Goal: Communication & Community: Share content

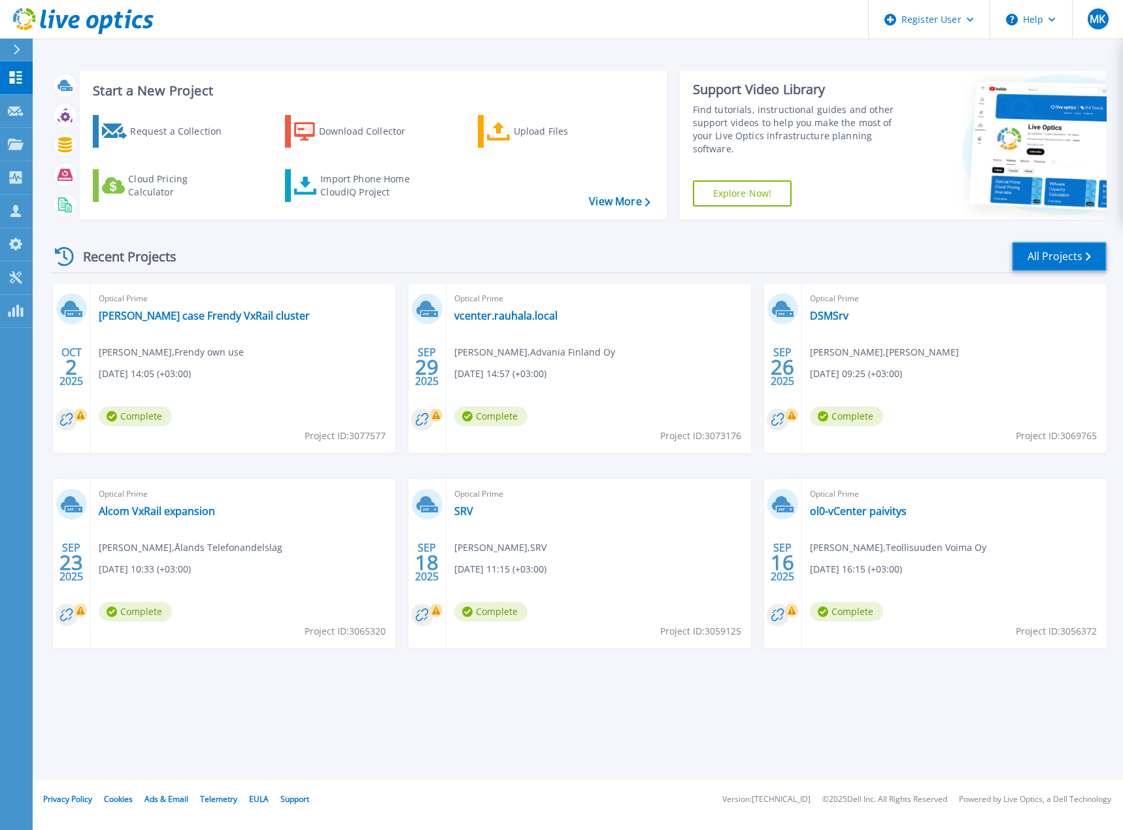
click at [1066, 254] on link "All Projects" at bounding box center [1059, 256] width 95 height 29
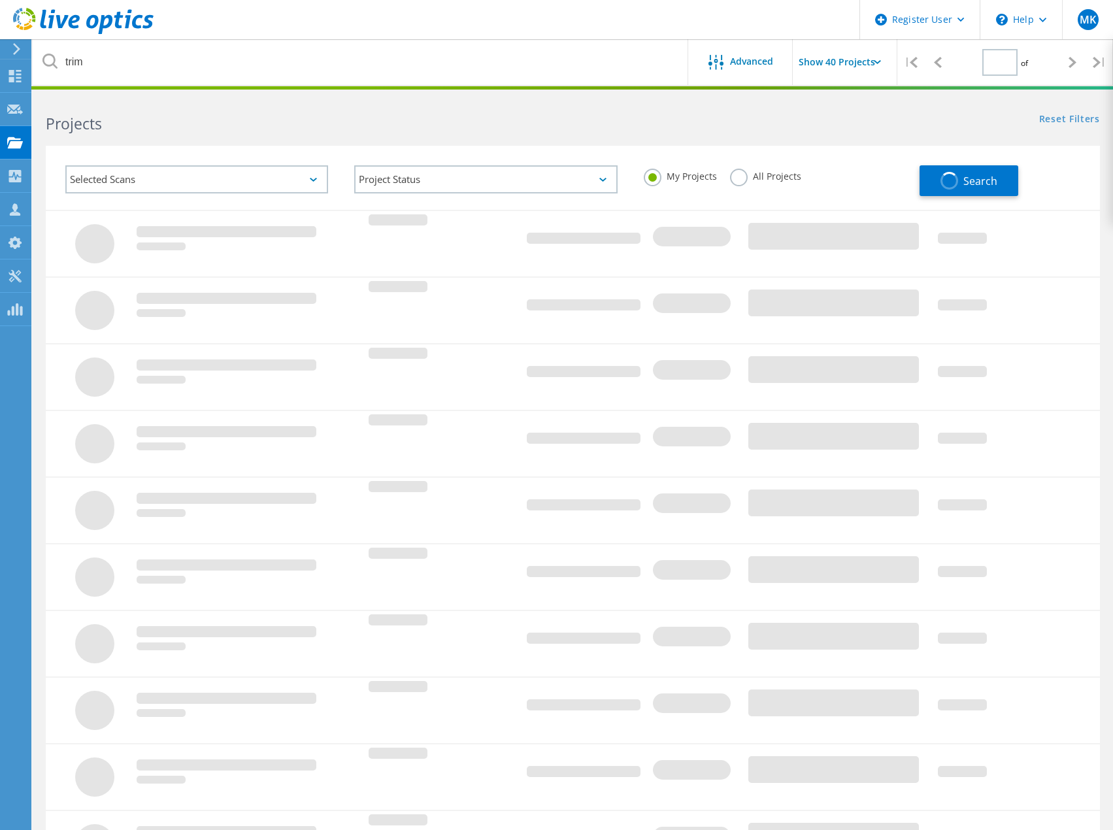
type input "1"
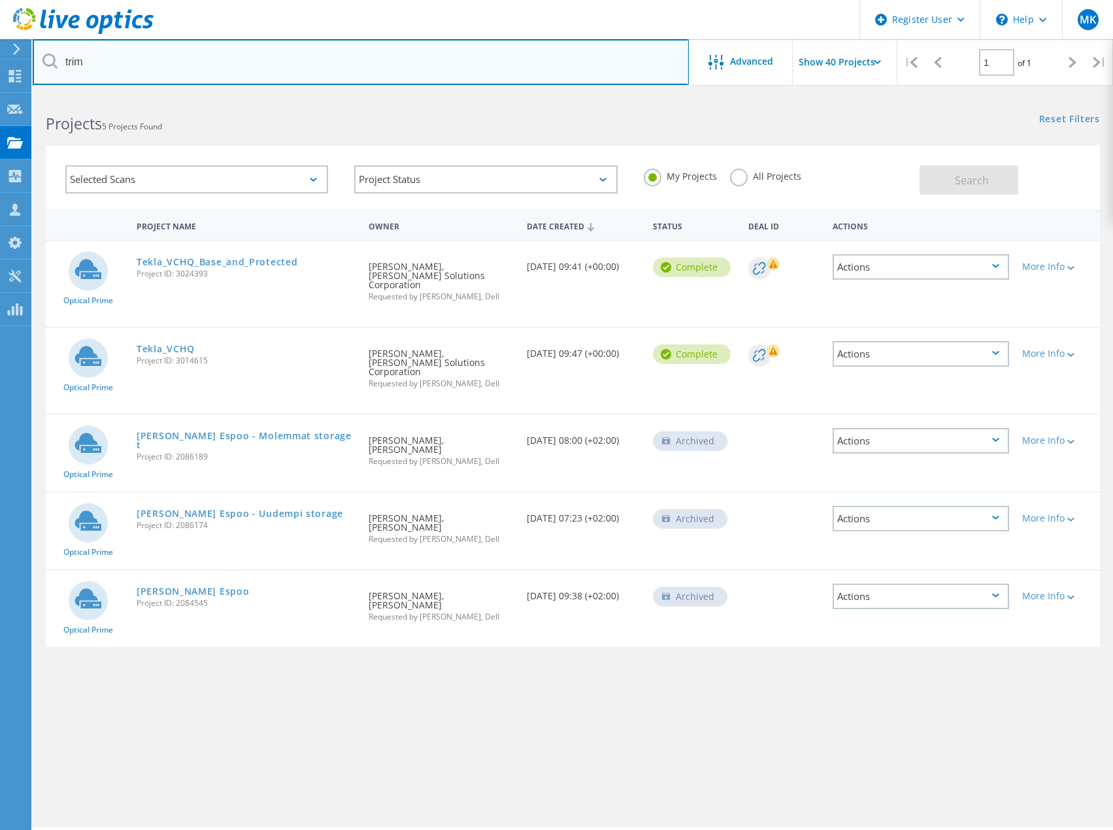
drag, startPoint x: 110, startPoint y: 63, endPoint x: -24, endPoint y: 72, distance: 134.3
click at [0, 72] on html "Register User \n Help Explore Helpful Articles Contact Support MK Dell User Mar…" at bounding box center [556, 433] width 1113 height 866
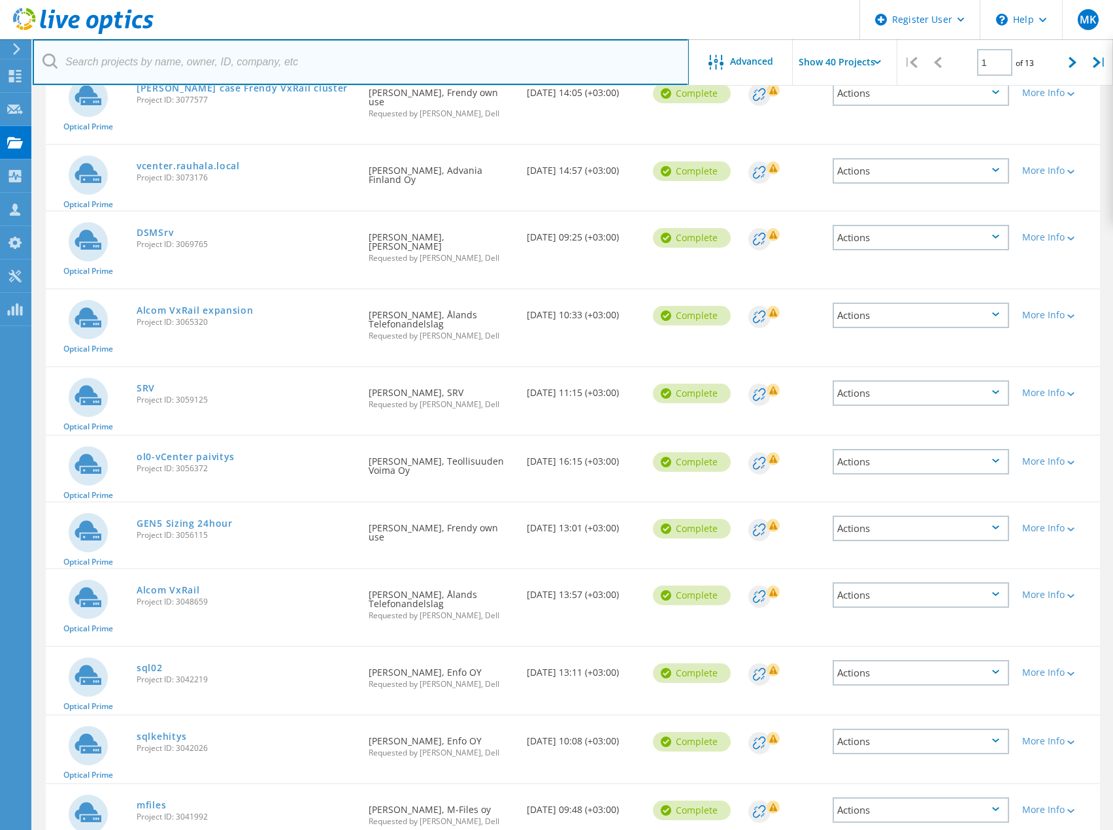
scroll to position [196, 0]
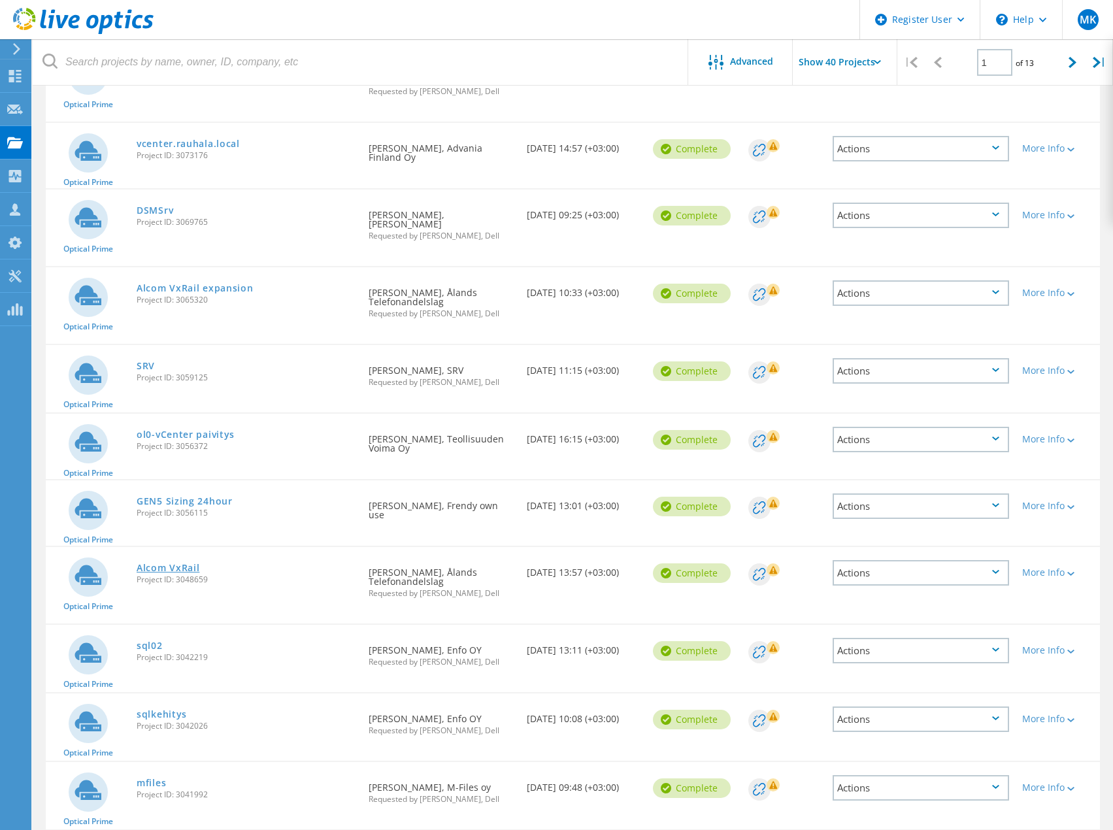
click at [163, 564] on link "Alcom VxRail" at bounding box center [168, 568] width 63 height 9
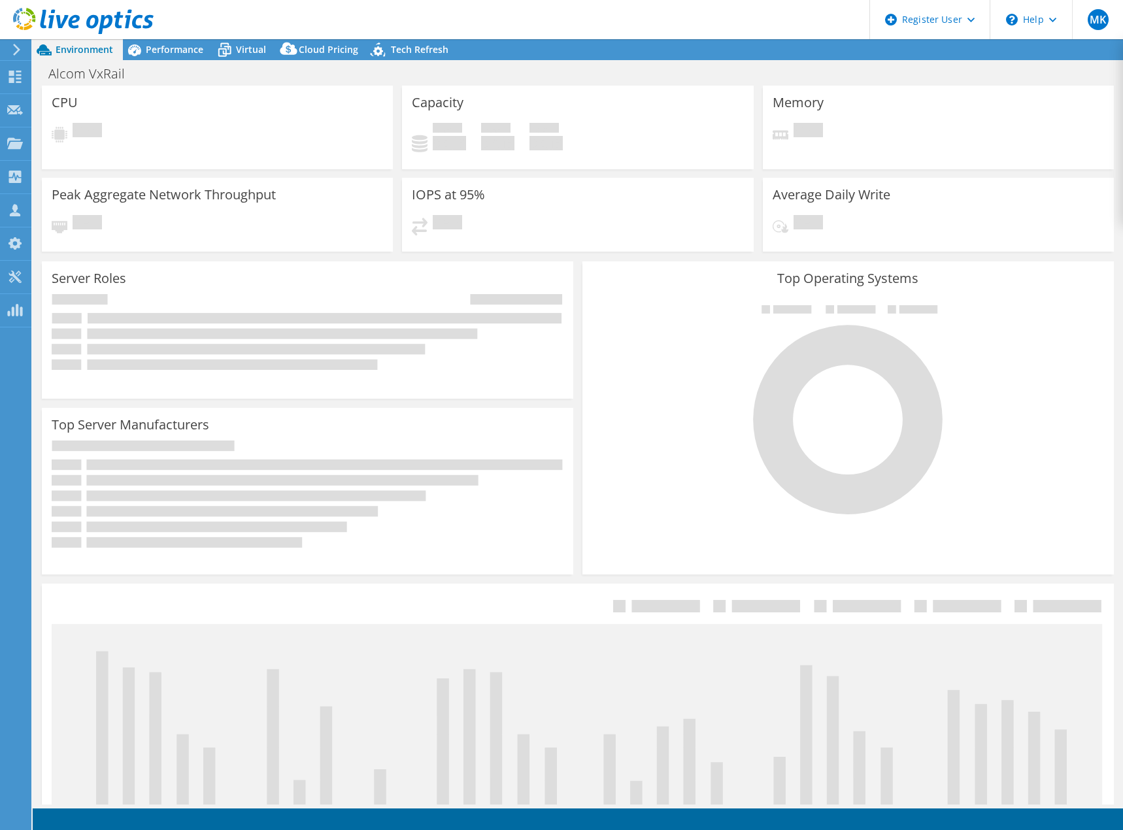
select select "USD"
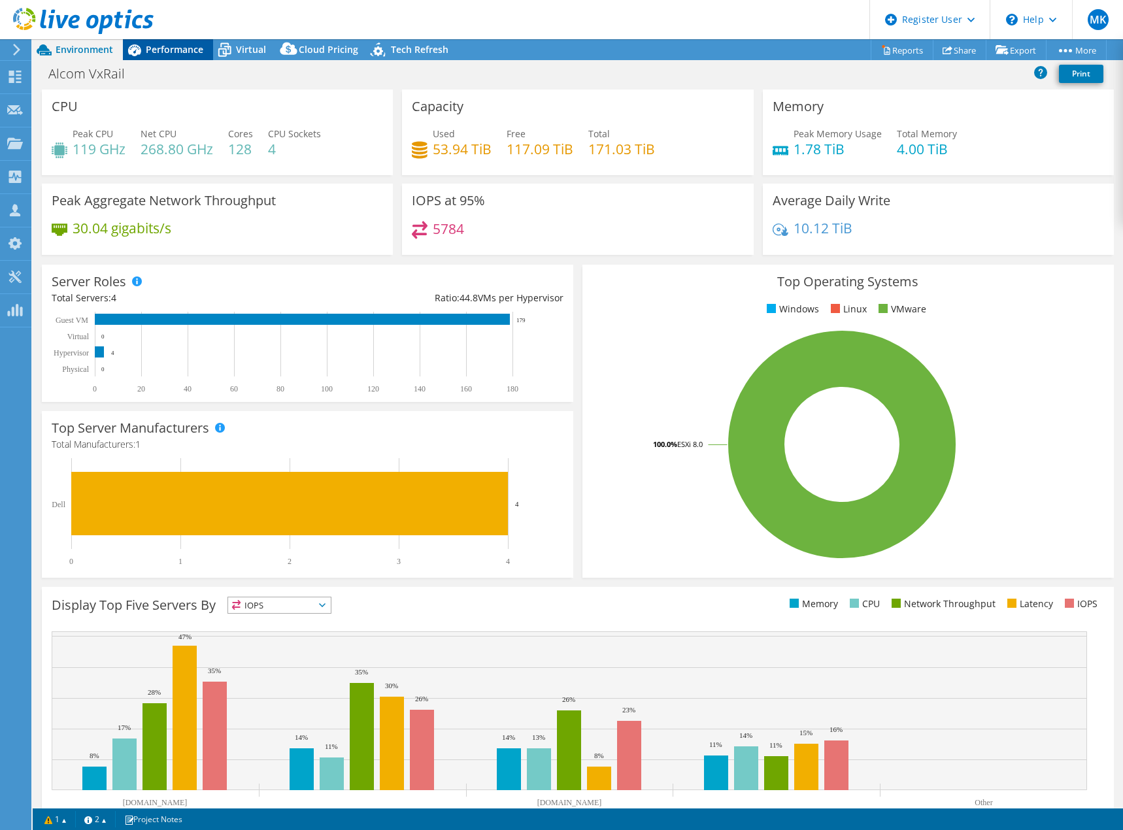
click at [171, 45] on span "Performance" at bounding box center [175, 49] width 58 height 12
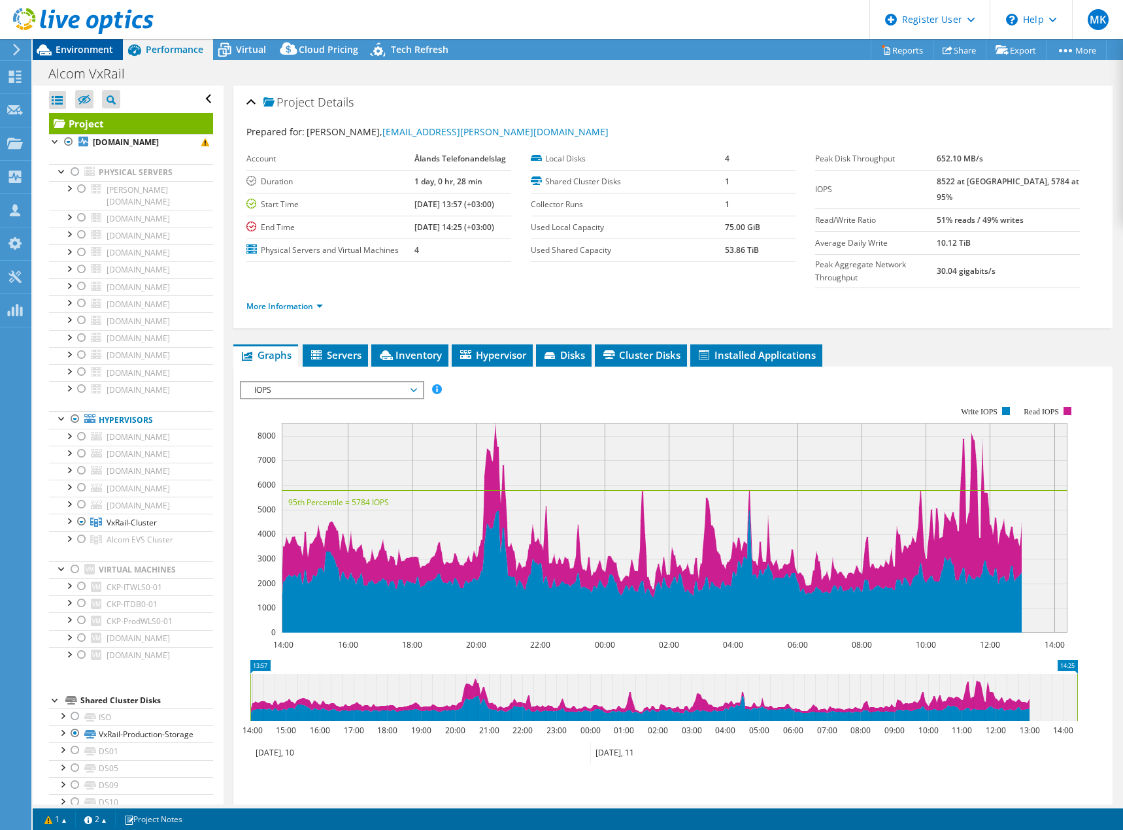
click at [75, 48] on span "Environment" at bounding box center [85, 49] width 58 height 12
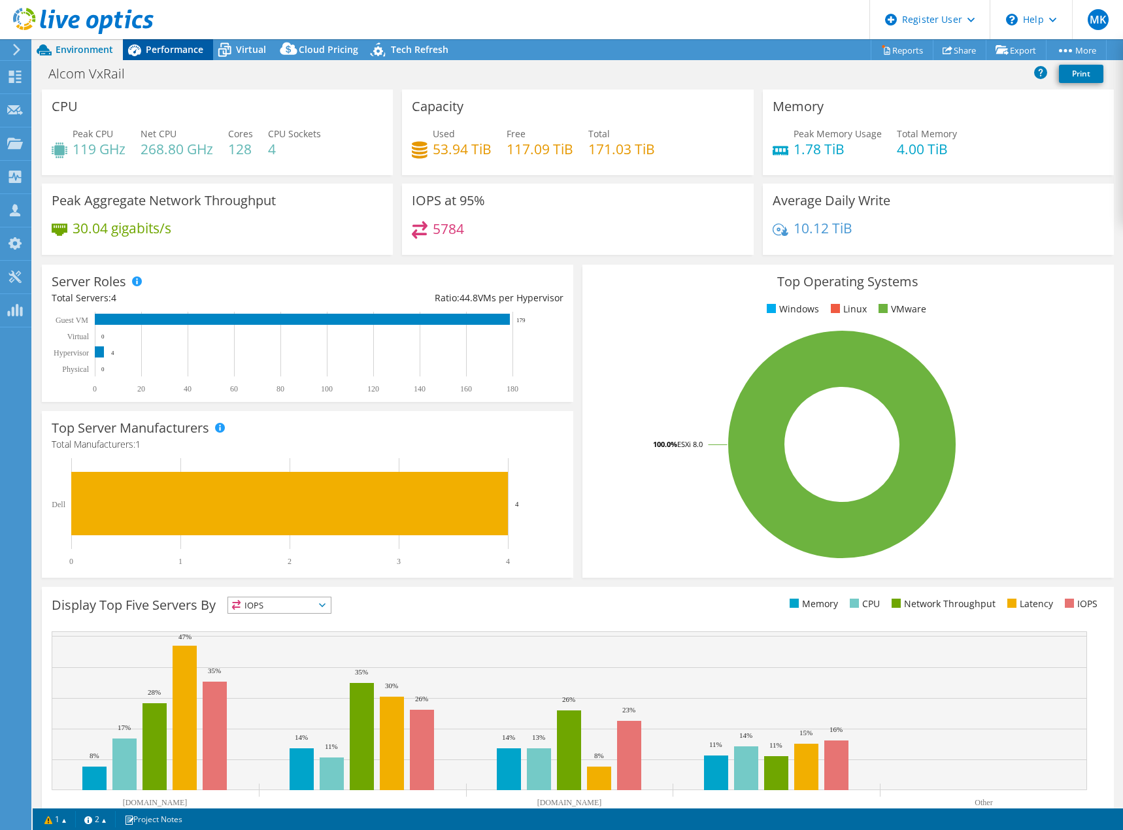
click at [177, 47] on span "Performance" at bounding box center [175, 49] width 58 height 12
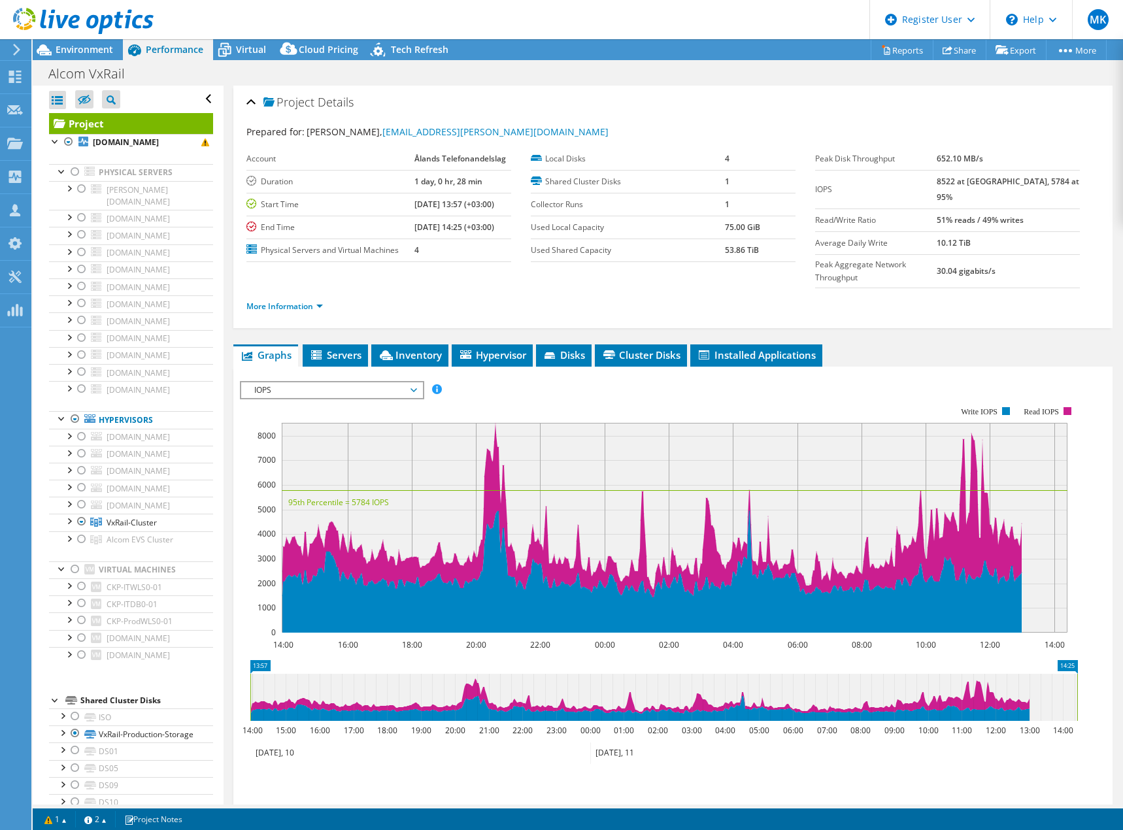
click at [414, 382] on span "IOPS" at bounding box center [332, 390] width 168 height 16
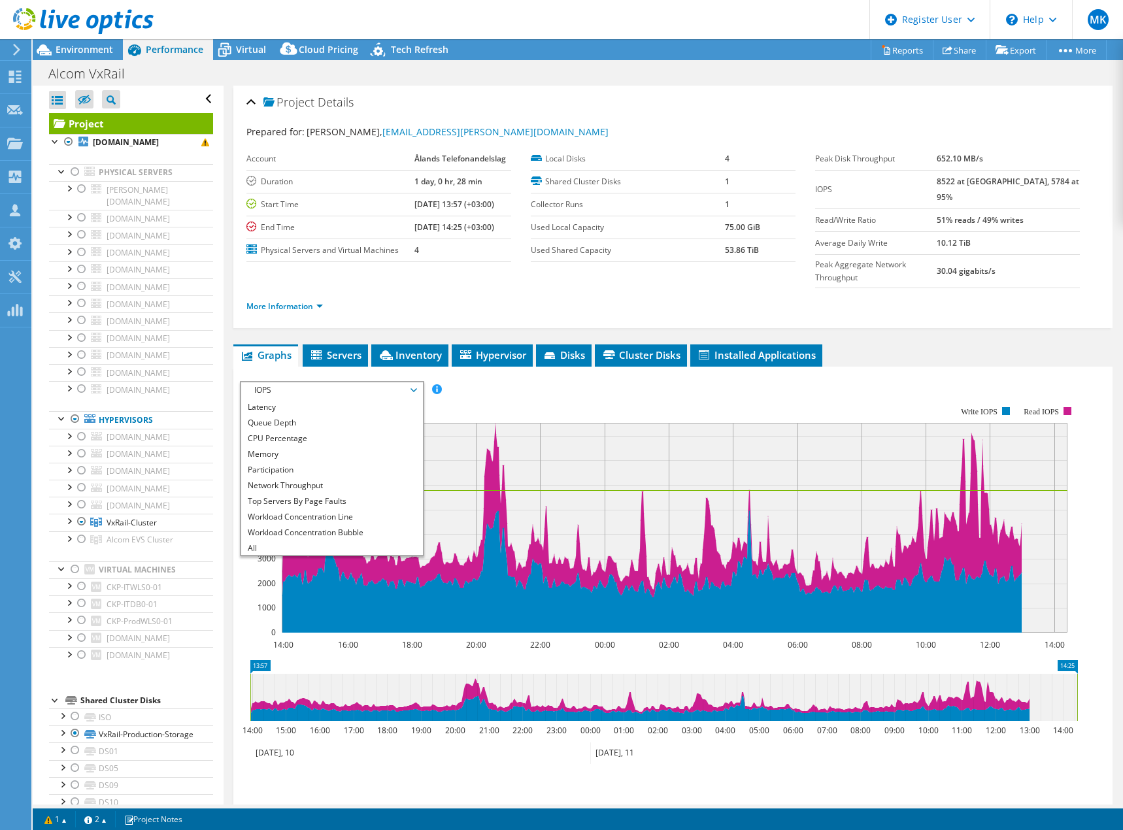
scroll to position [47, 0]
click at [323, 539] on li "All" at bounding box center [331, 547] width 181 height 16
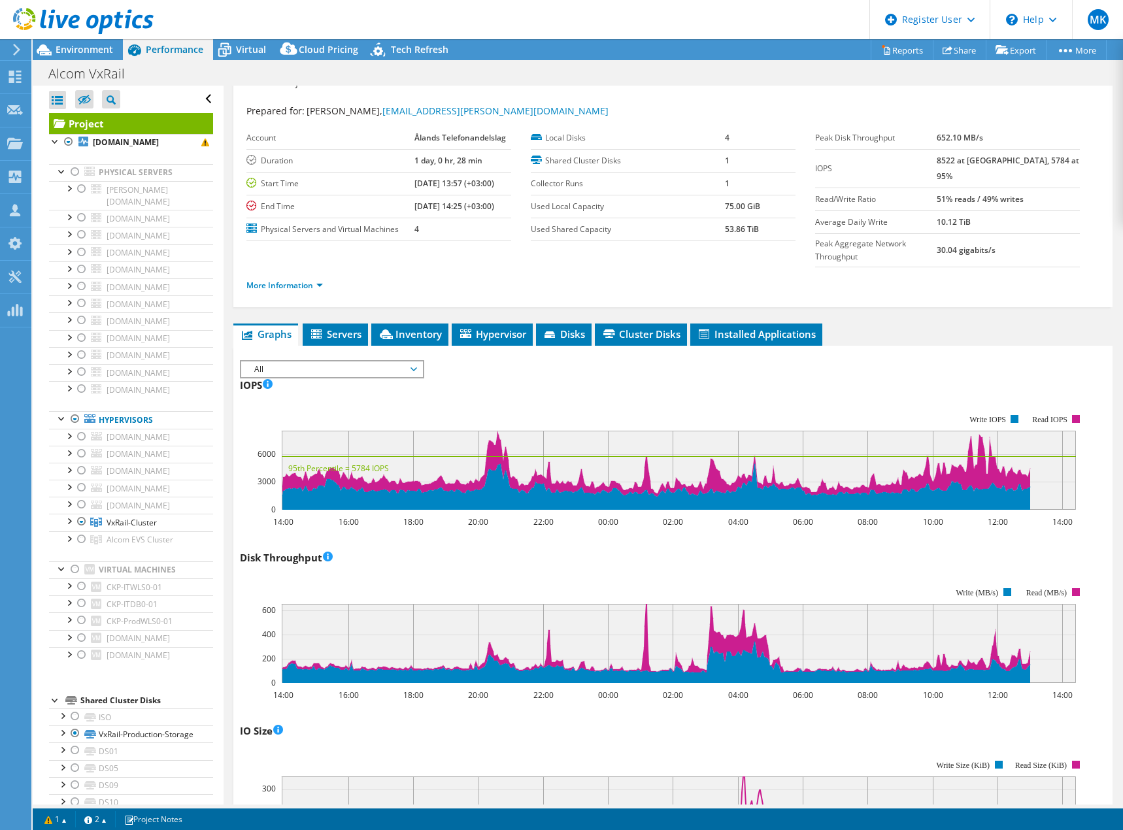
scroll to position [0, 0]
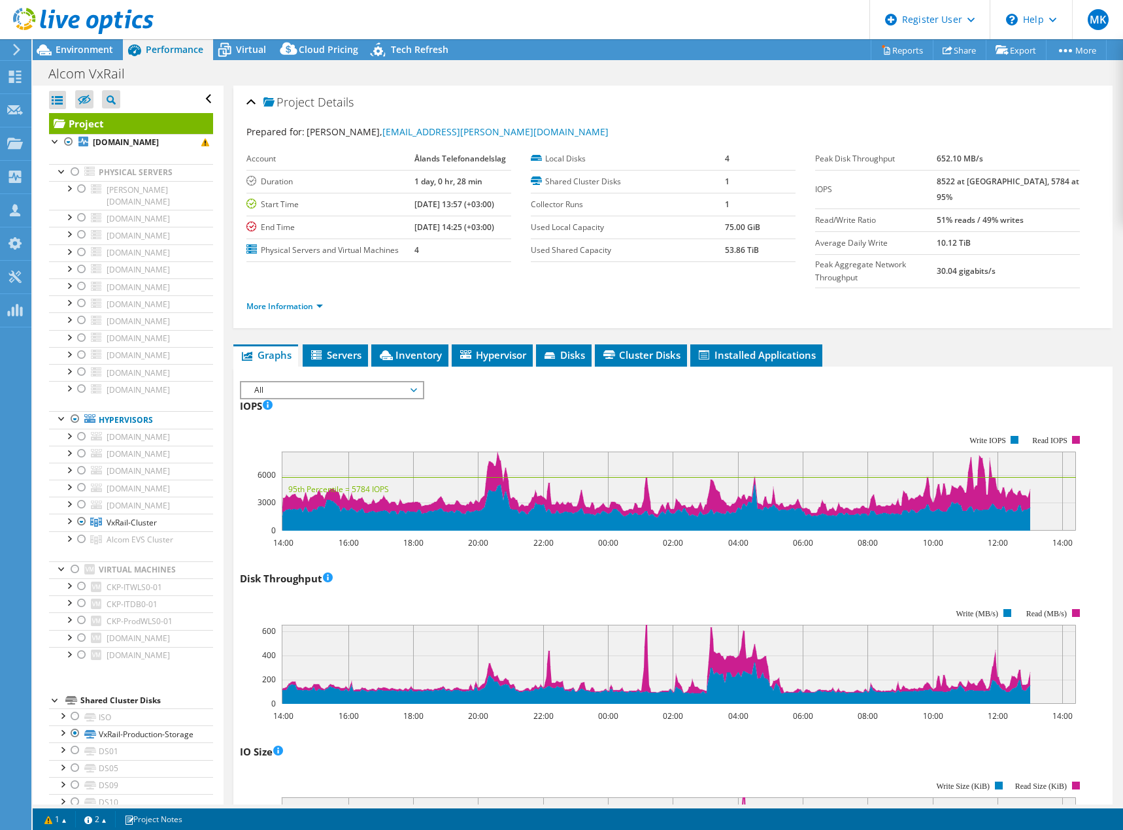
click at [56, 19] on icon at bounding box center [83, 21] width 141 height 27
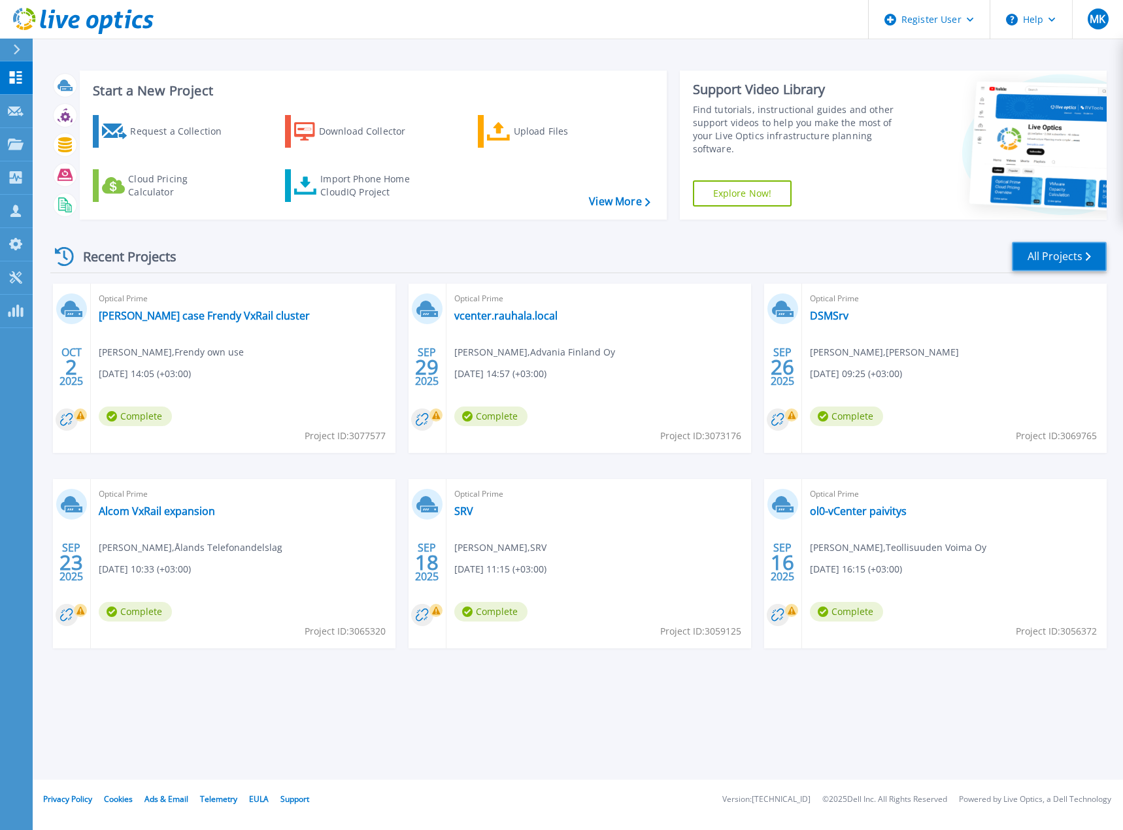
click at [1041, 254] on link "All Projects" at bounding box center [1059, 256] width 95 height 29
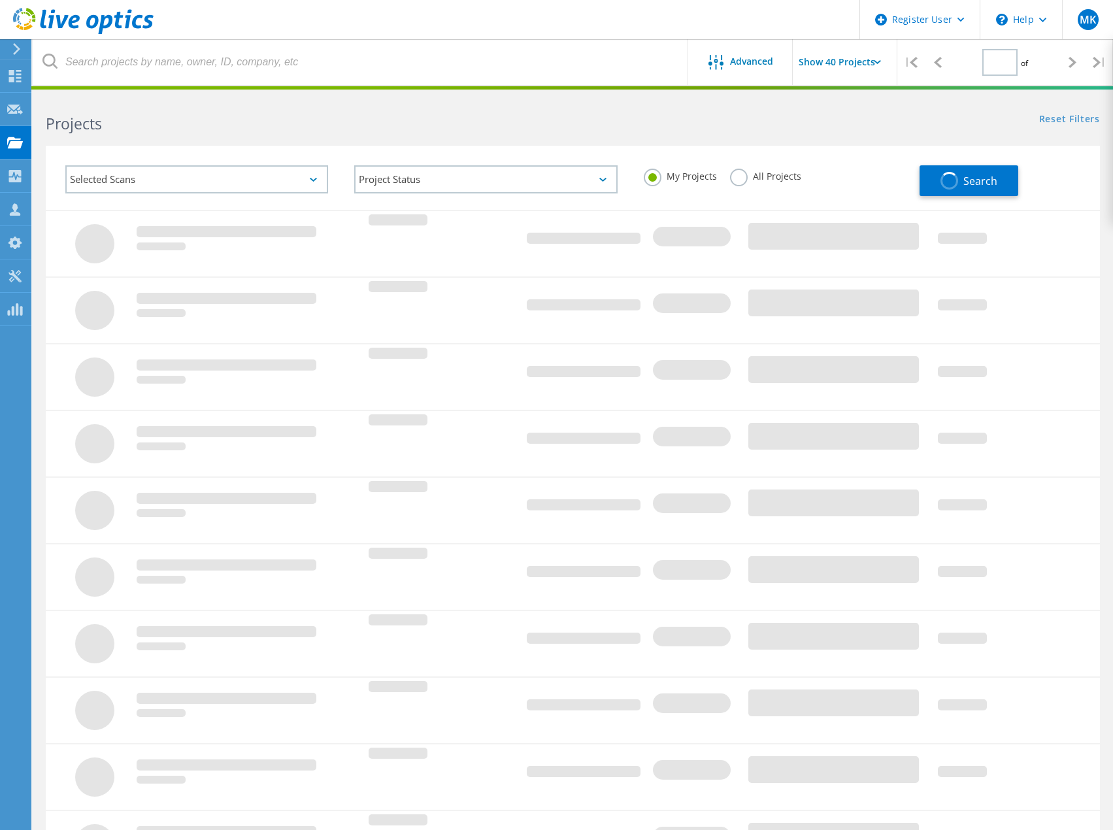
type input "1"
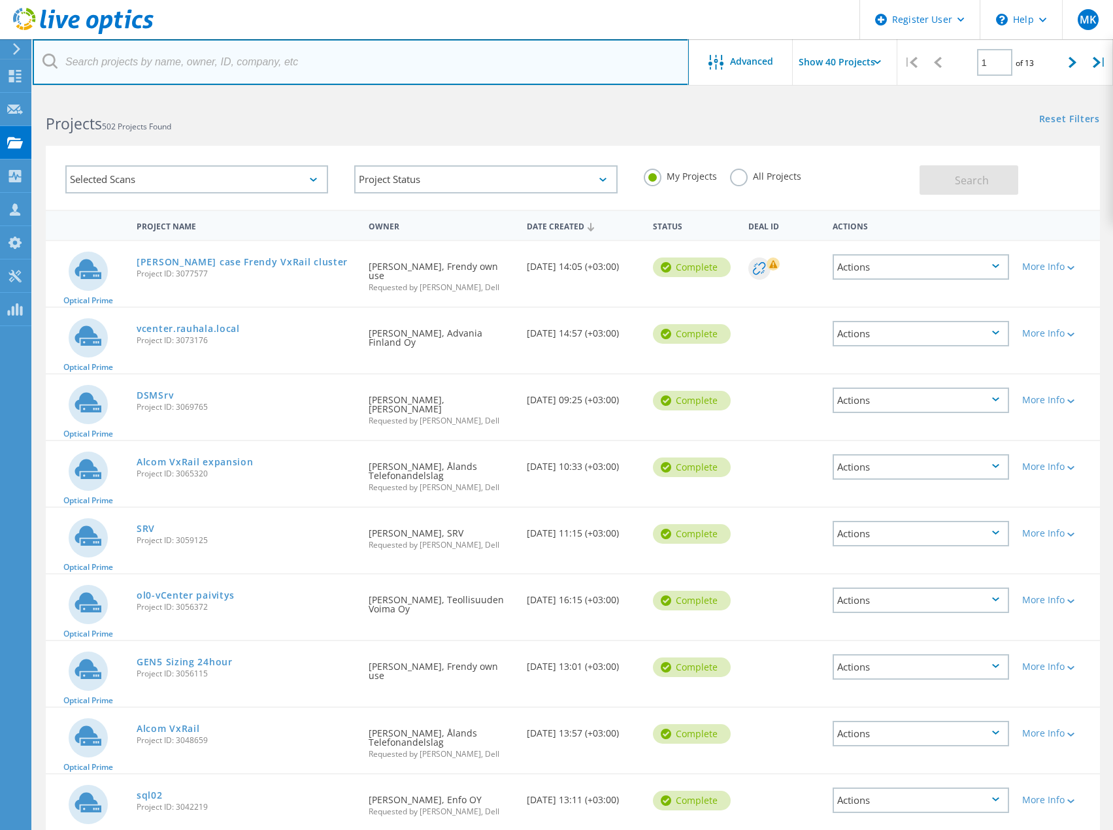
click at [143, 57] on input "text" at bounding box center [361, 62] width 656 height 46
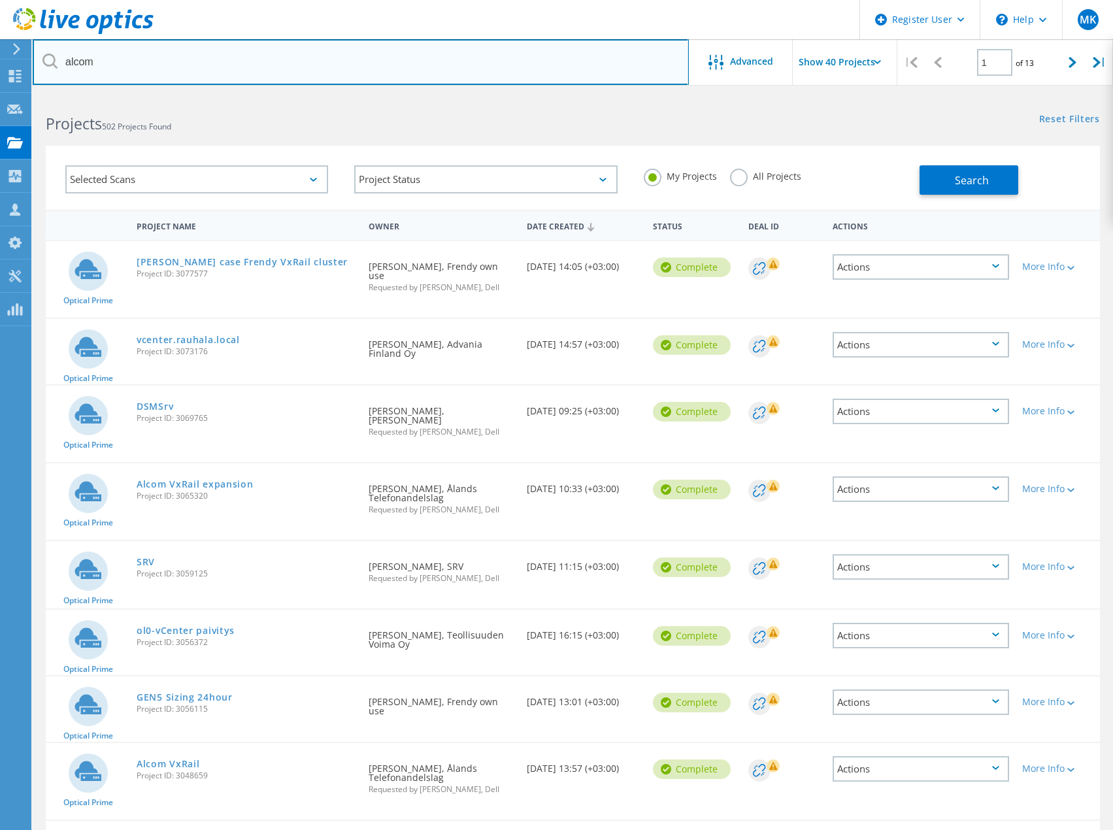
type input "alcom"
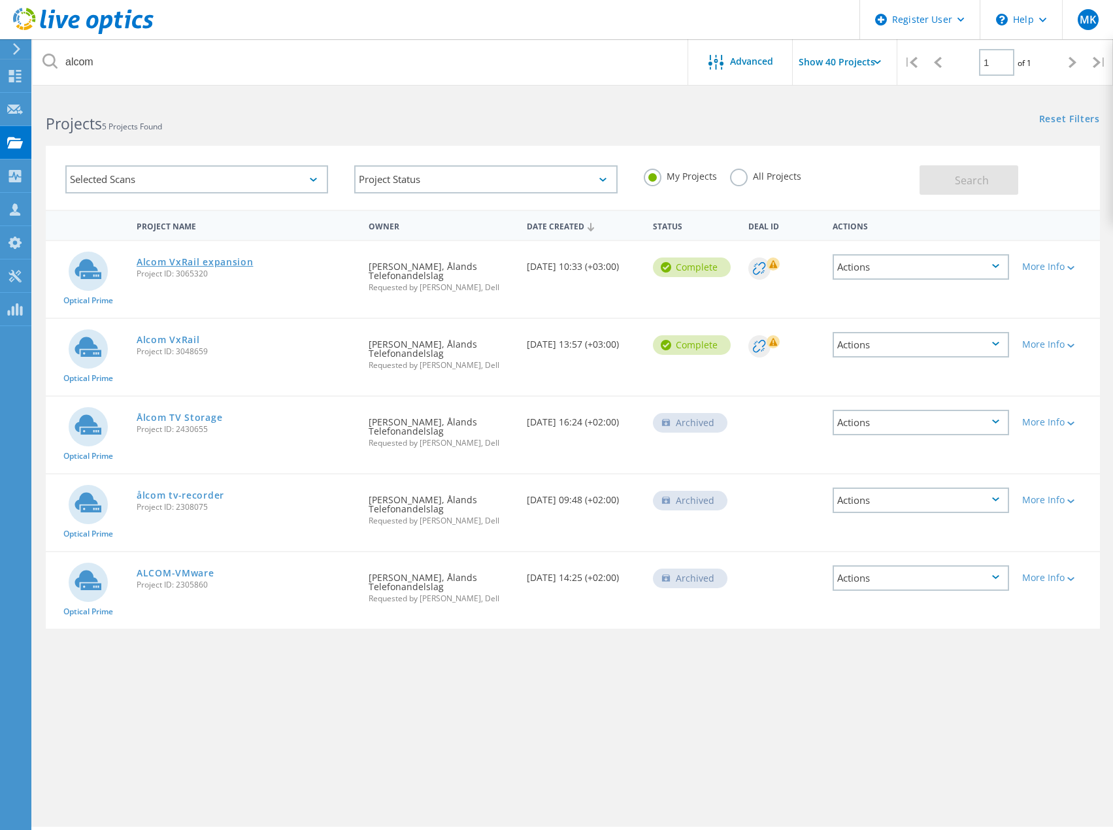
click at [196, 260] on link "Alcom VxRail expansion" at bounding box center [195, 262] width 116 height 9
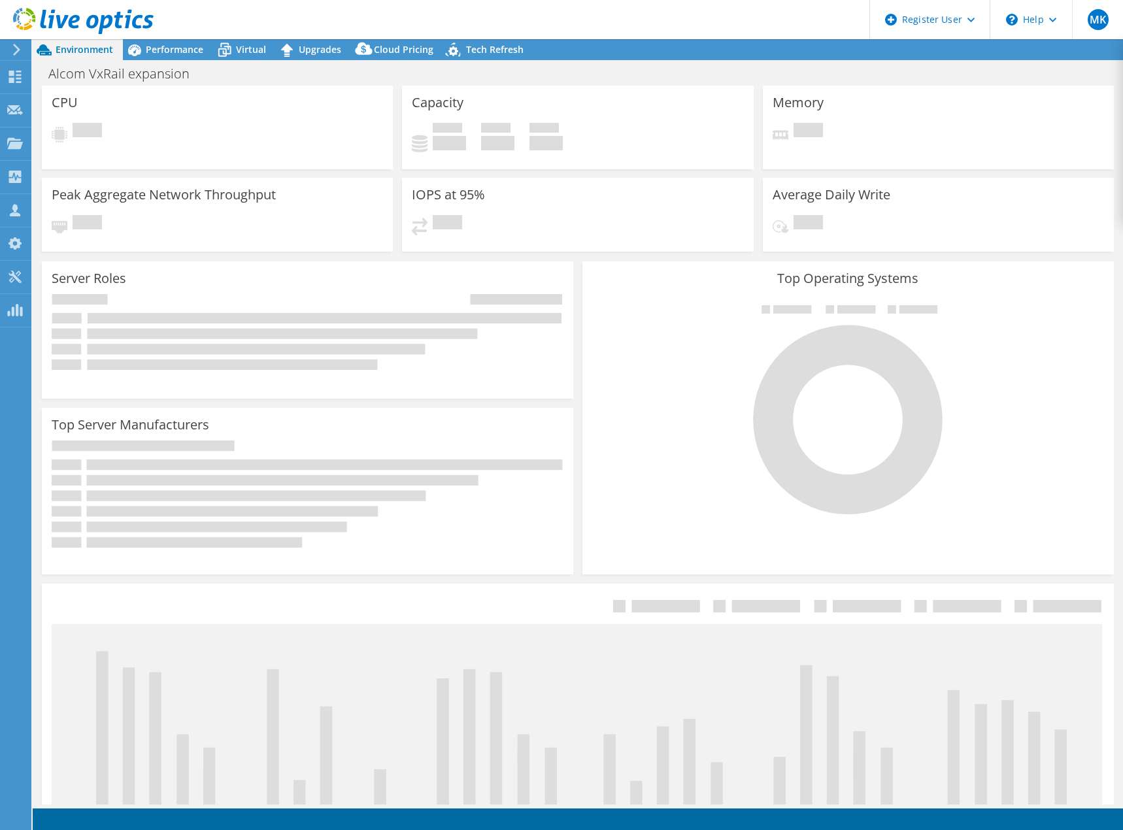
select select "USD"
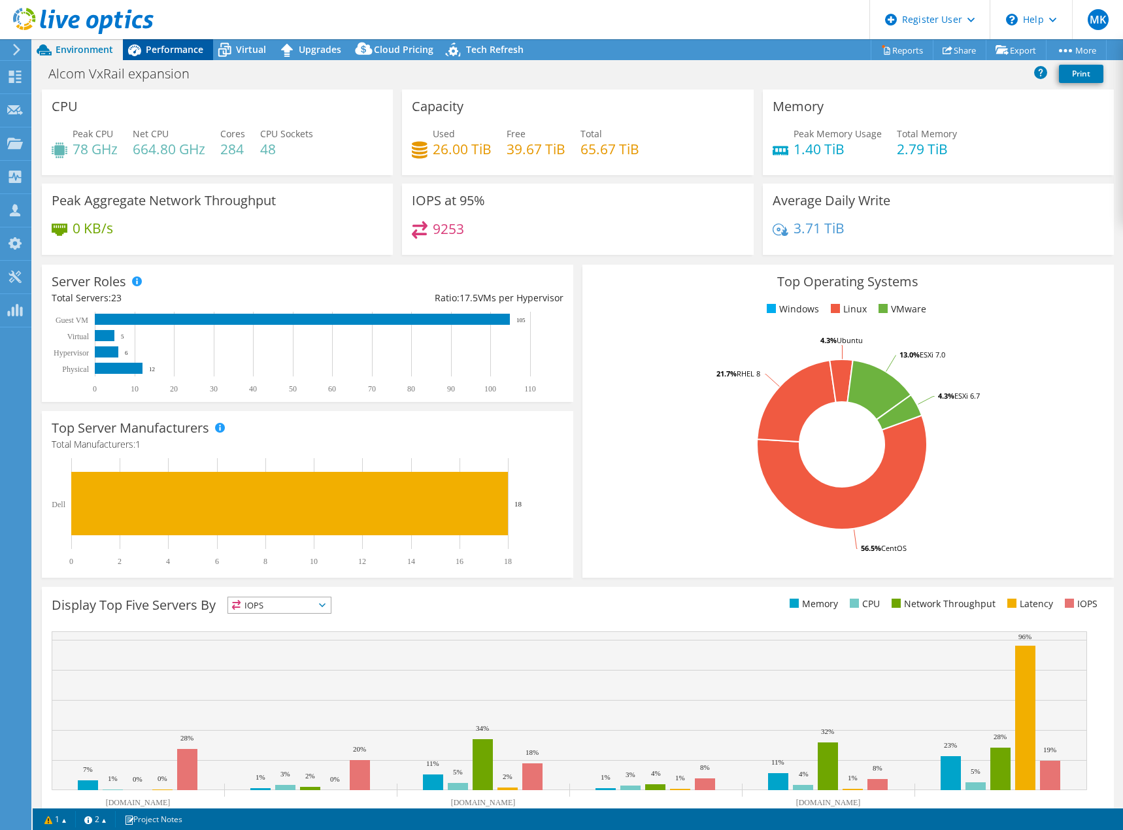
click at [180, 45] on span "Performance" at bounding box center [175, 49] width 58 height 12
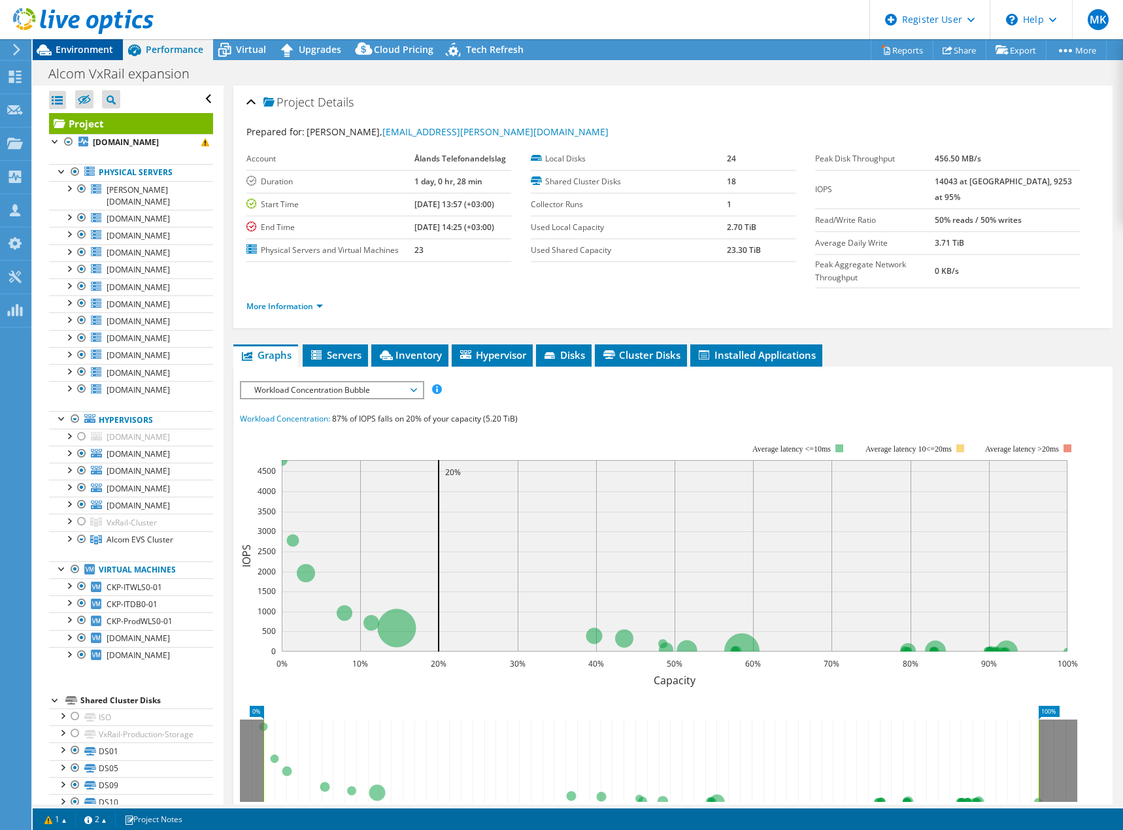
click at [80, 46] on span "Environment" at bounding box center [85, 49] width 58 height 12
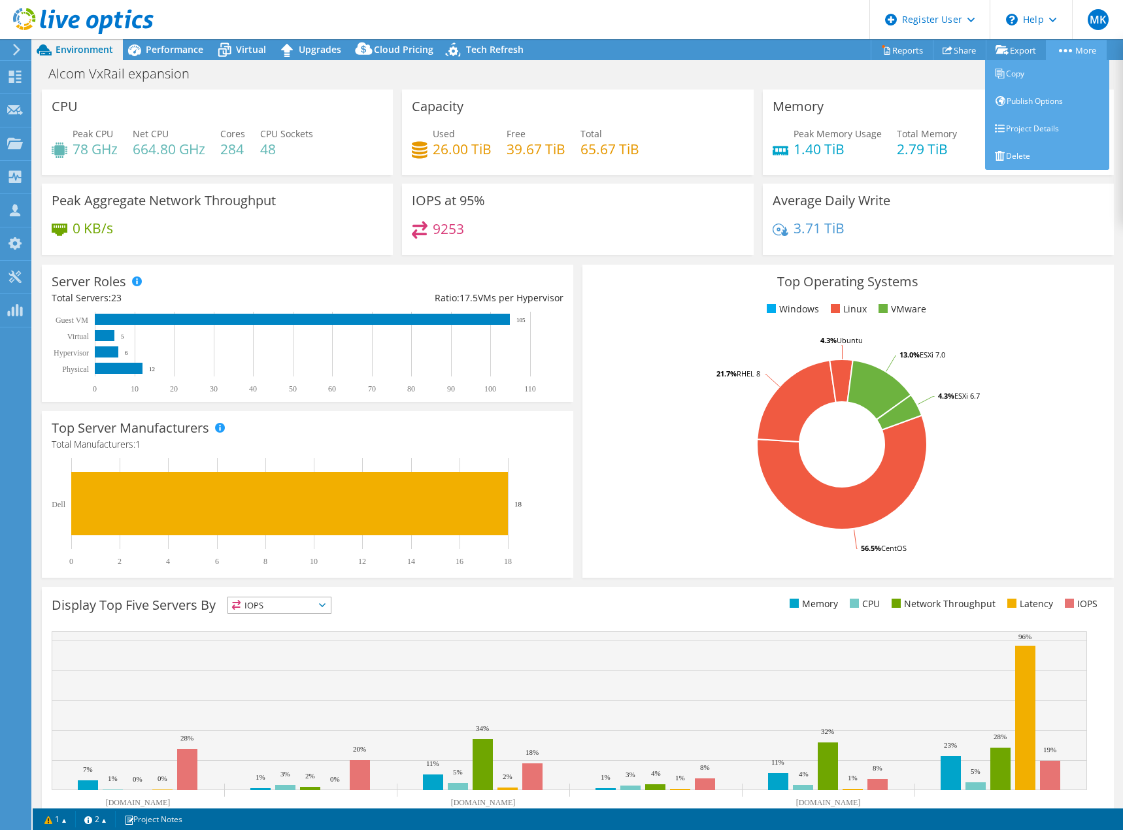
click at [1096, 45] on link "More" at bounding box center [1076, 50] width 61 height 20
click at [1045, 130] on link "Project Details" at bounding box center [1047, 128] width 124 height 27
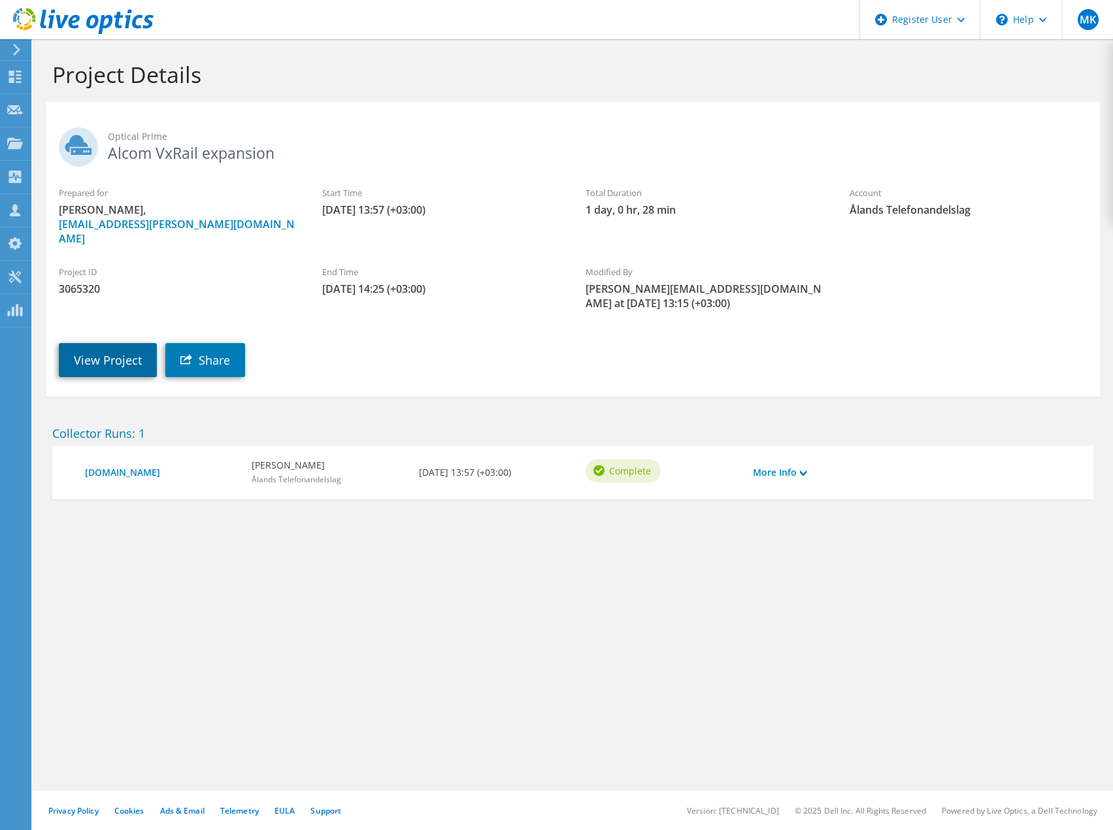
drag, startPoint x: 92, startPoint y: 345, endPoint x: 104, endPoint y: 350, distance: 12.9
click at [92, 345] on link "View Project" at bounding box center [108, 360] width 98 height 34
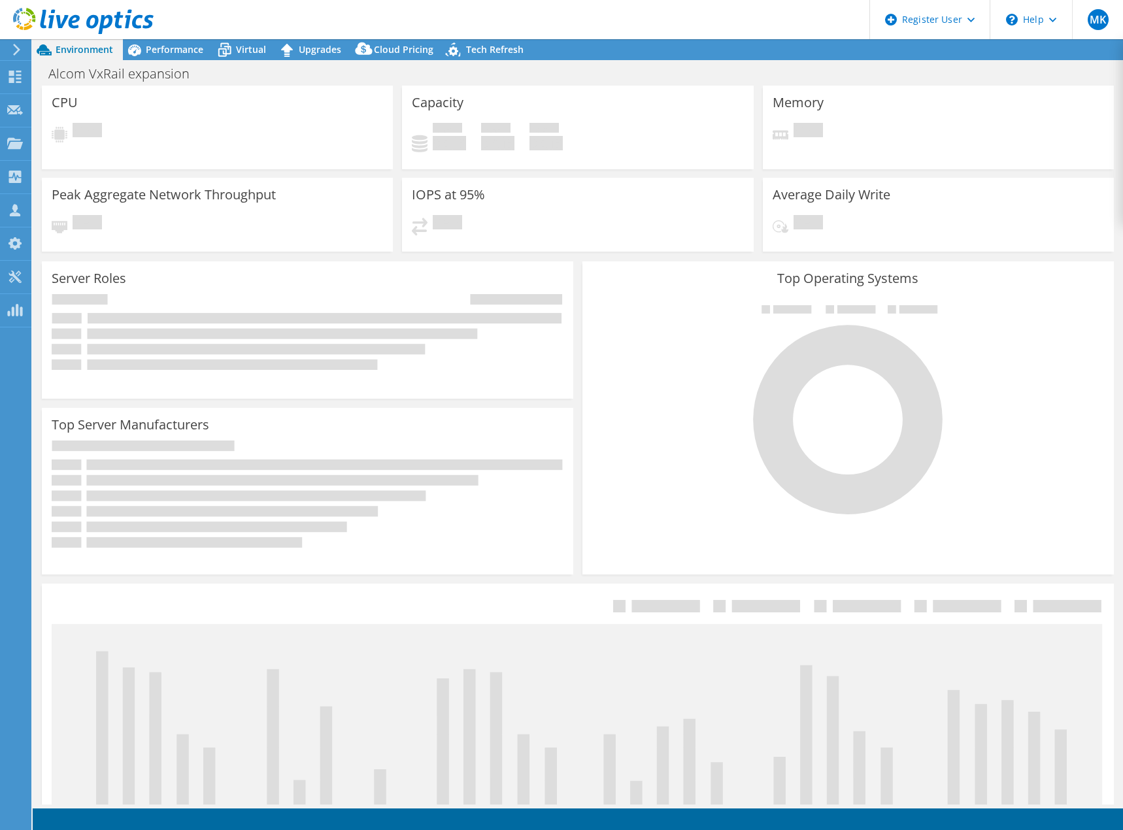
select select "USD"
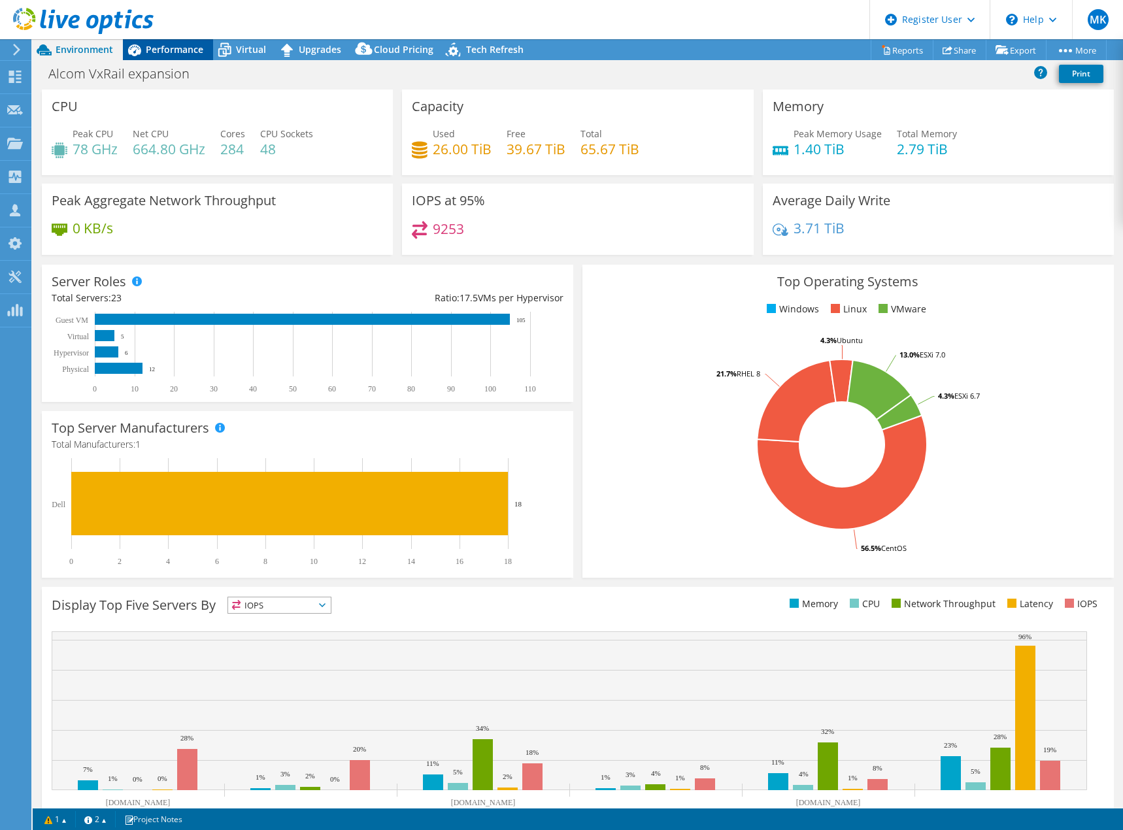
click at [182, 47] on span "Performance" at bounding box center [175, 49] width 58 height 12
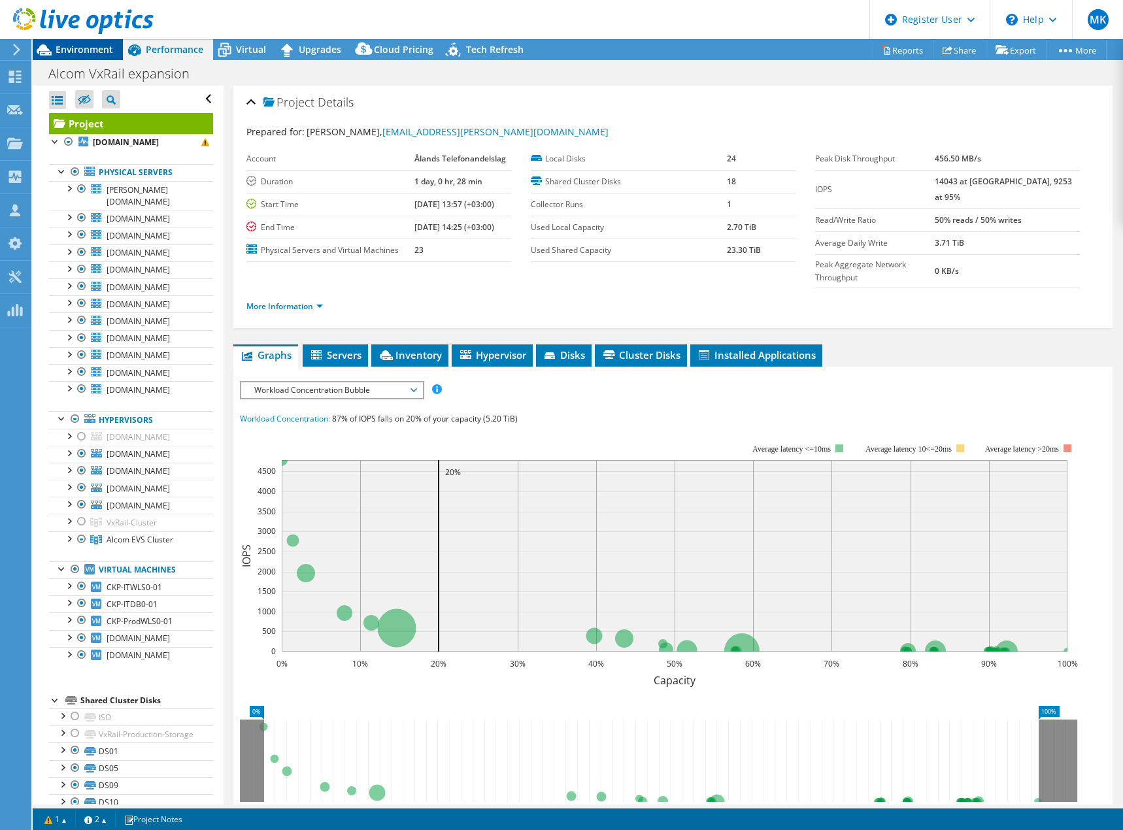
click at [80, 46] on span "Environment" at bounding box center [85, 49] width 58 height 12
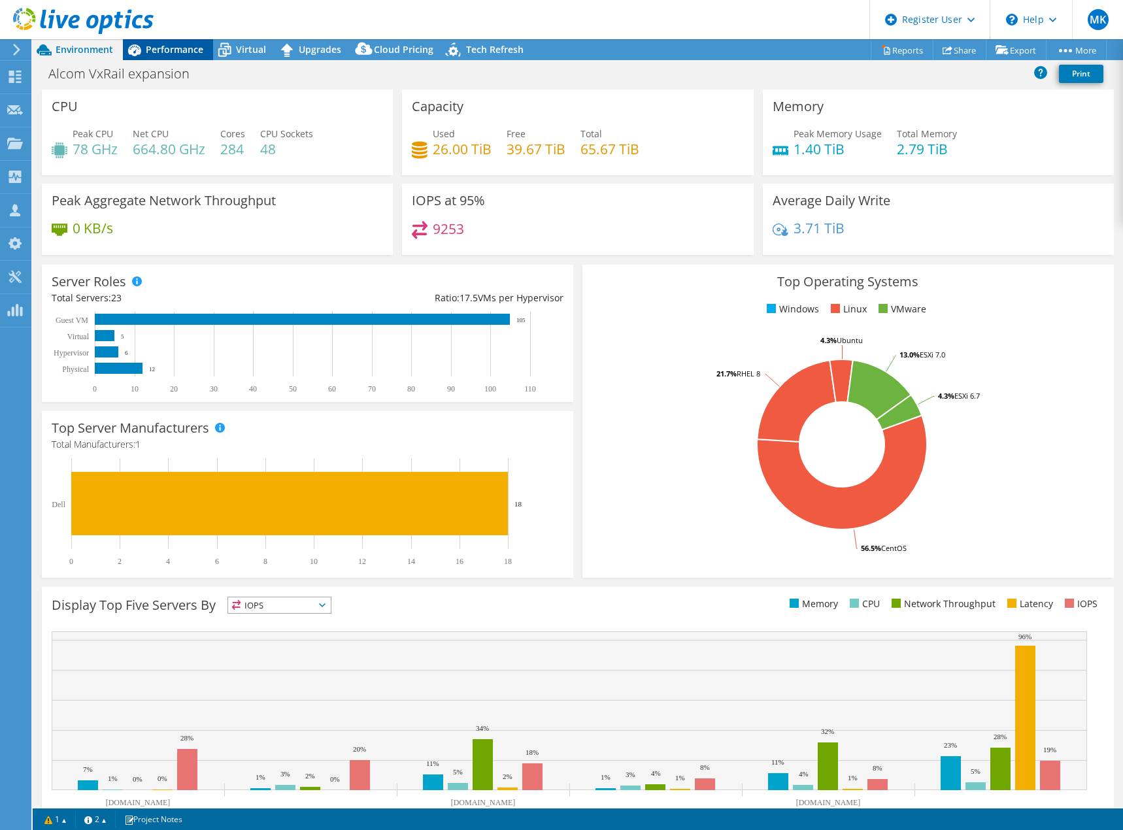
click at [150, 50] on span "Performance" at bounding box center [175, 49] width 58 height 12
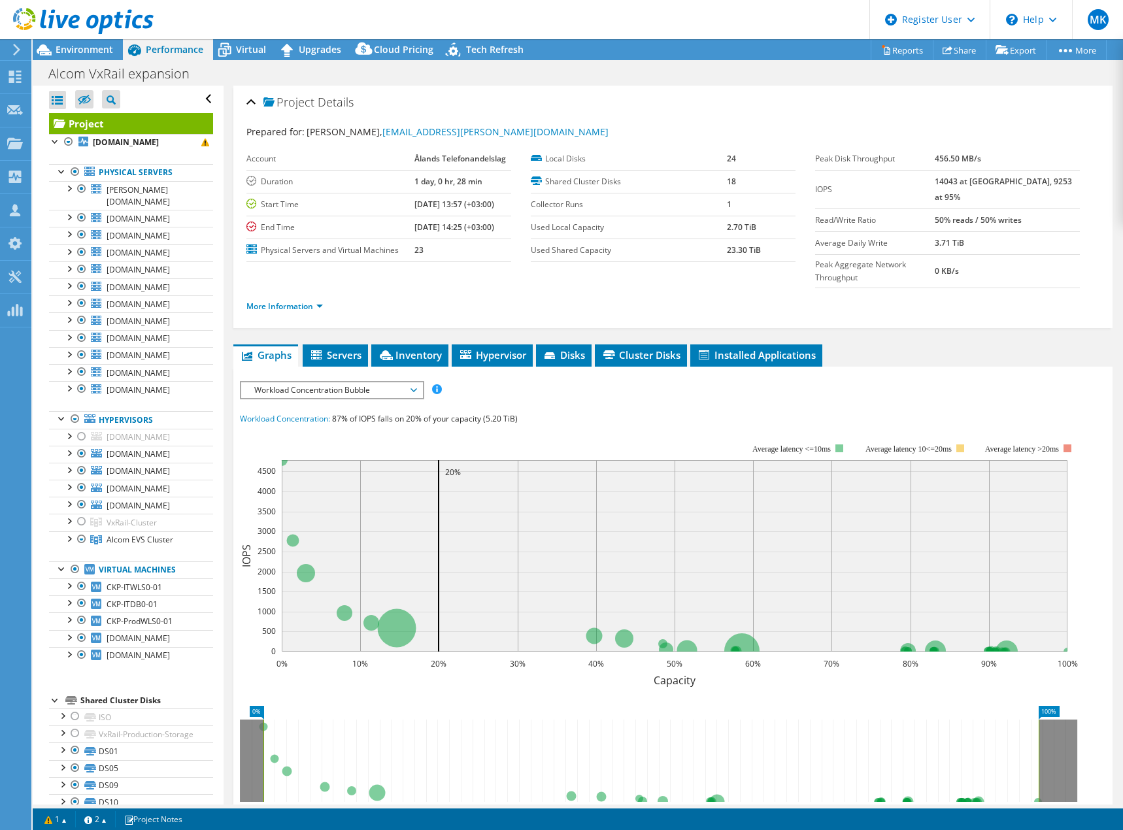
click at [318, 382] on span "Workload Concentration Bubble" at bounding box center [332, 390] width 168 height 16
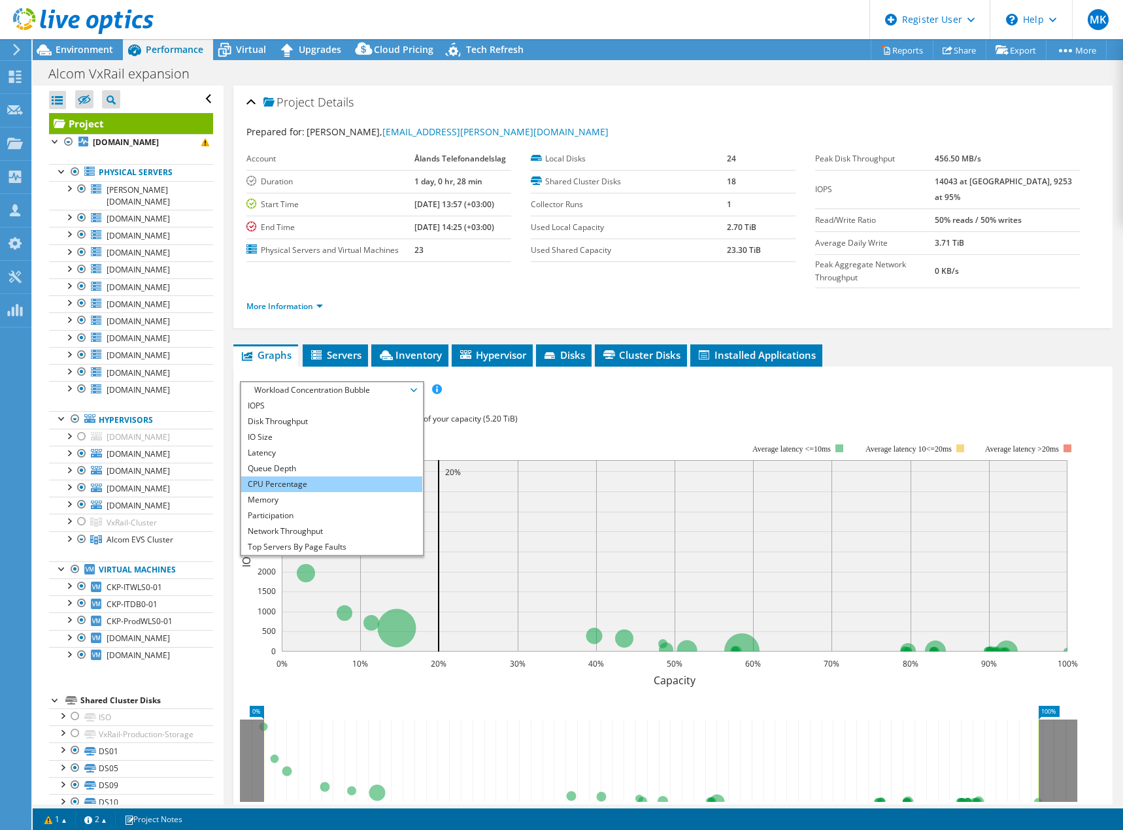
scroll to position [47, 0]
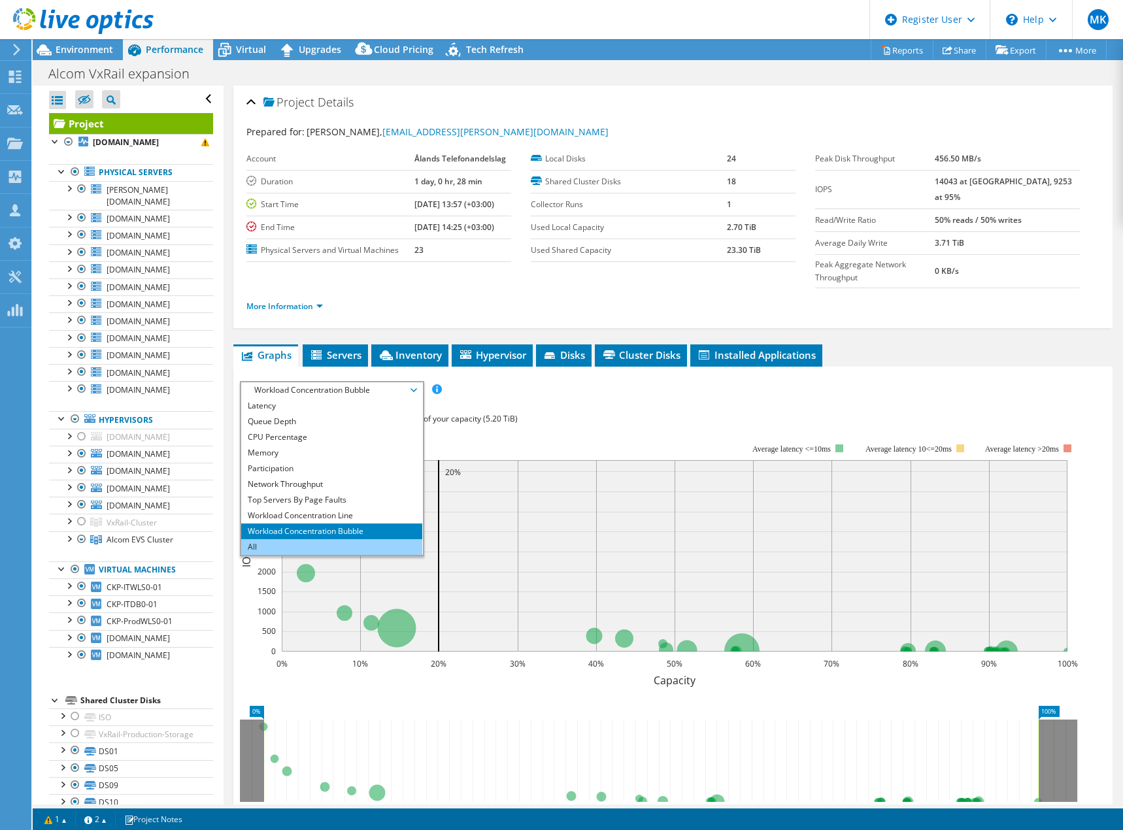
click at [313, 539] on li "All" at bounding box center [331, 547] width 181 height 16
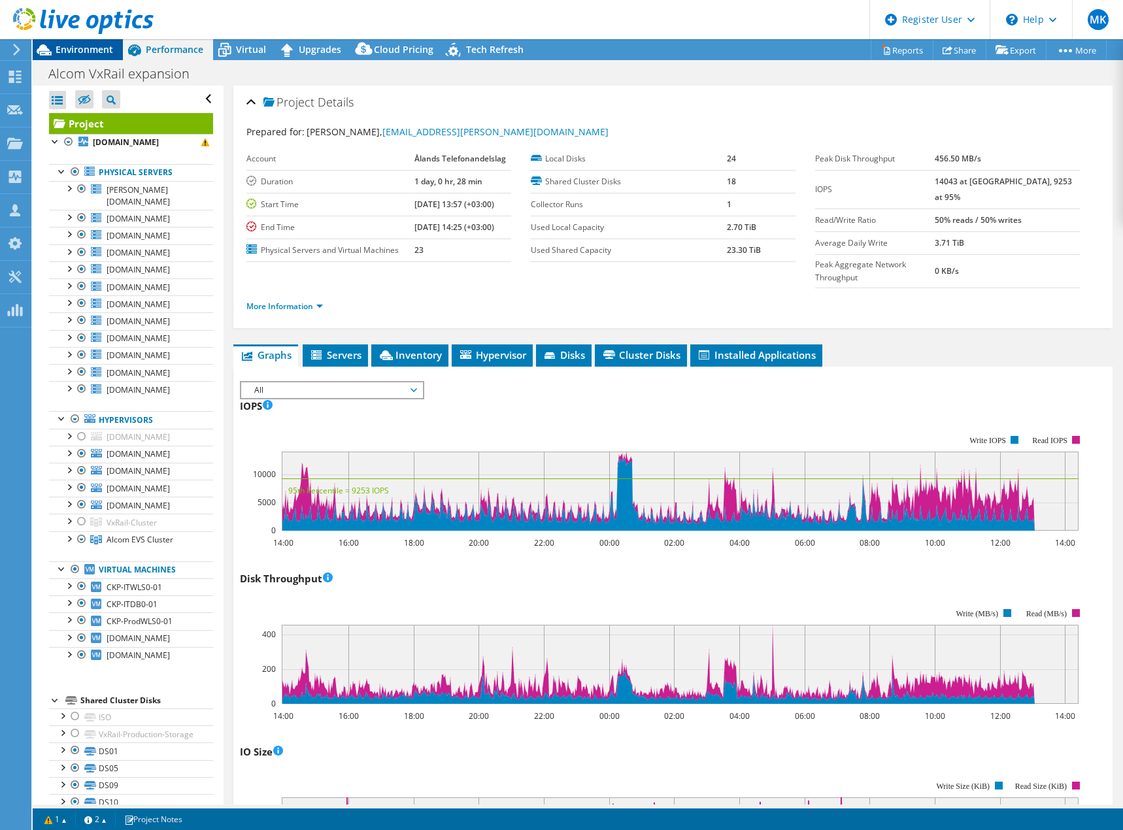
click at [82, 50] on span "Environment" at bounding box center [85, 49] width 58 height 12
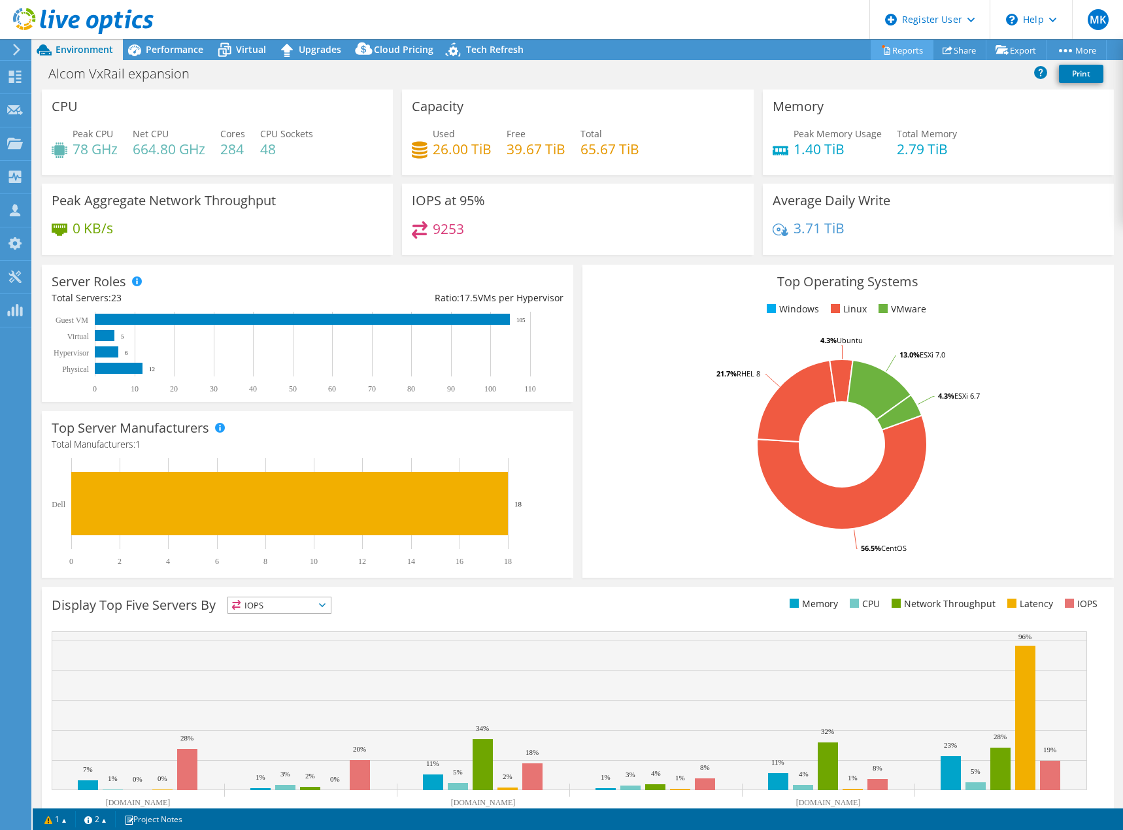
click at [892, 48] on link "Reports" at bounding box center [902, 50] width 63 height 20
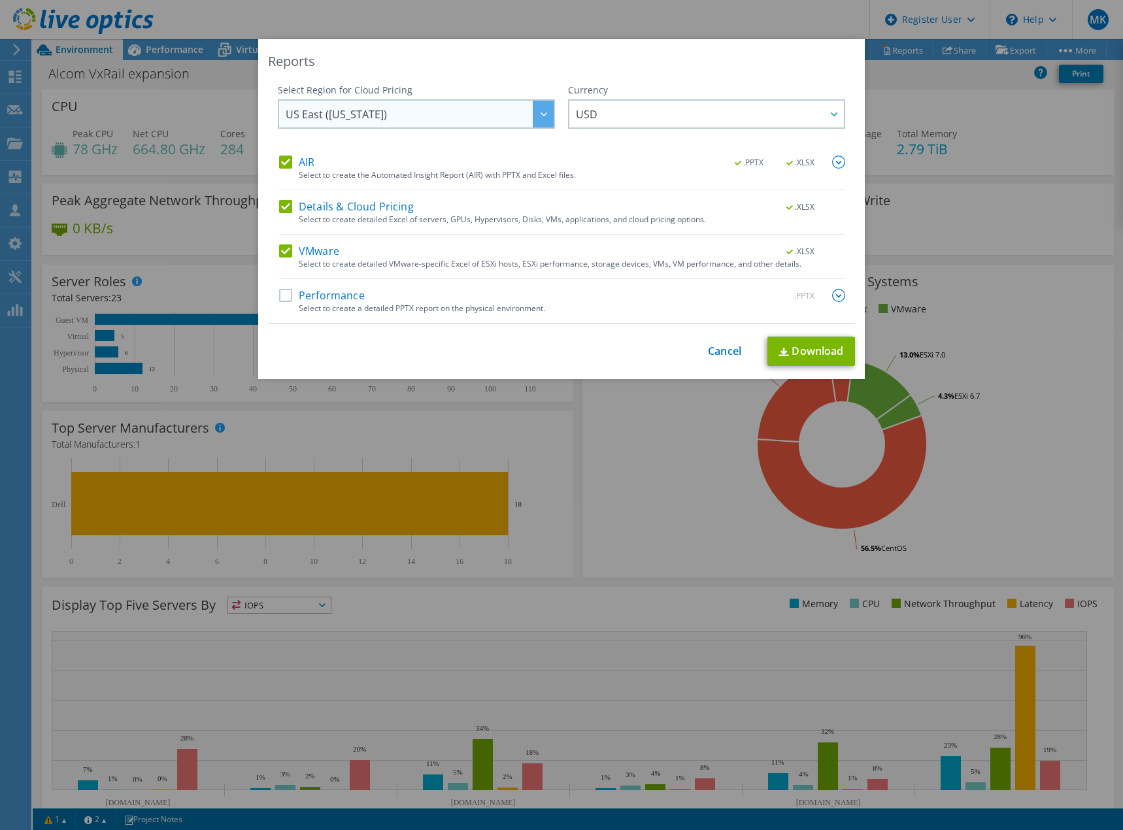
click at [342, 107] on span "US East (Virginia)" at bounding box center [336, 117] width 101 height 20
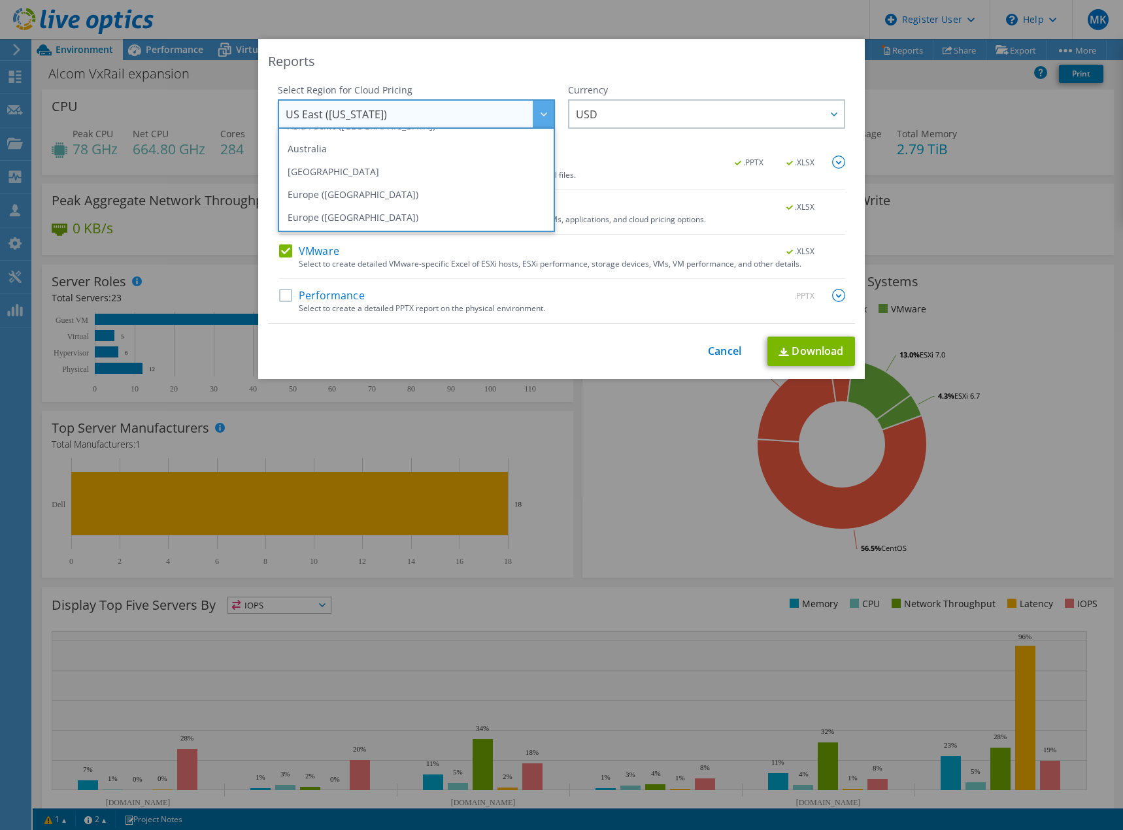
scroll to position [131, 0]
click at [333, 177] on li "Europe (Frankfurt)" at bounding box center [416, 171] width 271 height 23
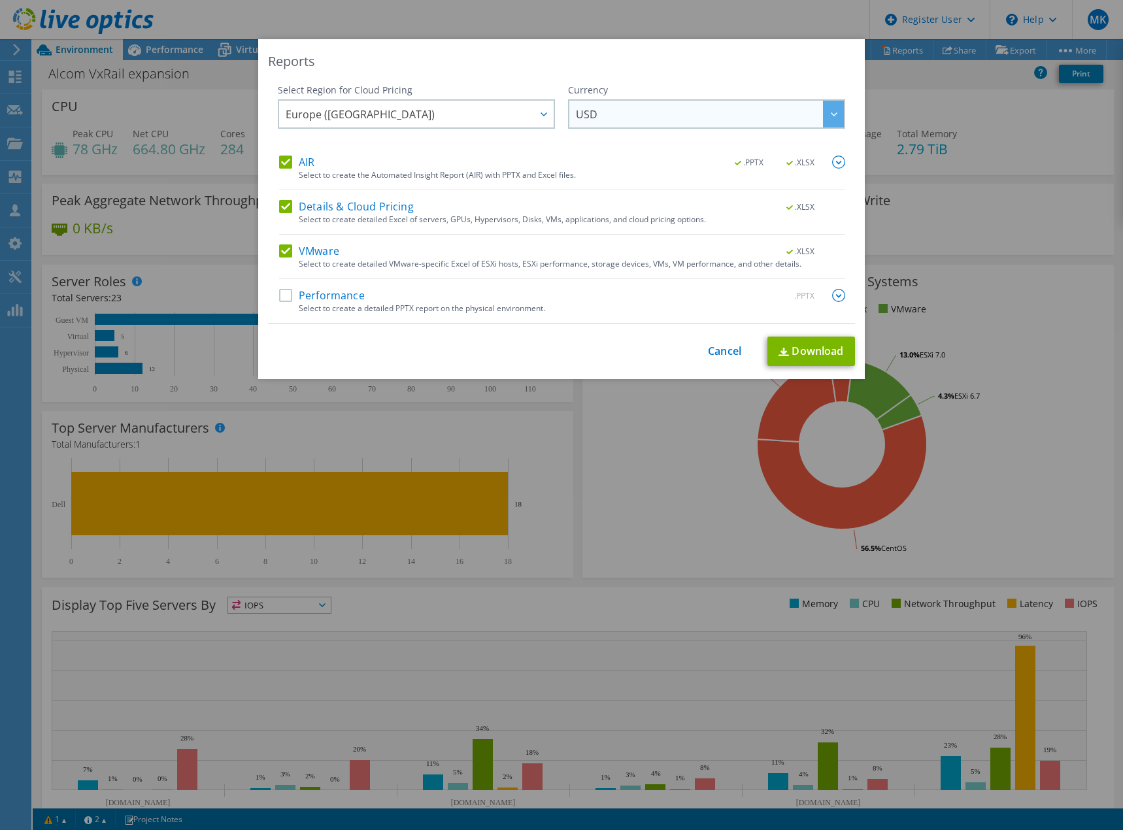
click at [587, 112] on span "USD" at bounding box center [587, 117] width 22 height 20
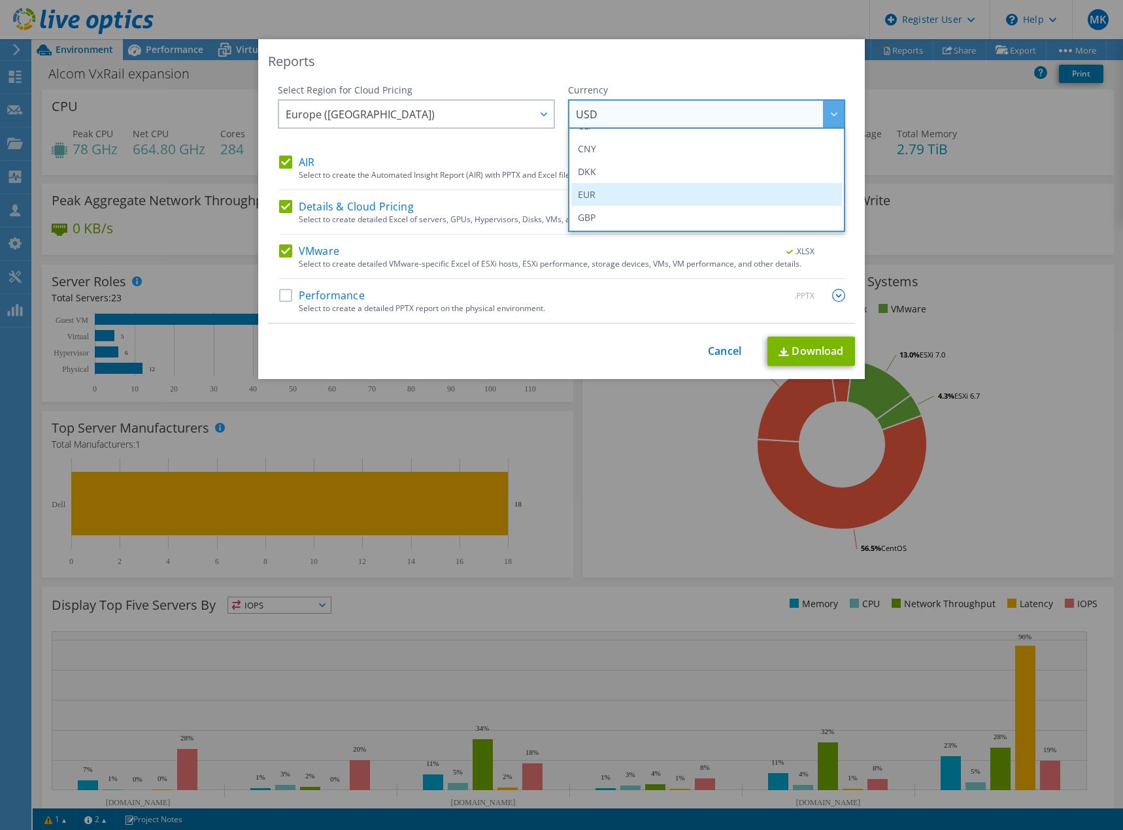
click at [585, 195] on li "EUR" at bounding box center [706, 194] width 271 height 23
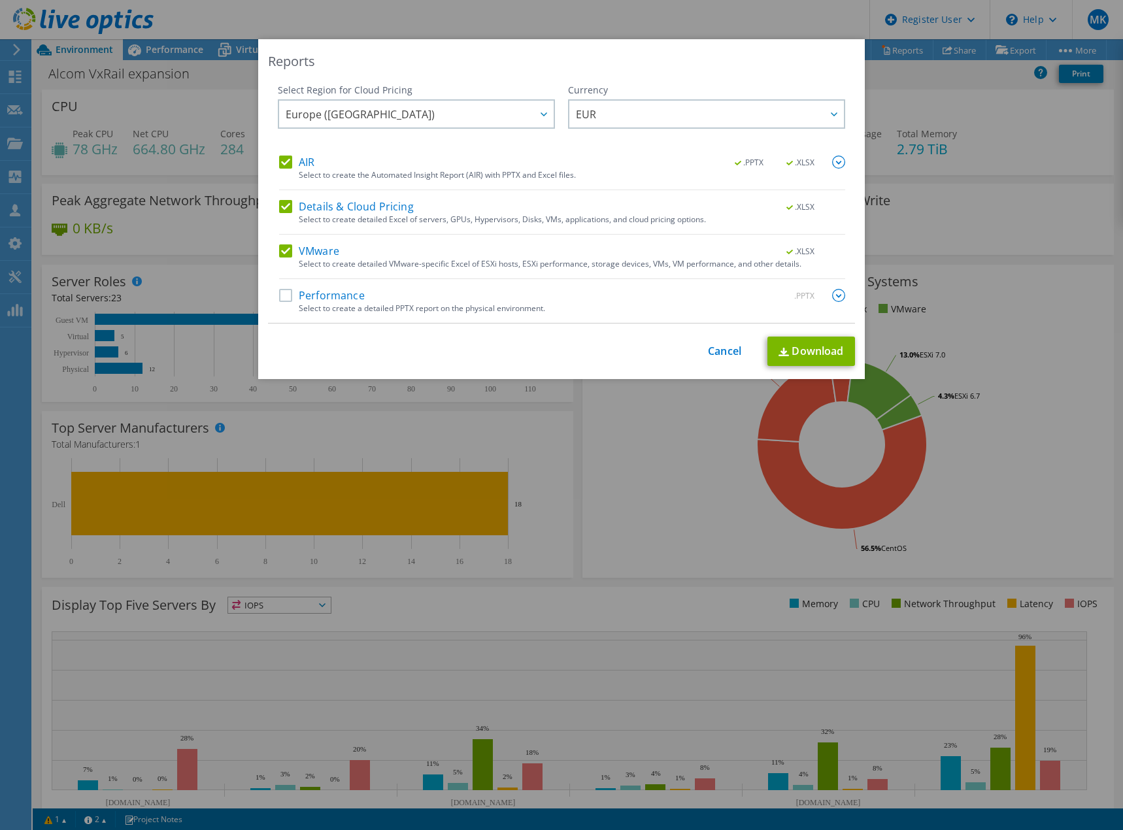
click at [282, 295] on label "Performance" at bounding box center [322, 295] width 86 height 13
click at [0, 0] on input "Performance" at bounding box center [0, 0] width 0 height 0
click at [811, 348] on link "Download" at bounding box center [812, 351] width 88 height 29
click at [717, 350] on link "Cancel" at bounding box center [724, 351] width 33 height 12
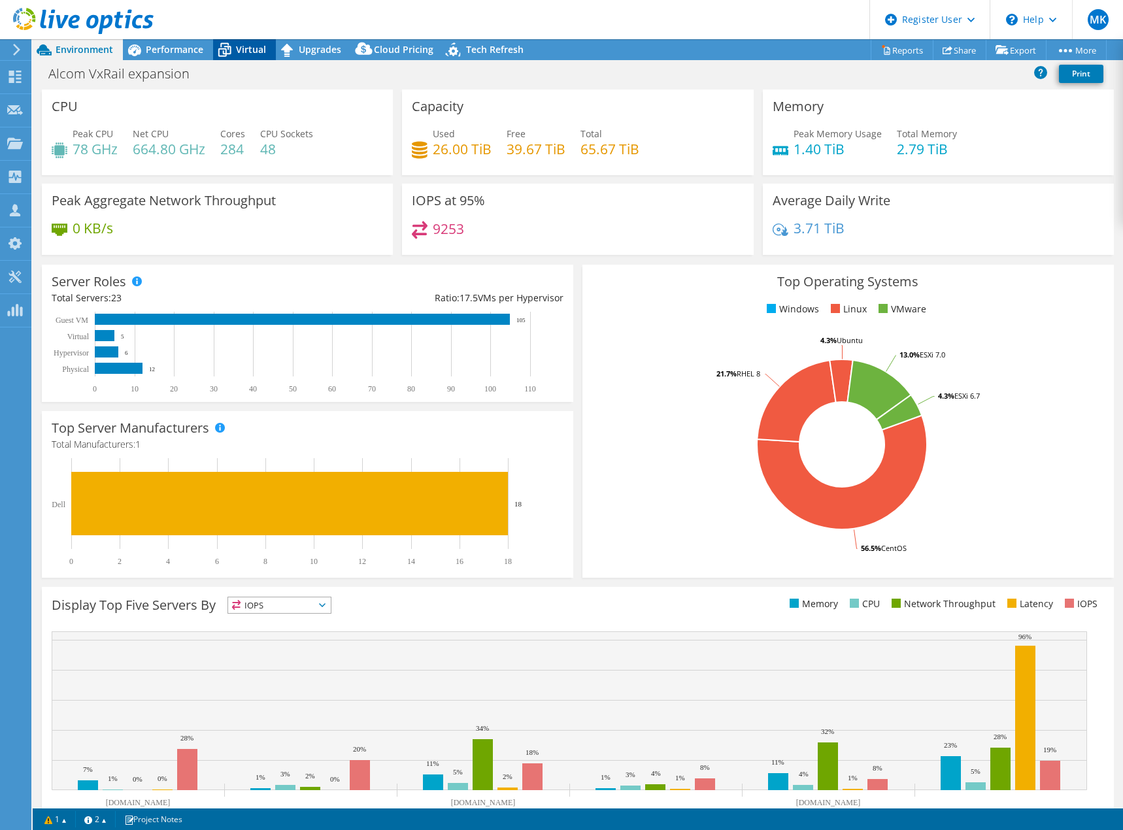
click at [243, 43] on span "Virtual" at bounding box center [251, 49] width 30 height 12
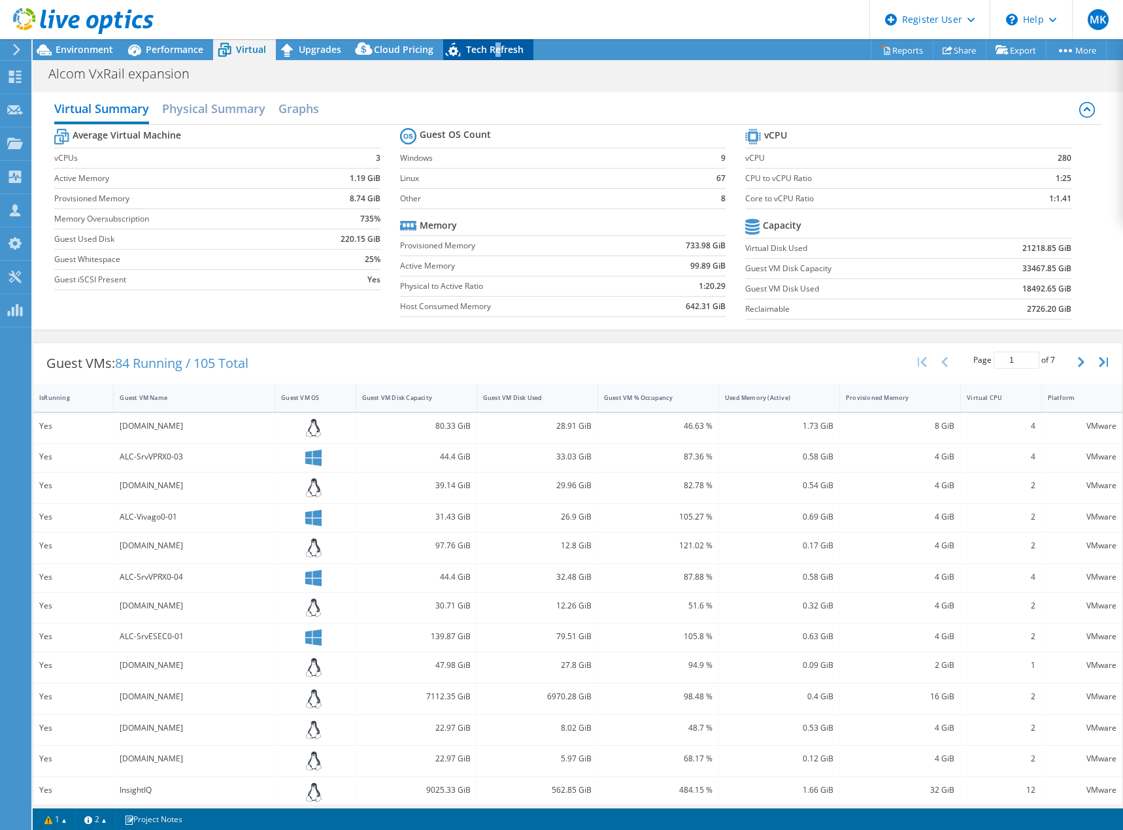
click at [496, 41] on div "Tech Refresh" at bounding box center [488, 49] width 90 height 21
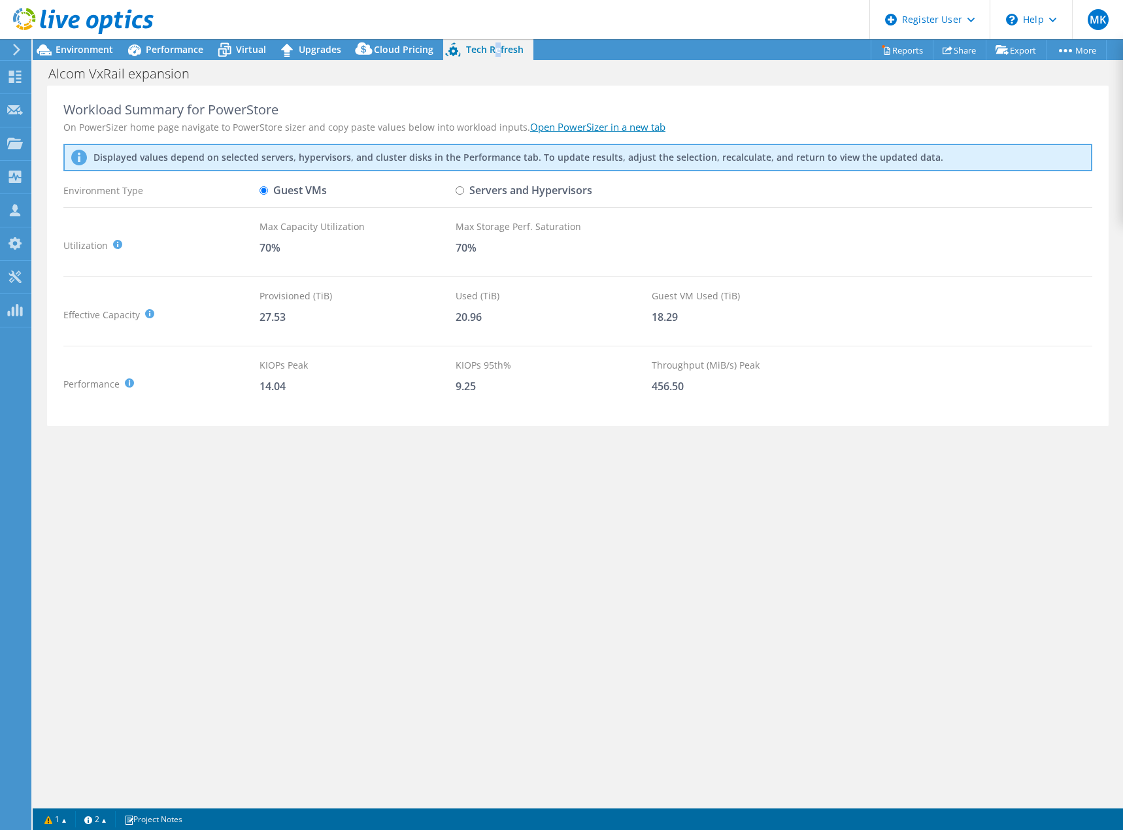
click at [462, 191] on input "Servers and Hypervisors" at bounding box center [460, 190] width 8 height 8
radio input "true"
click at [289, 188] on label "Guest VMs" at bounding box center [293, 190] width 67 height 23
click at [268, 188] on input "Guest VMs" at bounding box center [264, 190] width 8 height 8
radio input "true"
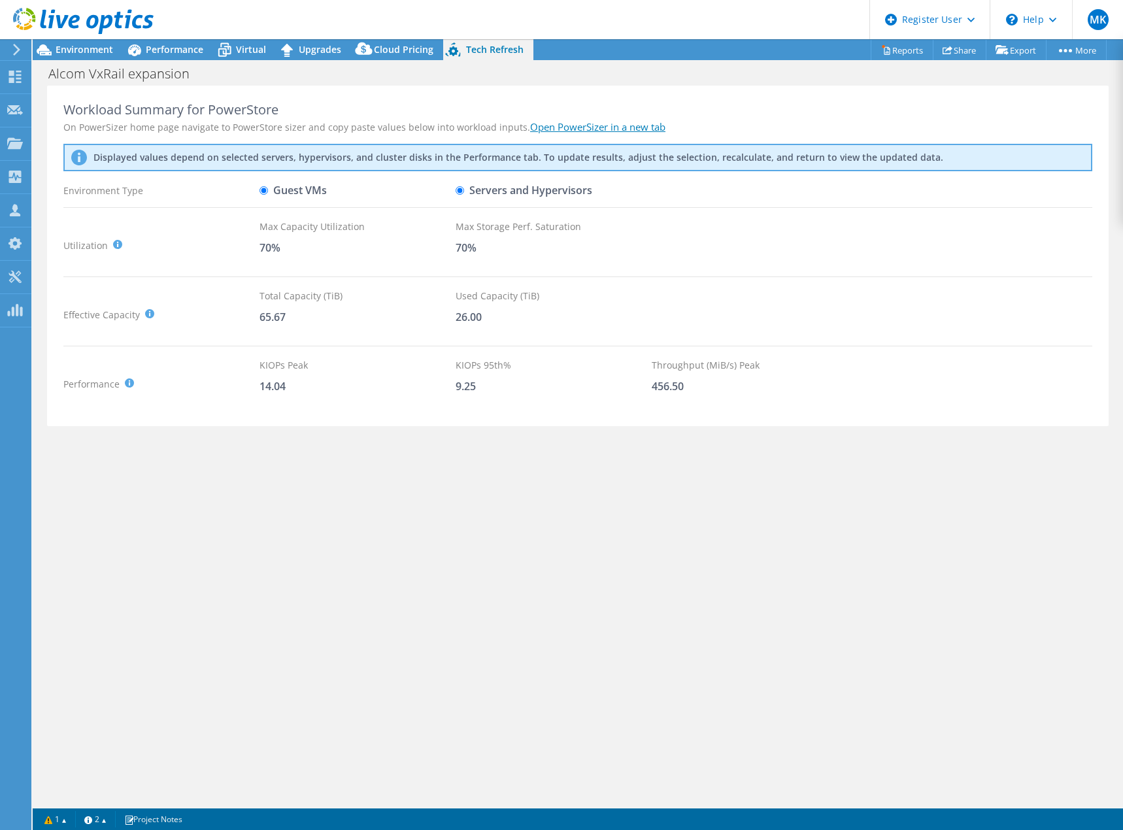
radio input "false"
click at [226, 42] on icon at bounding box center [224, 50] width 23 height 23
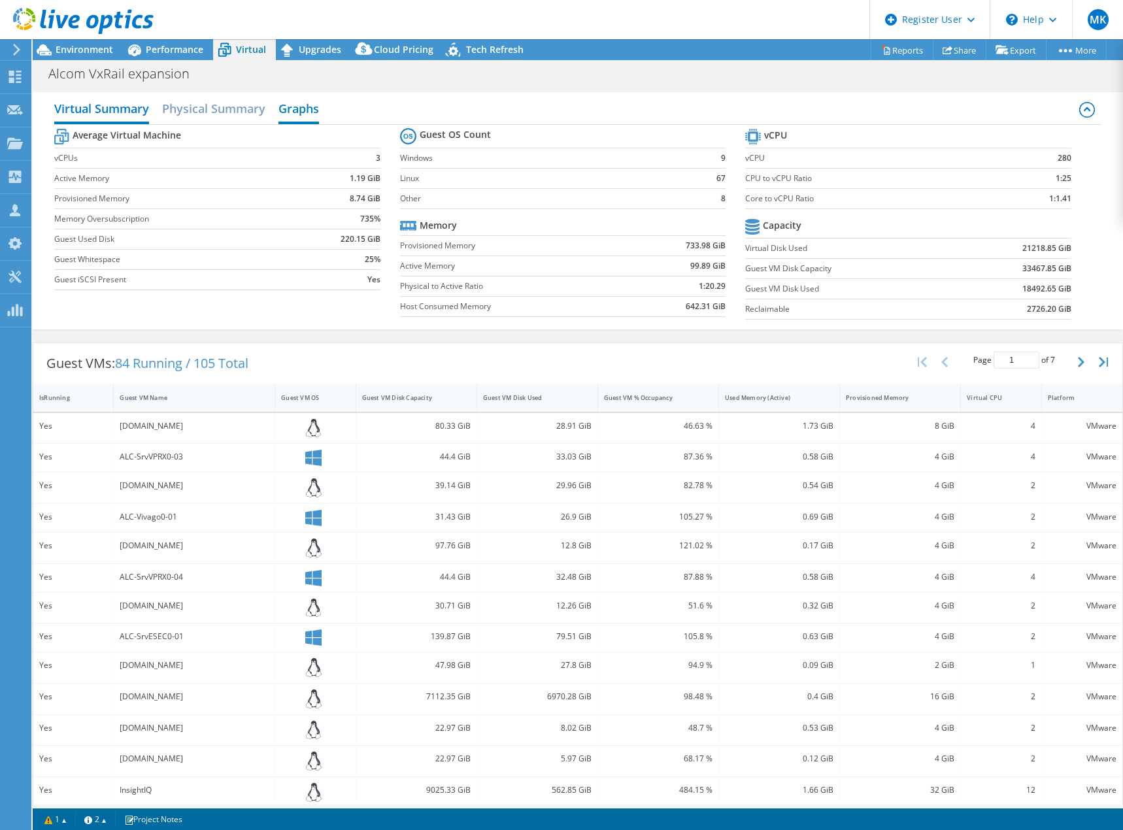
click at [301, 110] on h2 "Graphs" at bounding box center [298, 109] width 41 height 29
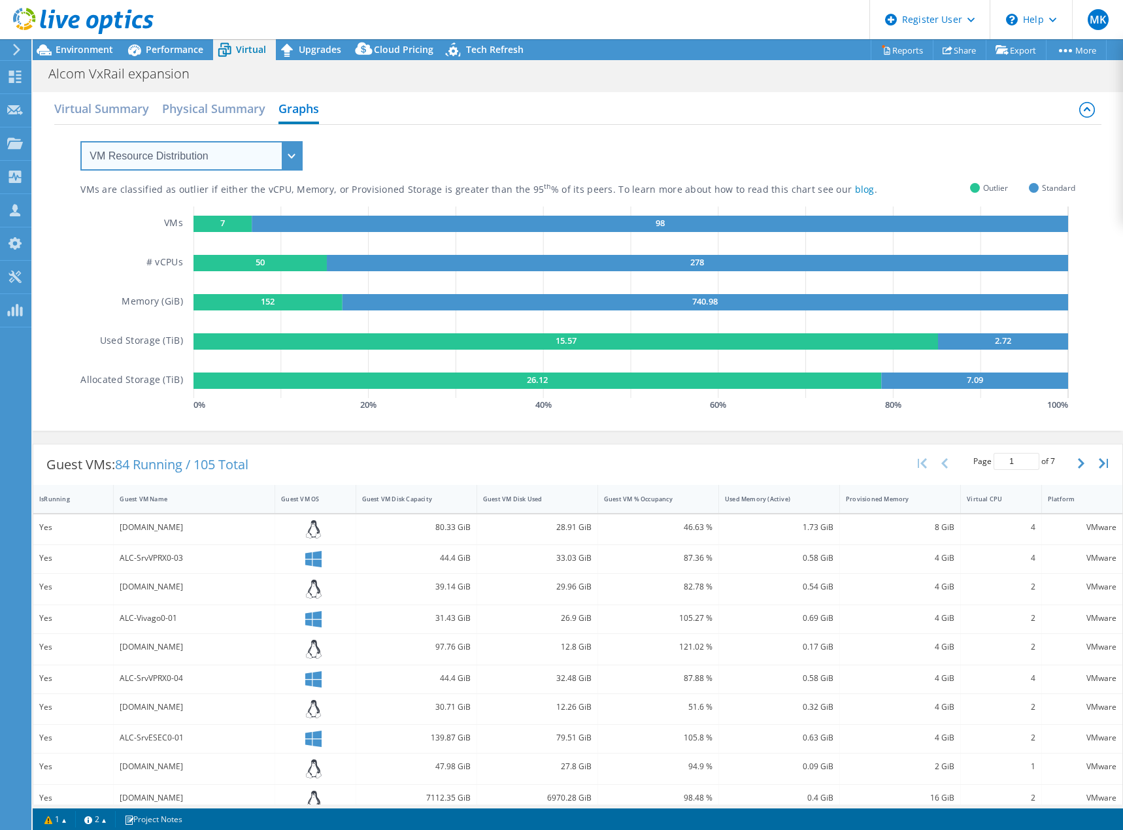
click at [216, 154] on select "VM Resource Distribution Provisioning Contrast Over Provisioning" at bounding box center [191, 155] width 222 height 29
select select "Over Provisioning"
click at [80, 141] on select "VM Resource Distribution Provisioning Contrast Over Provisioning" at bounding box center [191, 155] width 222 height 29
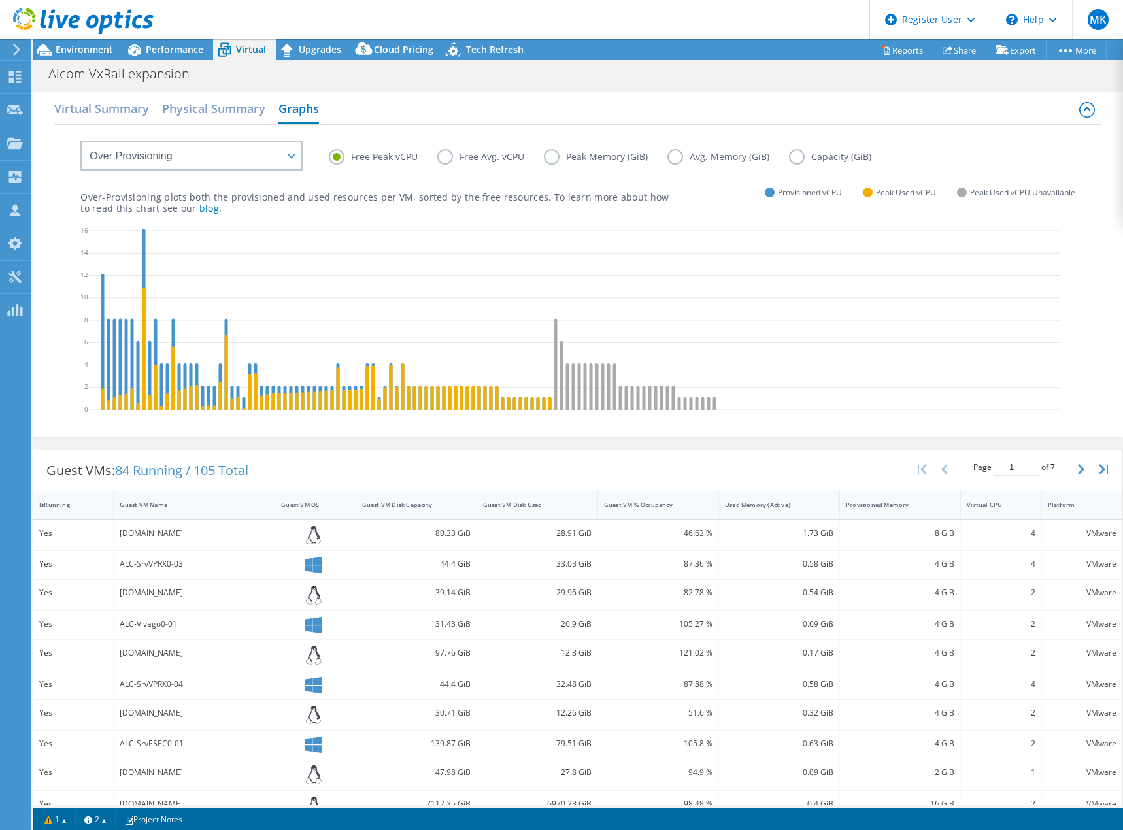
click at [554, 156] on label "Peak Memory (GiB)" at bounding box center [606, 157] width 124 height 16
click at [0, 0] on input "Peak Memory (GiB)" at bounding box center [0, 0] width 0 height 0
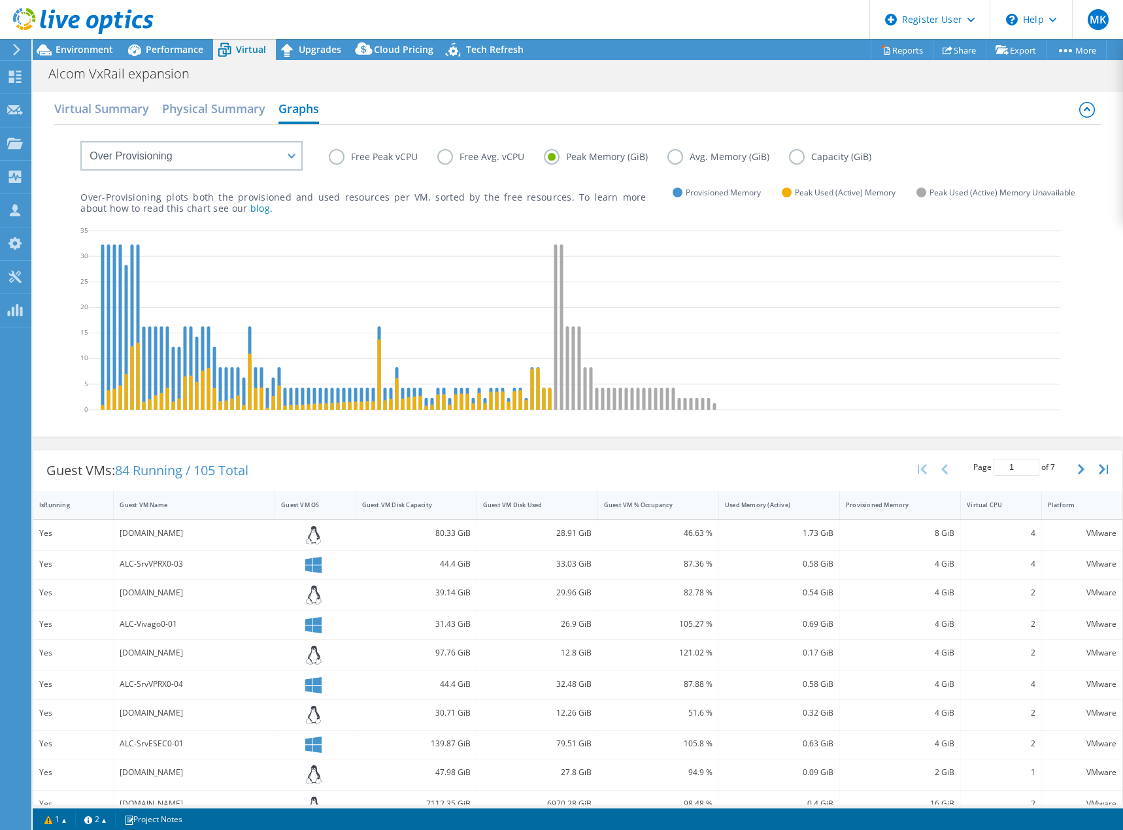
click at [342, 156] on label "Free Peak vCPU" at bounding box center [383, 157] width 109 height 16
click at [0, 0] on input "Free Peak vCPU" at bounding box center [0, 0] width 0 height 0
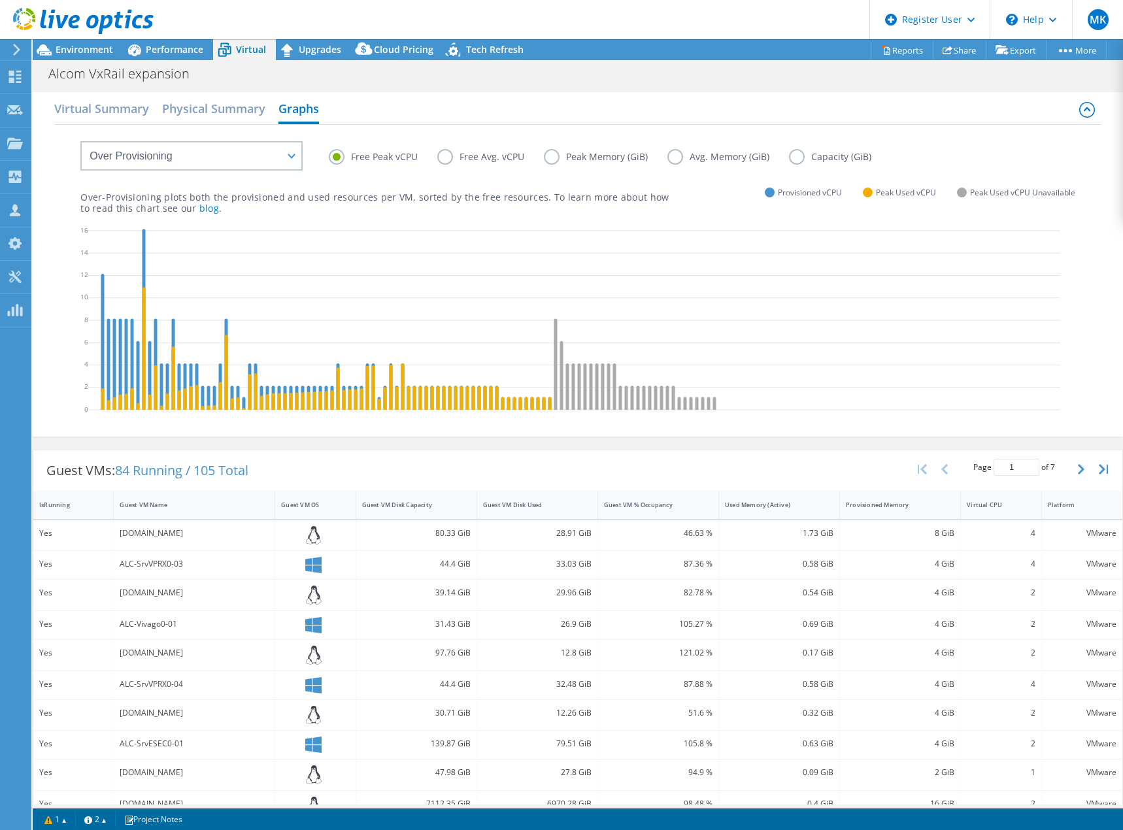
click at [546, 154] on label "Peak Memory (GiB)" at bounding box center [606, 157] width 124 height 16
click at [0, 0] on input "Peak Memory (GiB)" at bounding box center [0, 0] width 0 height 0
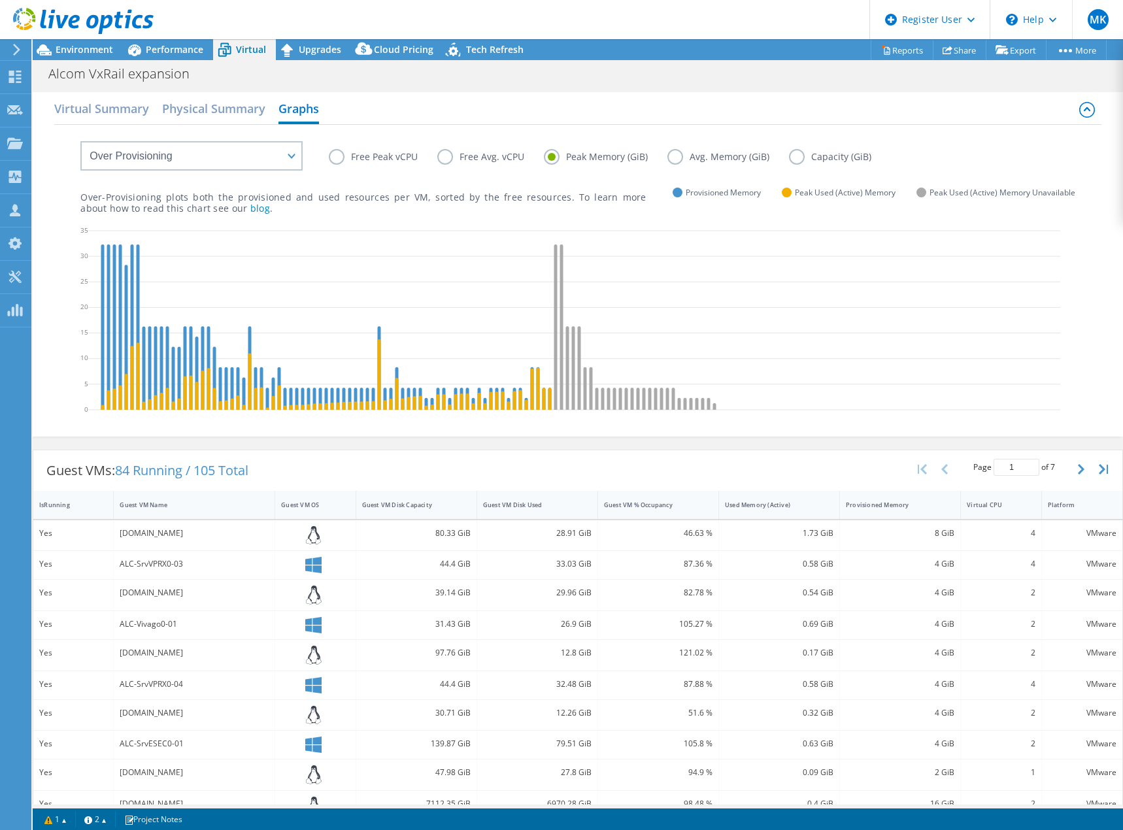
click at [673, 158] on label "Avg. Memory (GiB)" at bounding box center [728, 157] width 122 height 16
click at [0, 0] on input "Avg. Memory (GiB)" at bounding box center [0, 0] width 0 height 0
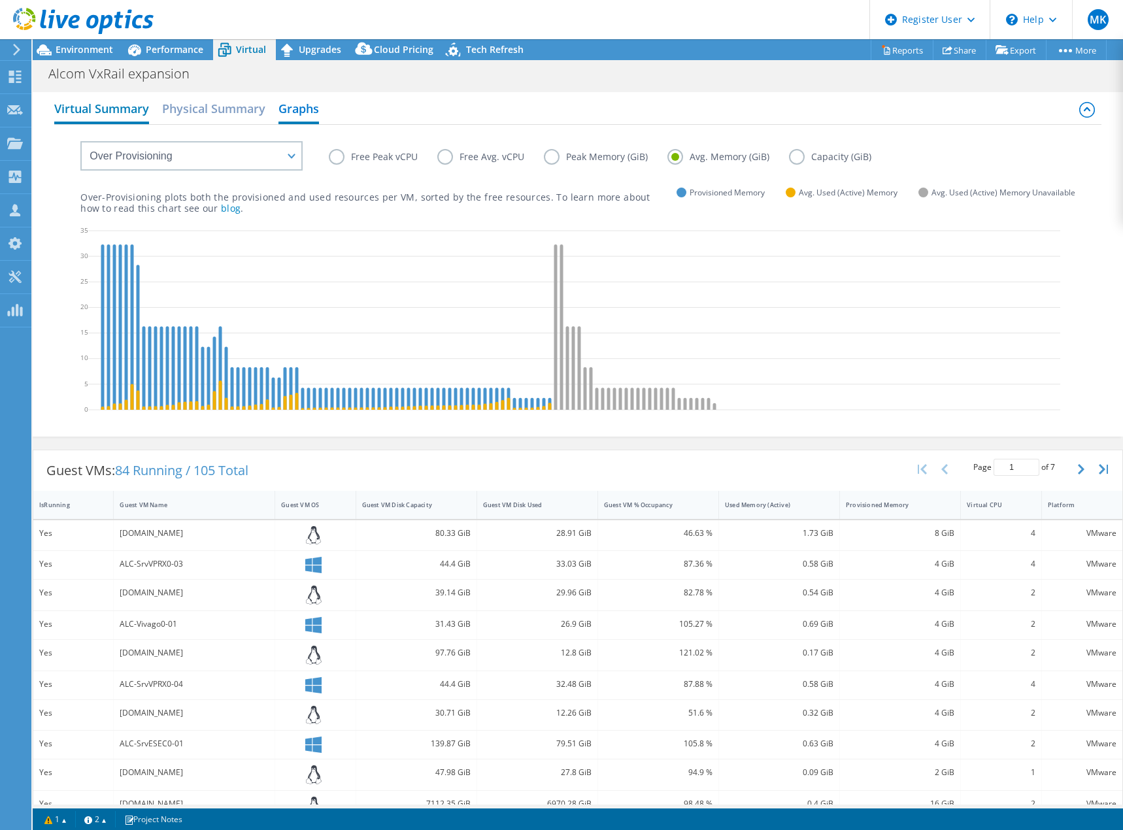
click at [84, 106] on h2 "Virtual Summary" at bounding box center [101, 109] width 95 height 29
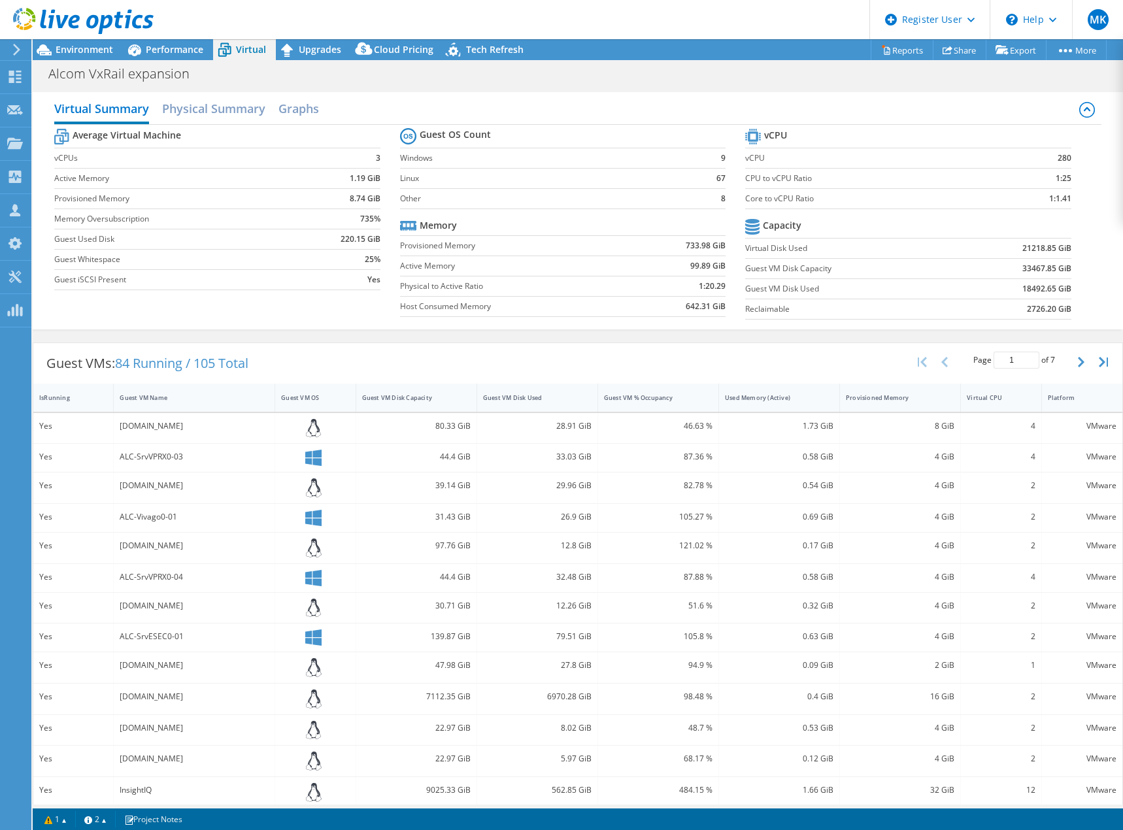
click at [163, 426] on div "kal-portal1.alcom.ax" at bounding box center [194, 426] width 149 height 14
click at [788, 397] on div "Used Memory (Active)" at bounding box center [771, 398] width 93 height 8
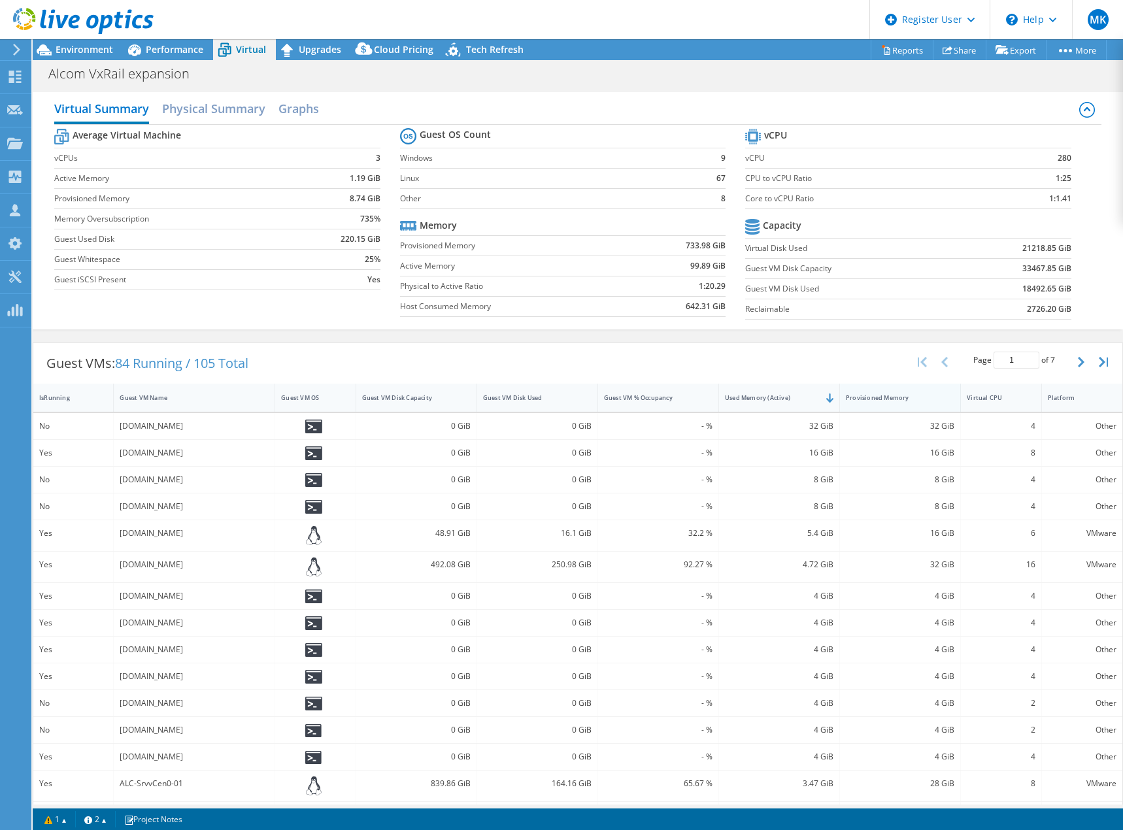
click at [888, 392] on div "Provisioned Memory" at bounding box center [892, 398] width 105 height 20
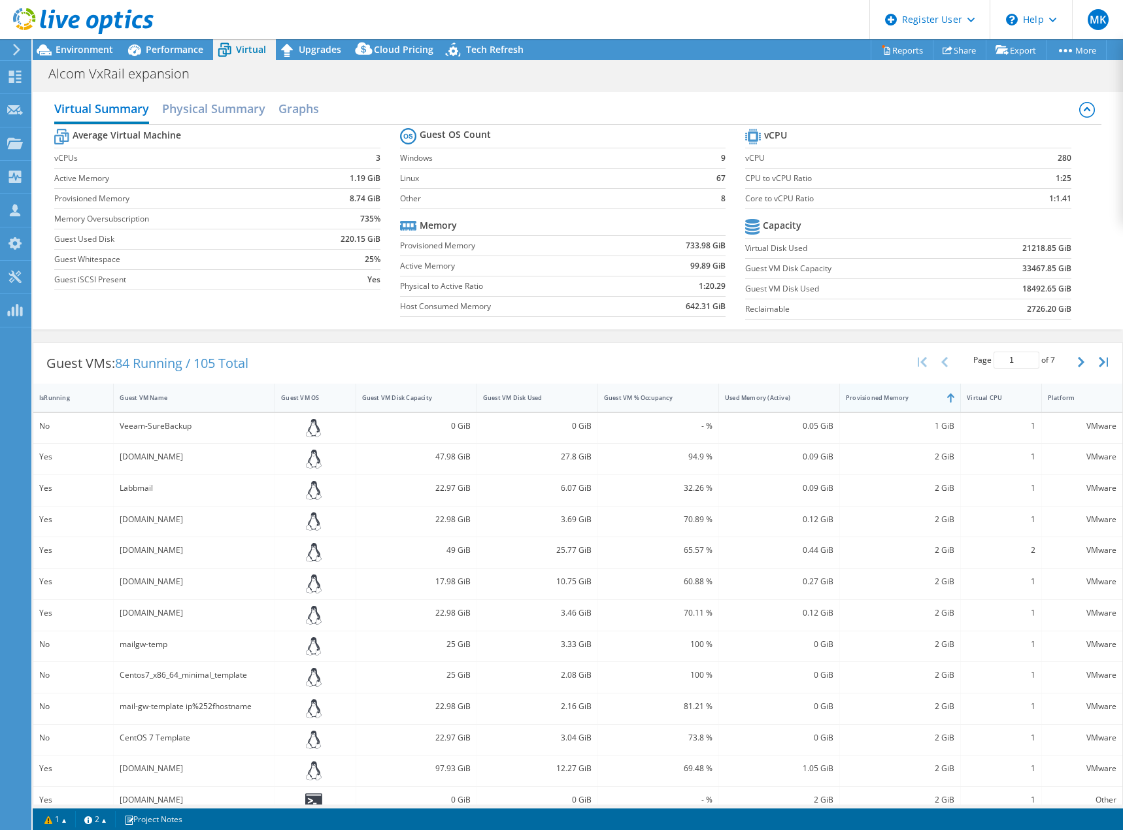
click at [888, 392] on div "Provisioned Memory" at bounding box center [892, 398] width 105 height 20
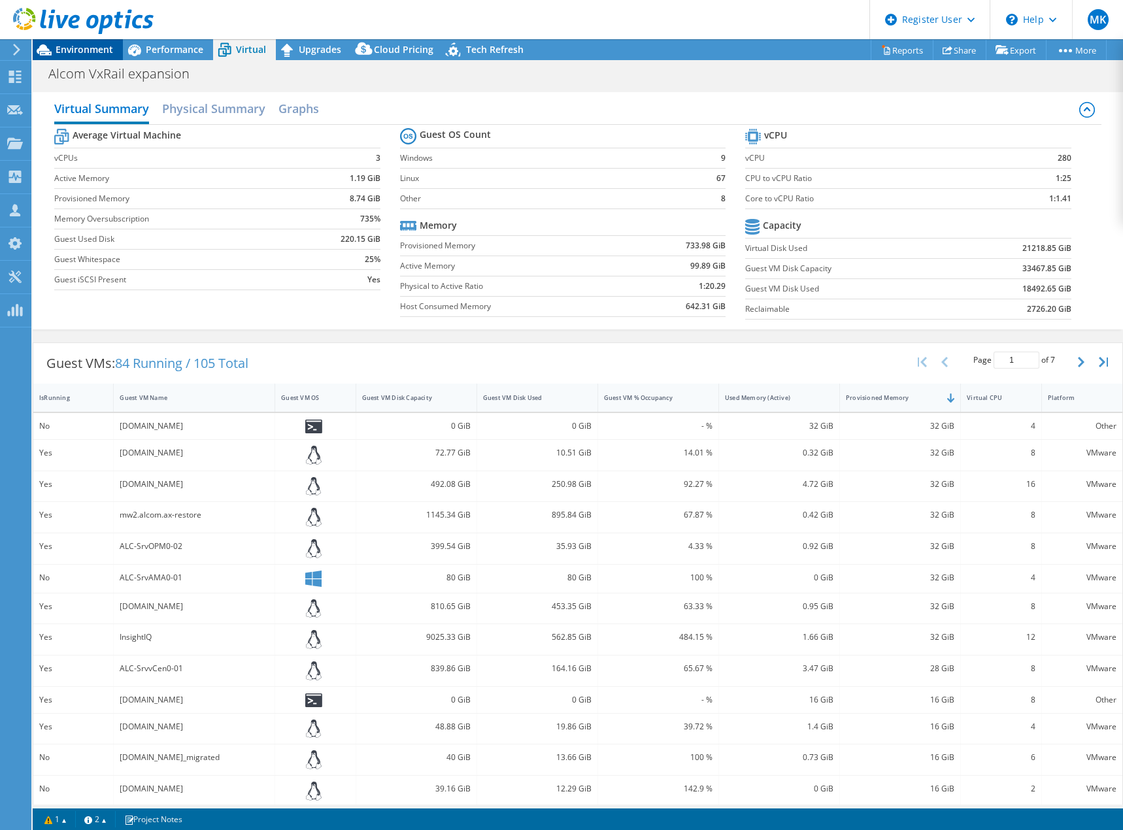
click at [73, 50] on span "Environment" at bounding box center [85, 49] width 58 height 12
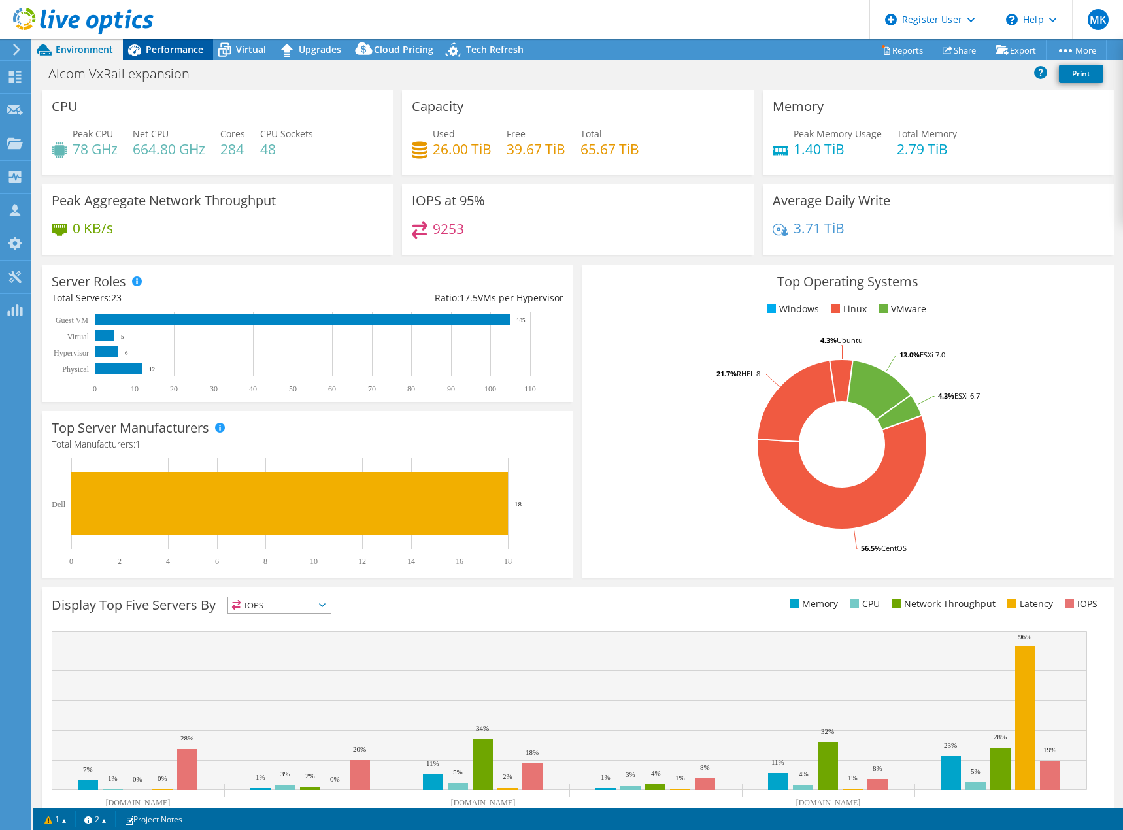
click at [173, 45] on span "Performance" at bounding box center [175, 49] width 58 height 12
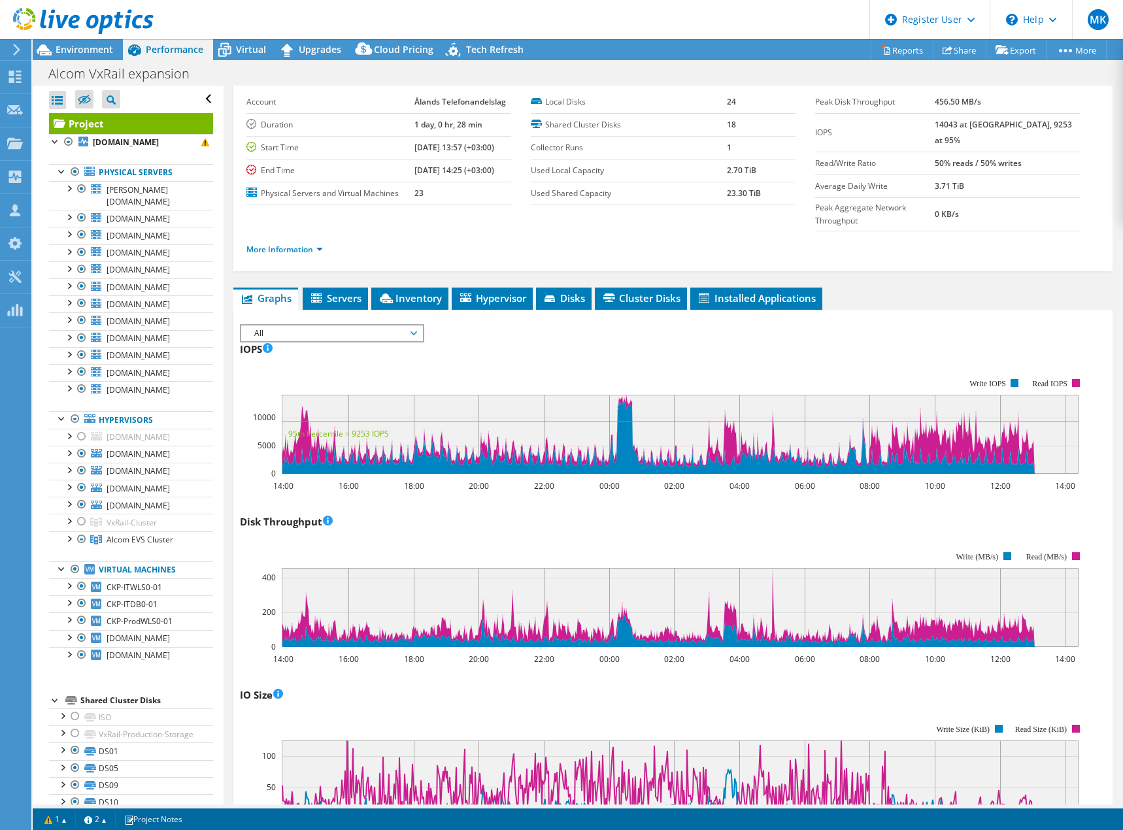
scroll to position [0, 0]
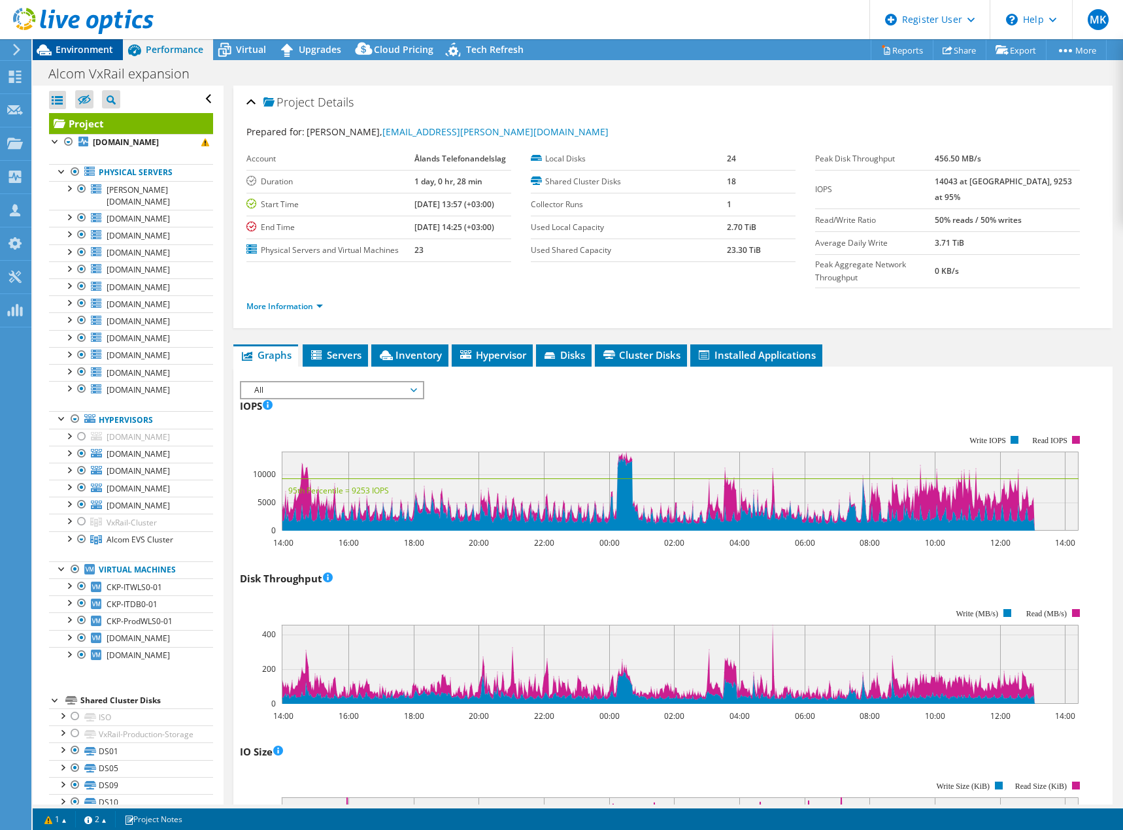
click at [76, 45] on span "Environment" at bounding box center [85, 49] width 58 height 12
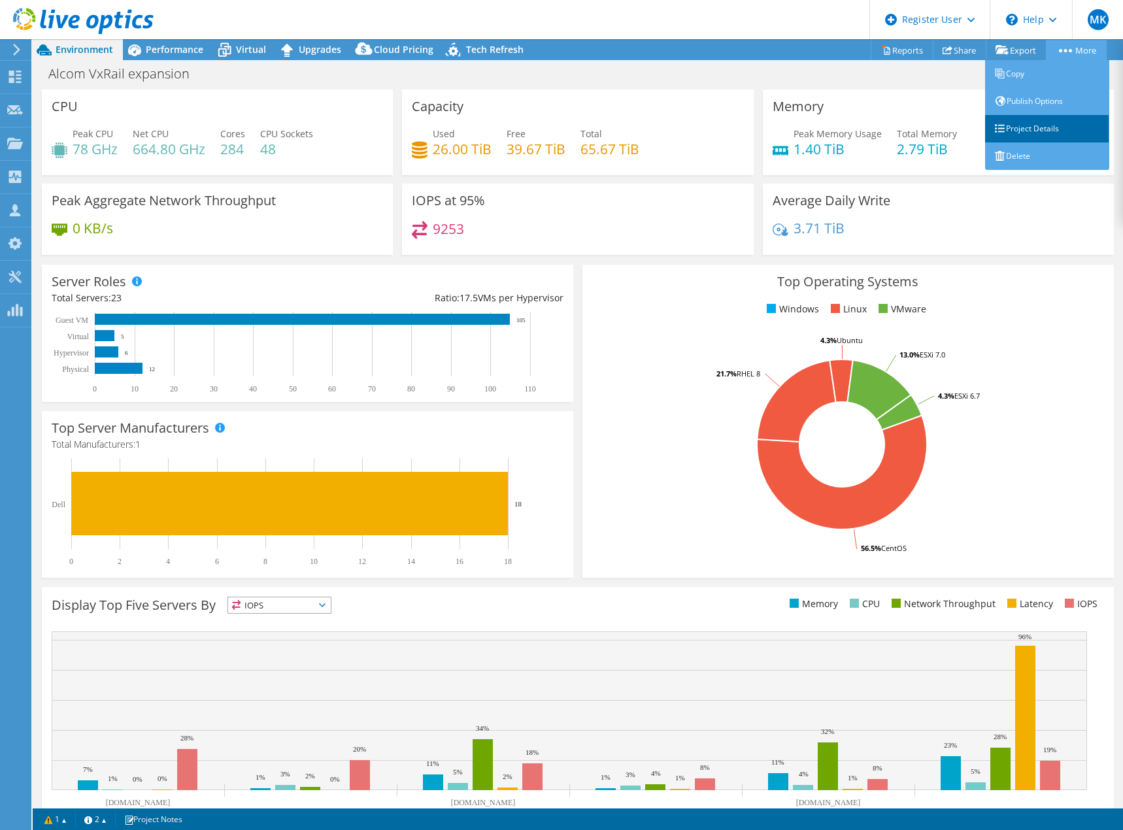
click at [1062, 121] on link "Project Details" at bounding box center [1047, 128] width 124 height 27
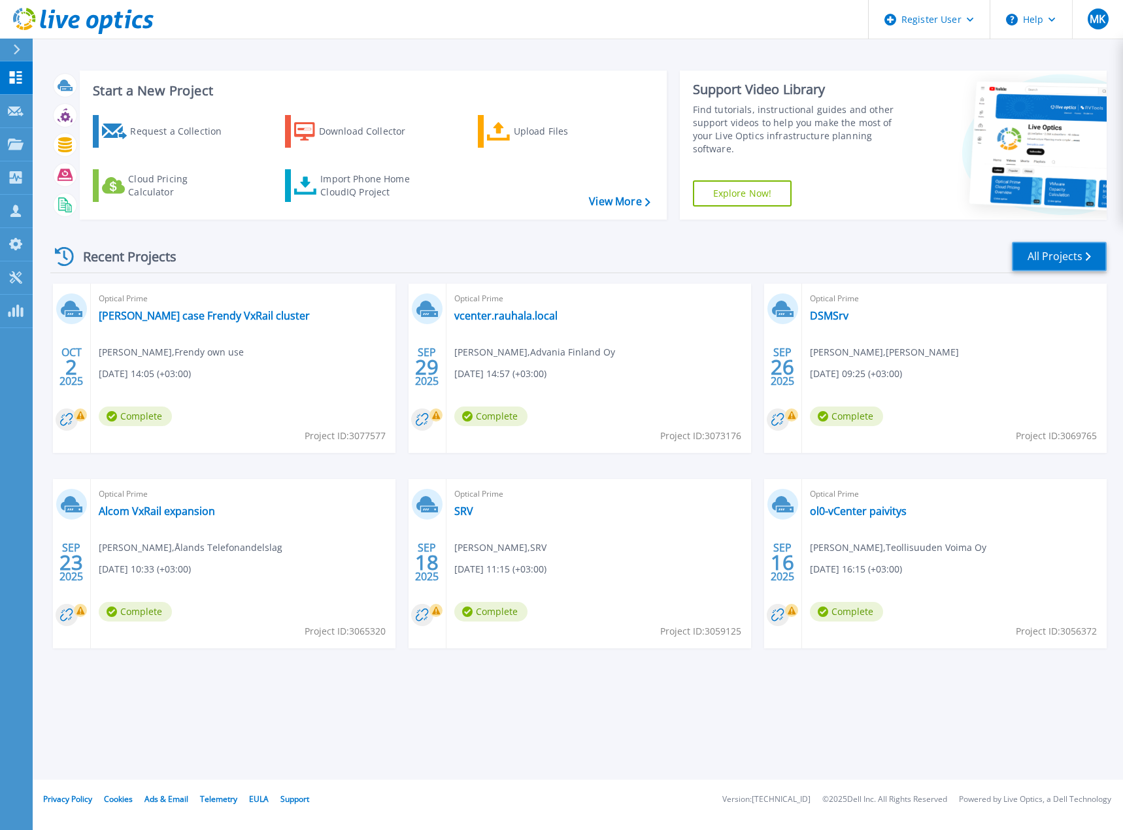
click at [1054, 254] on link "All Projects" at bounding box center [1059, 256] width 95 height 29
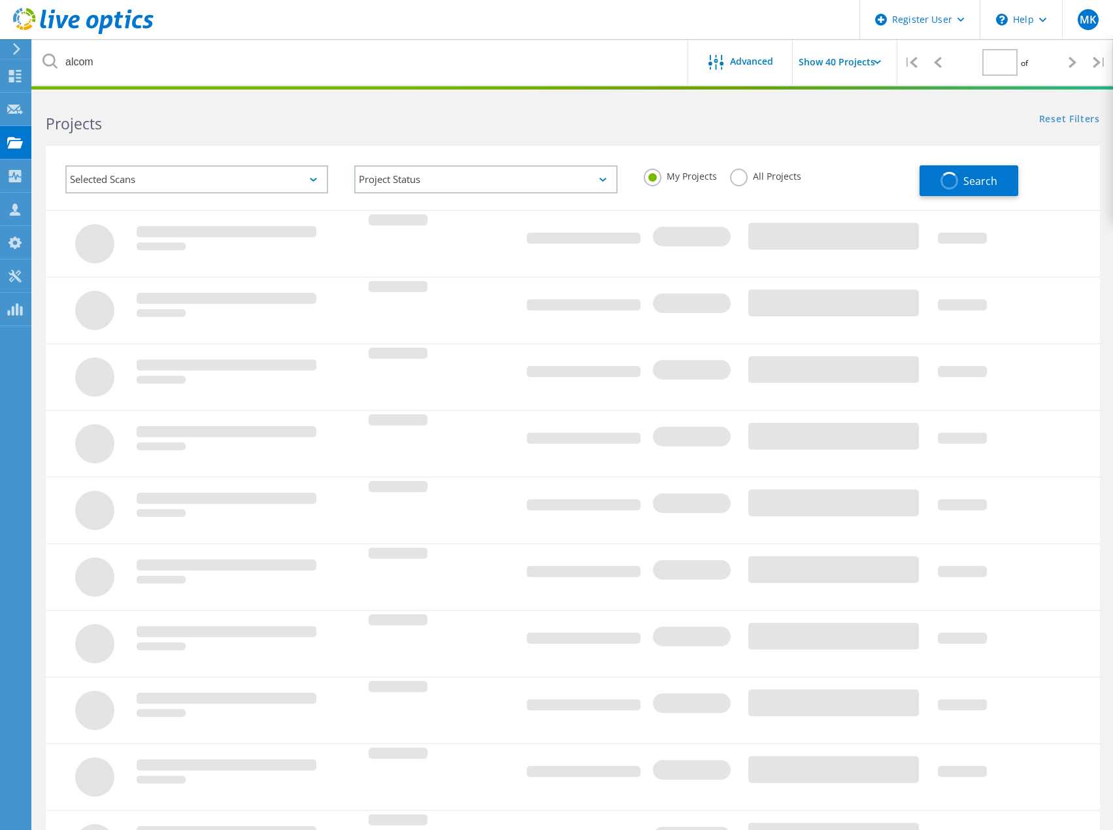
type input "1"
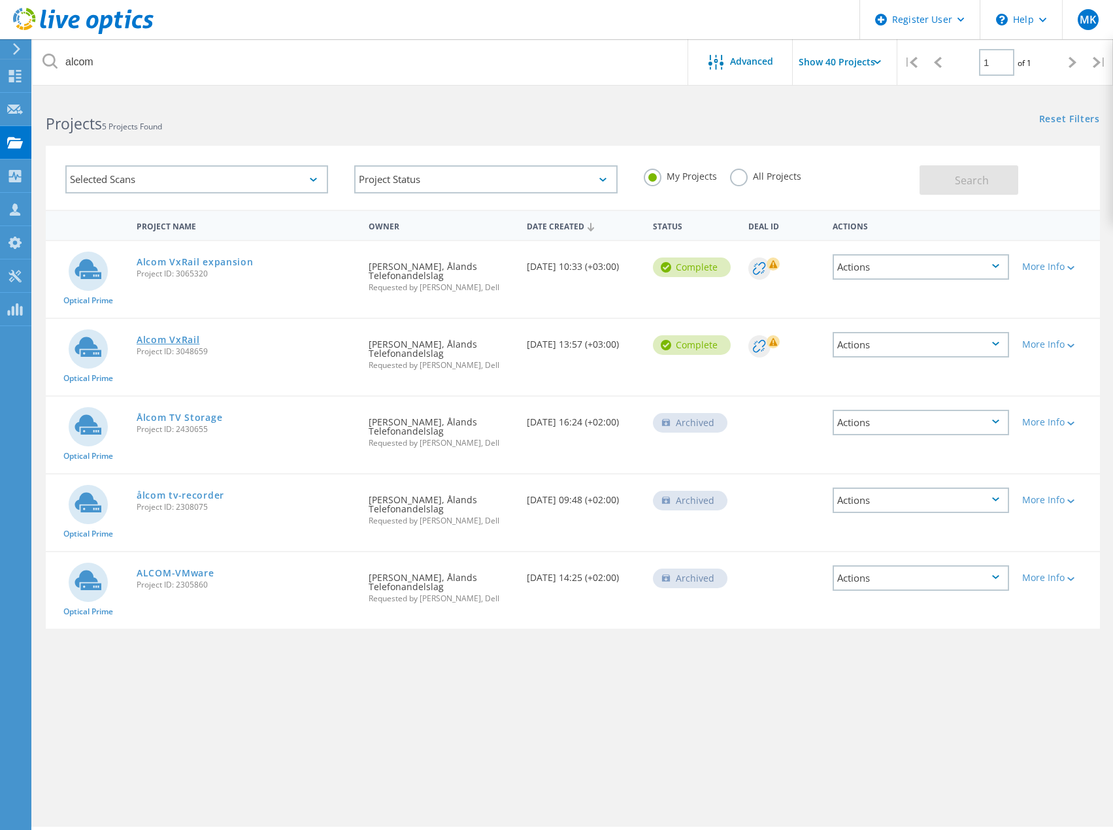
click at [169, 339] on link "Alcom VxRail" at bounding box center [168, 339] width 63 height 9
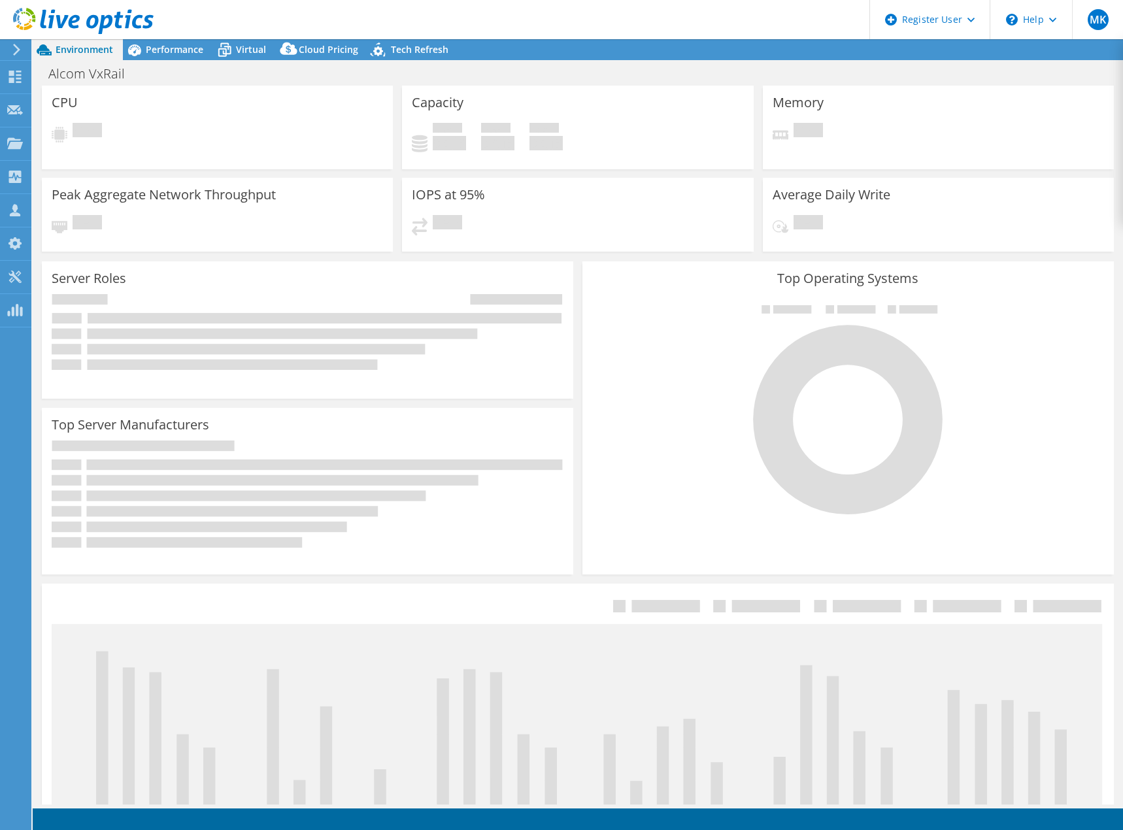
select select "USD"
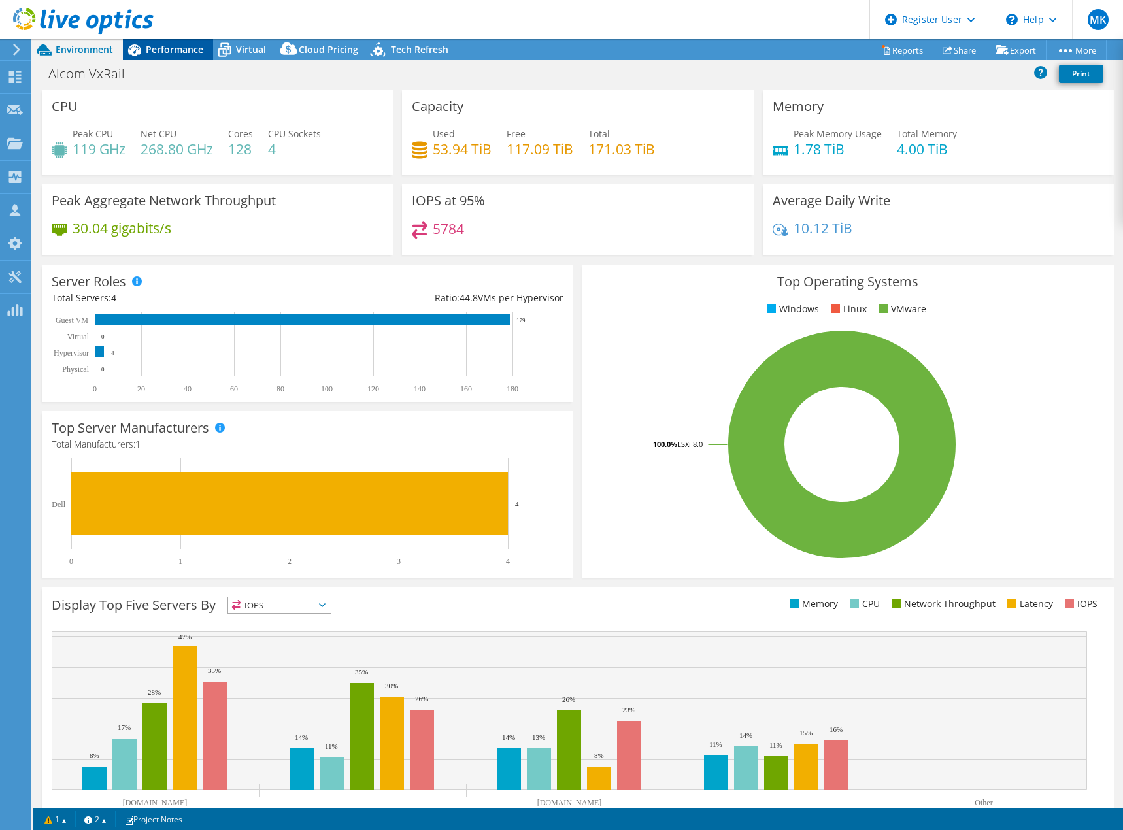
click at [178, 51] on span "Performance" at bounding box center [175, 49] width 58 height 12
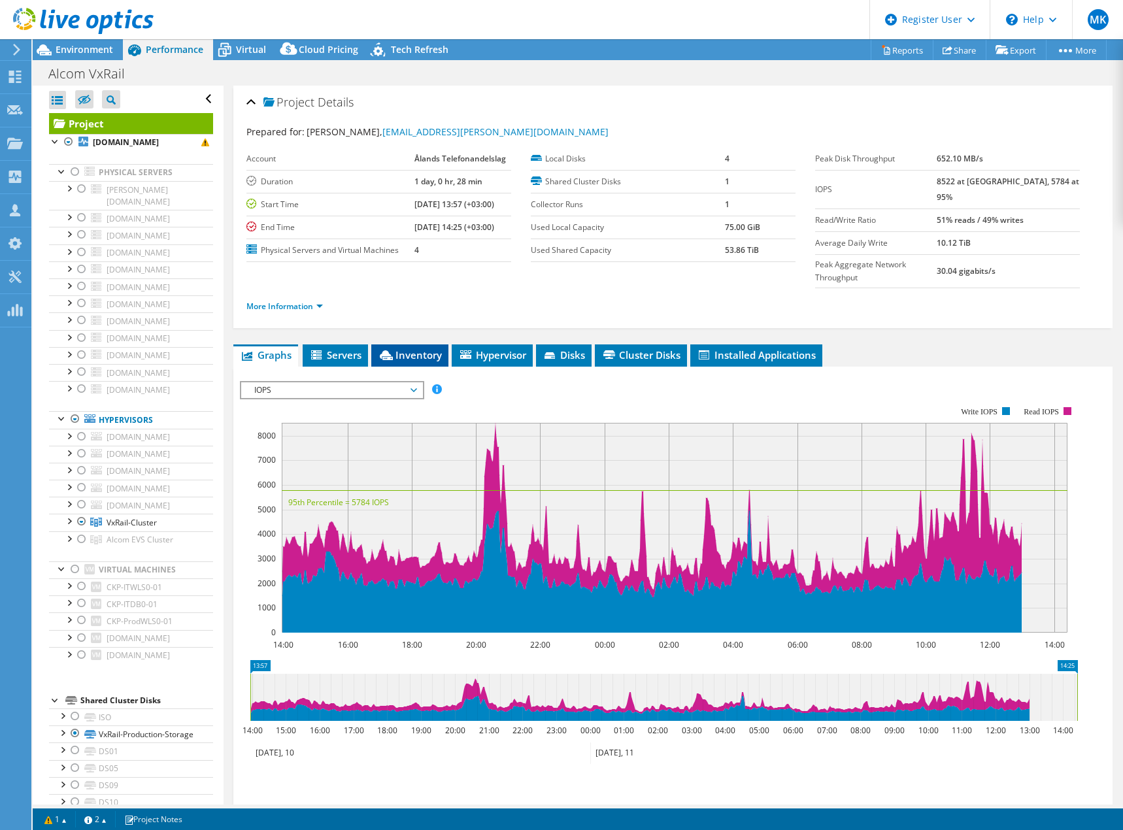
click at [415, 348] on span "Inventory" at bounding box center [410, 354] width 64 height 13
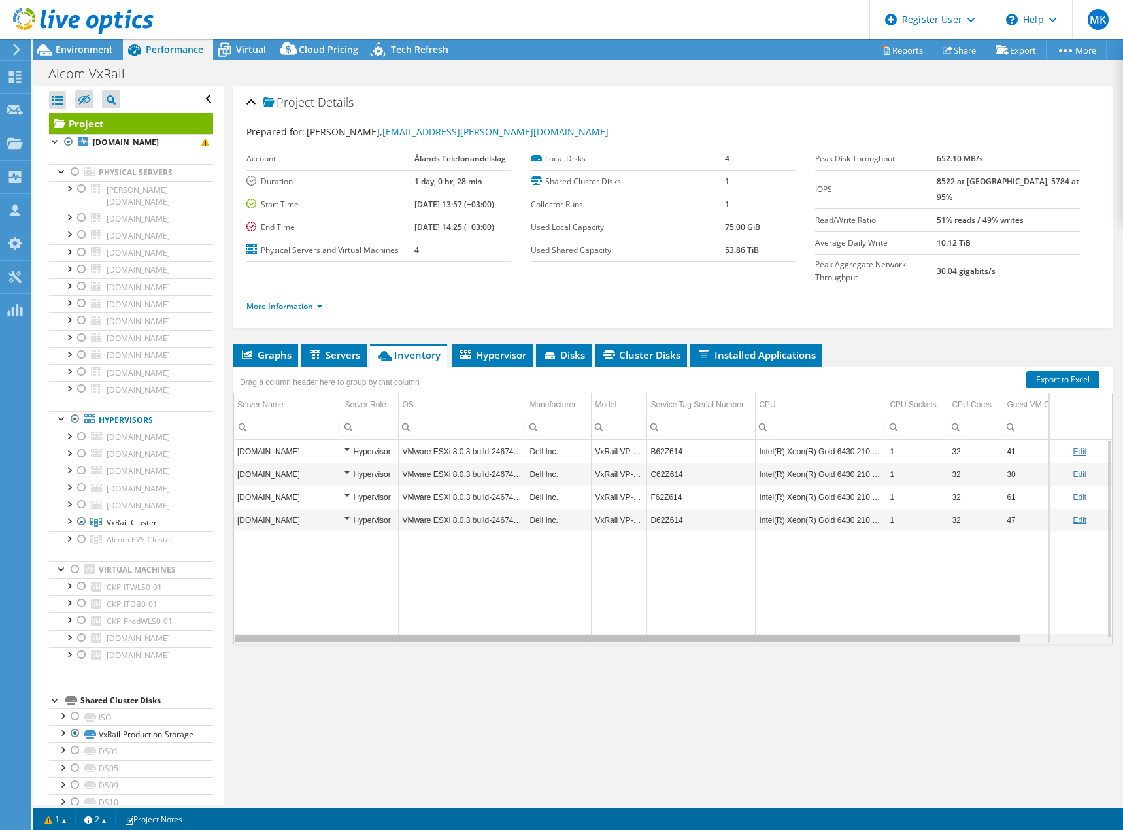
drag, startPoint x: 924, startPoint y: 615, endPoint x: 740, endPoint y: 624, distance: 184.6
click at [740, 624] on body "MK Dell User Marko Kortetmaki Marko.Kortetmaki@dell.com Dell My Profile Log Out…" at bounding box center [561, 415] width 1123 height 830
click at [68, 48] on span "Environment" at bounding box center [85, 49] width 58 height 12
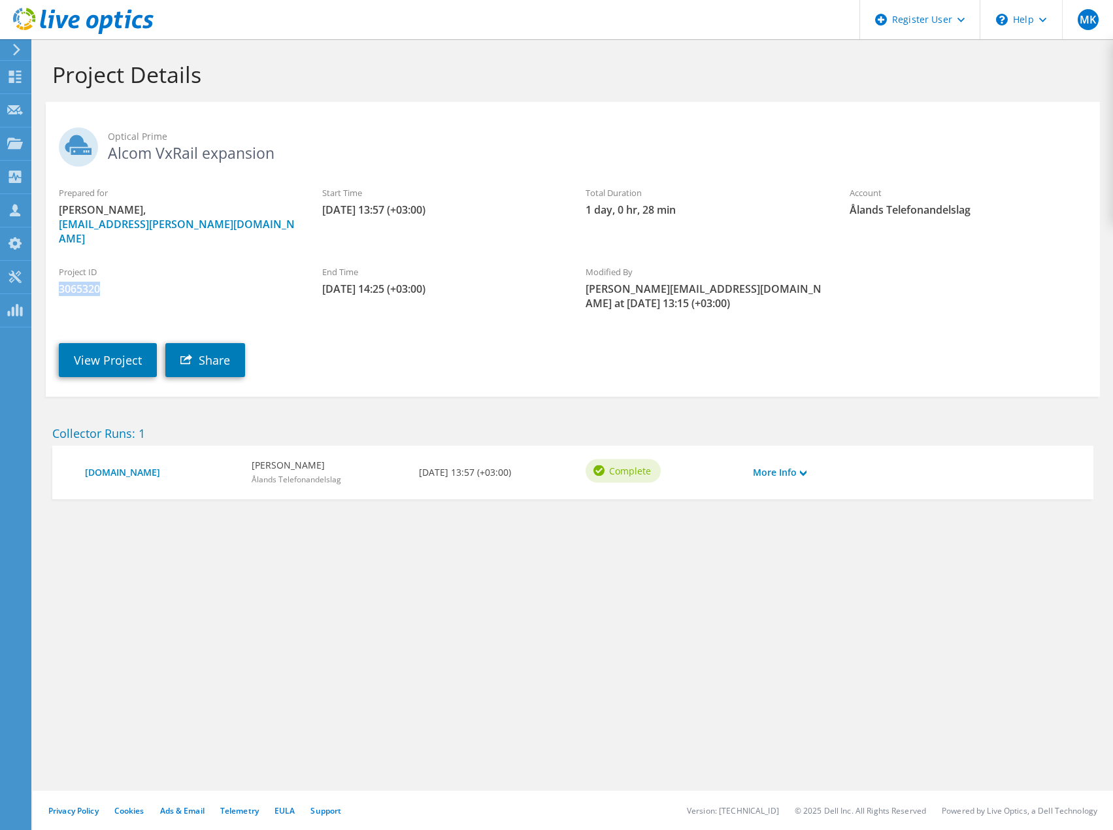
drag, startPoint x: 61, startPoint y: 275, endPoint x: 99, endPoint y: 278, distance: 38.7
click at [100, 282] on span "3065320" at bounding box center [177, 289] width 237 height 14
copy span "3065320"
click at [114, 343] on link "View Project" at bounding box center [108, 360] width 98 height 34
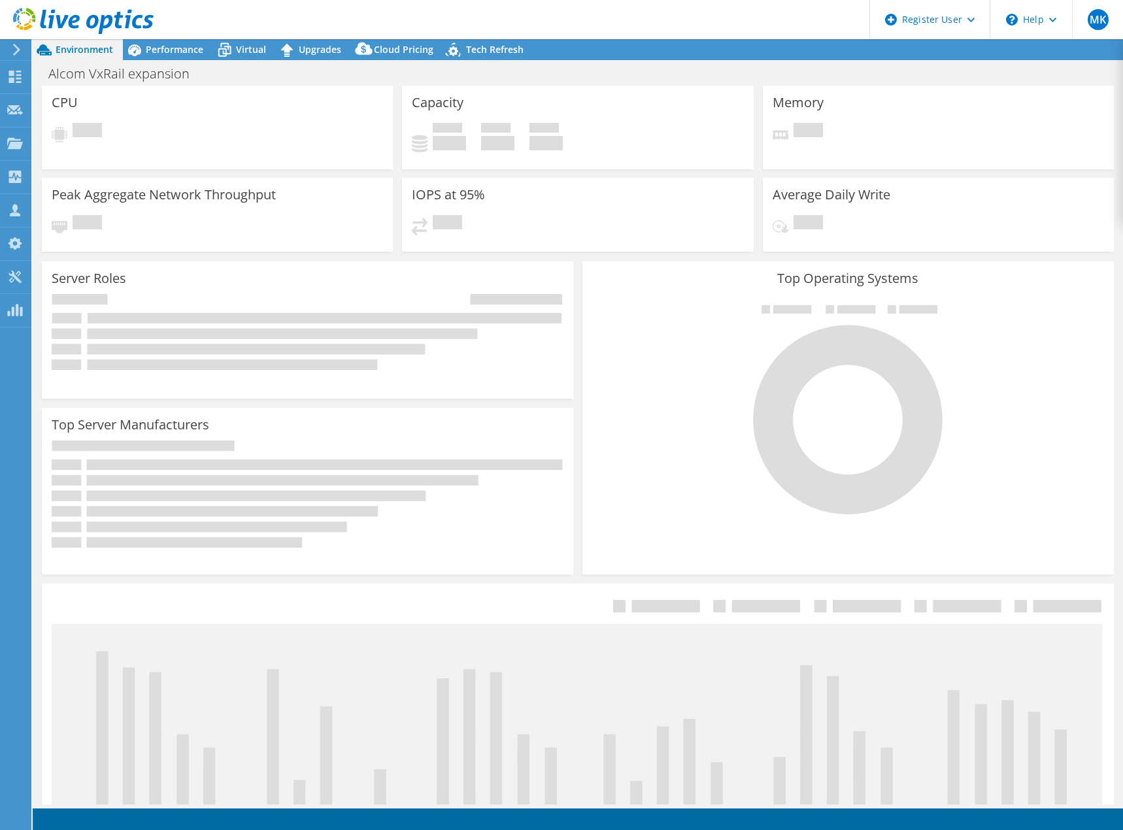
select select "USD"
select select "EUFrankfurt"
select select "EUR"
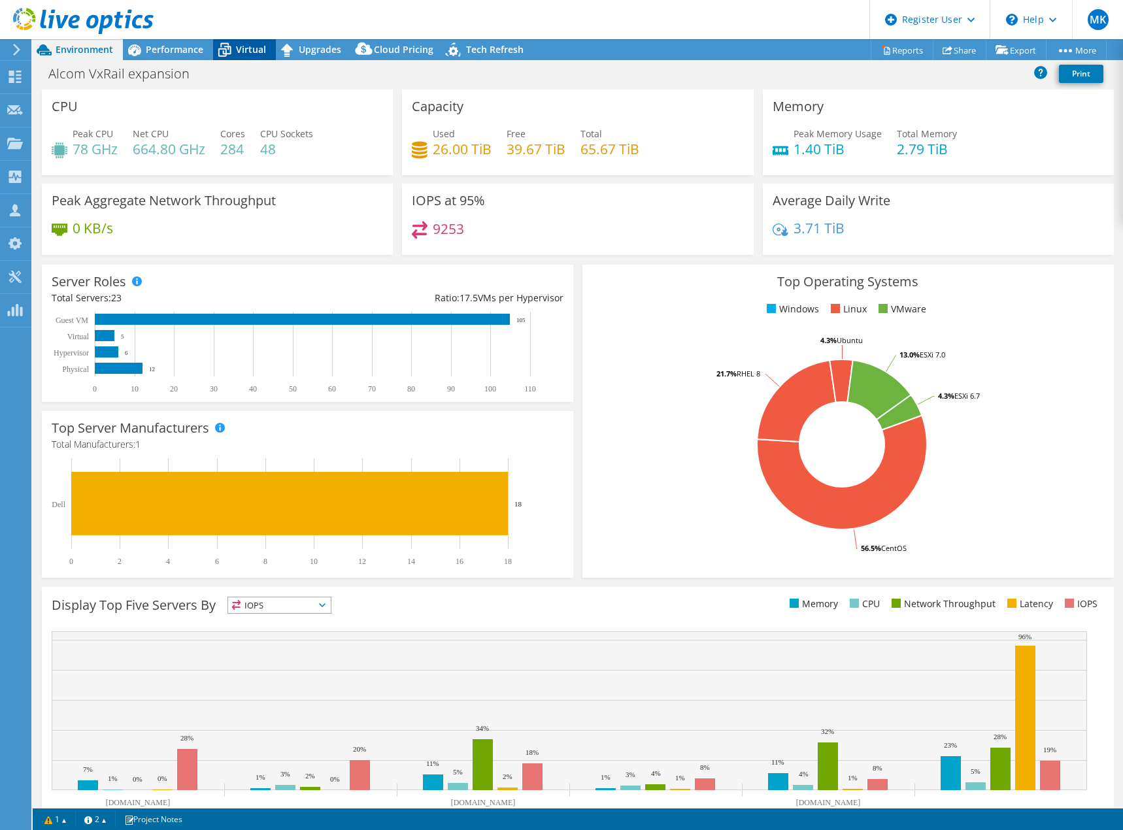
click at [255, 47] on span "Virtual" at bounding box center [251, 49] width 30 height 12
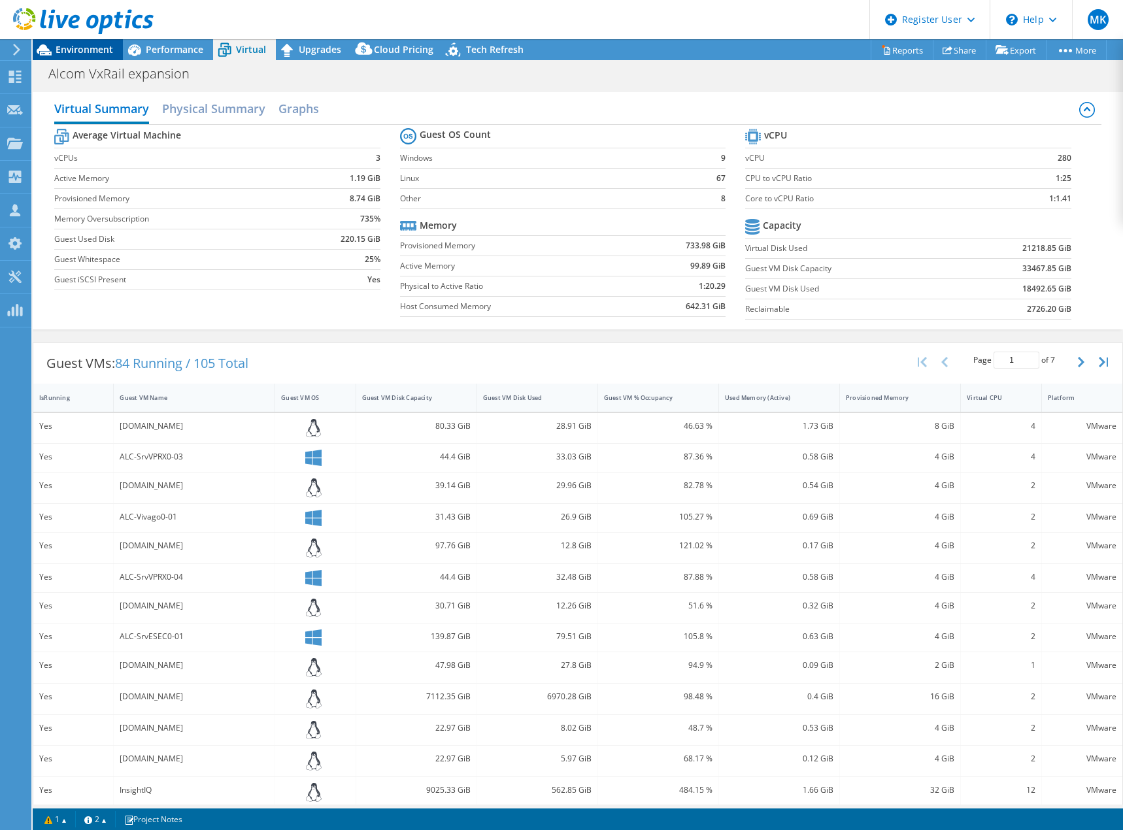
click at [86, 46] on span "Environment" at bounding box center [85, 49] width 58 height 12
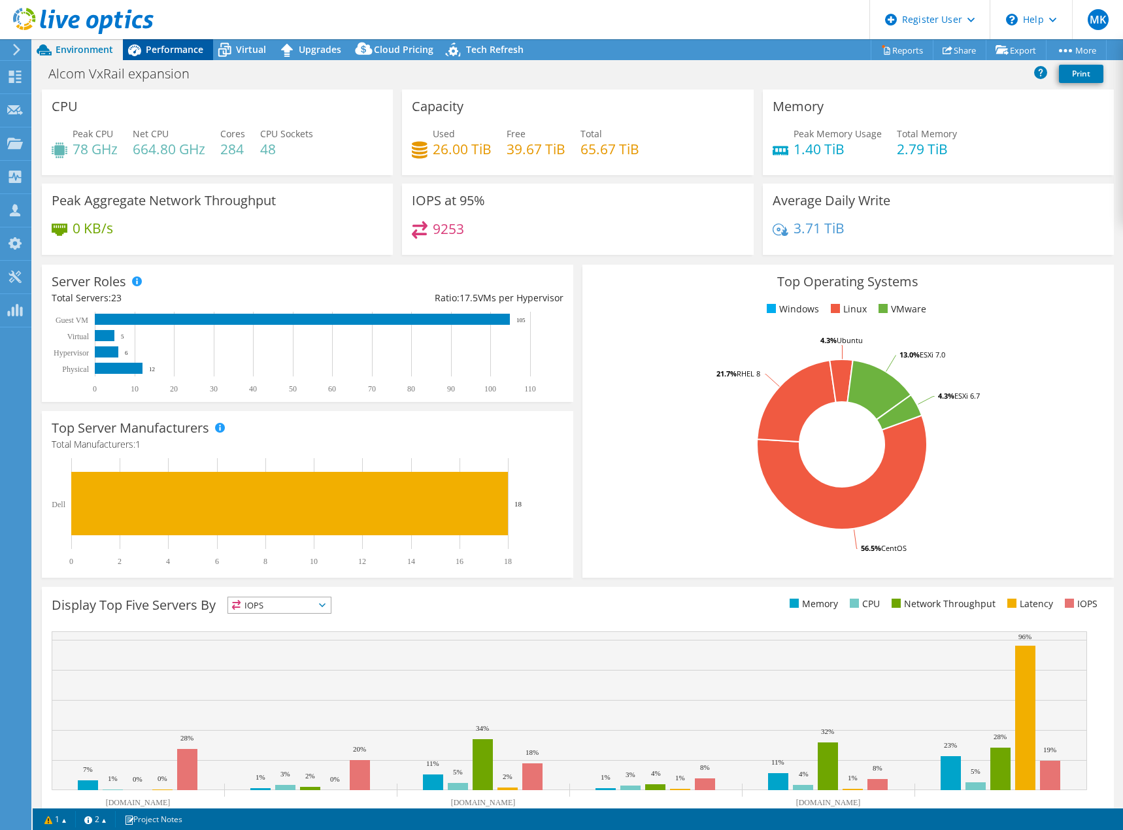
click at [170, 48] on span "Performance" at bounding box center [175, 49] width 58 height 12
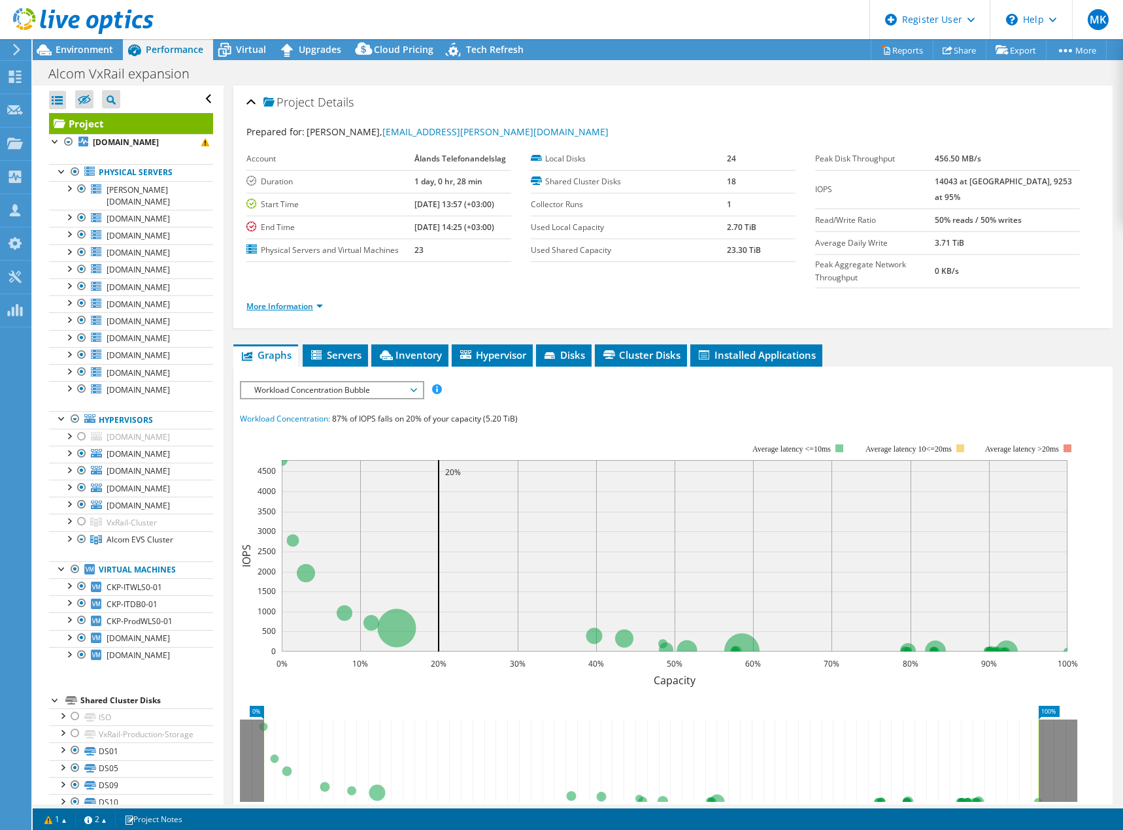
click at [294, 301] on link "More Information" at bounding box center [284, 306] width 76 height 11
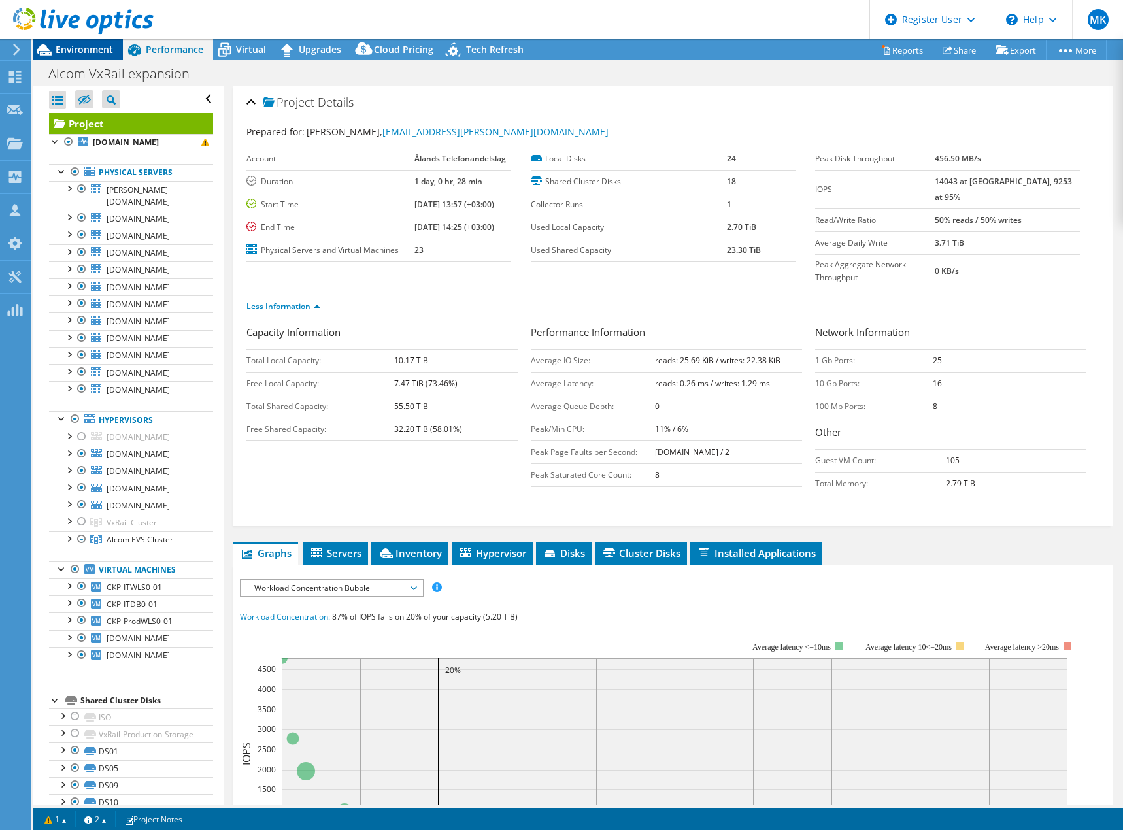
click at [72, 44] on span "Environment" at bounding box center [85, 49] width 58 height 12
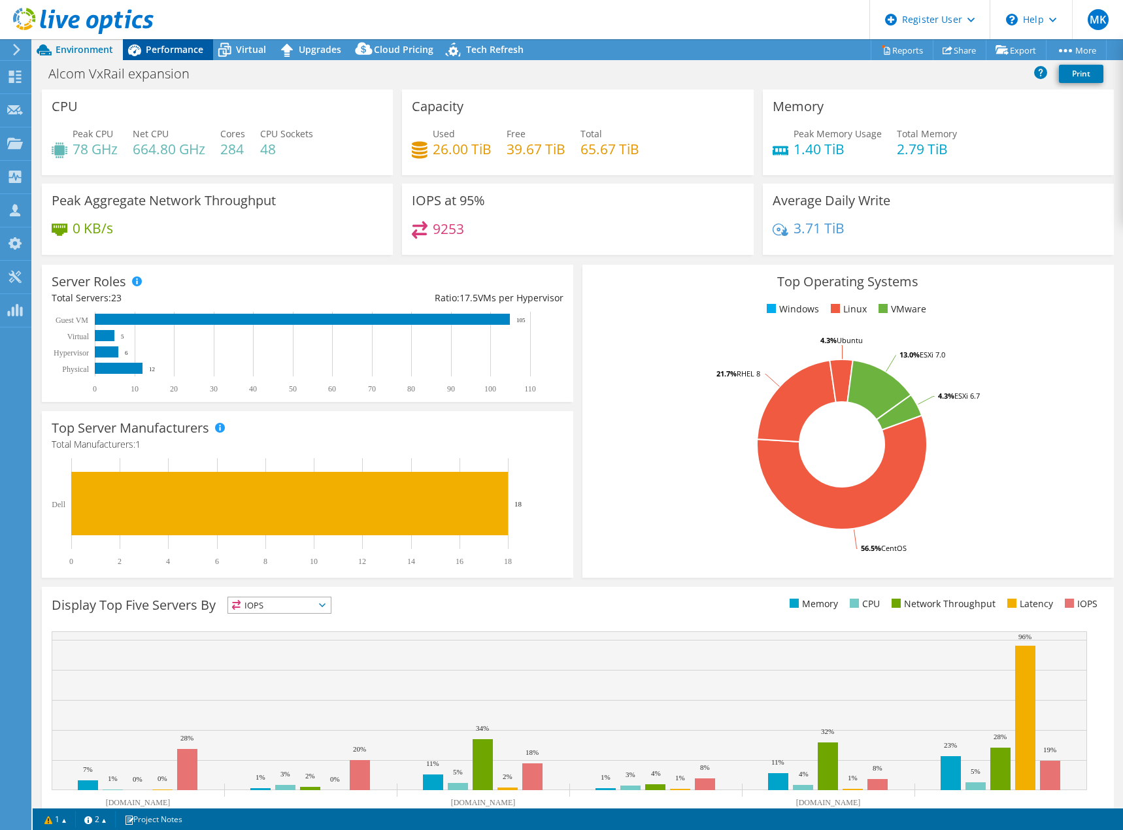
click at [170, 46] on span "Performance" at bounding box center [175, 49] width 58 height 12
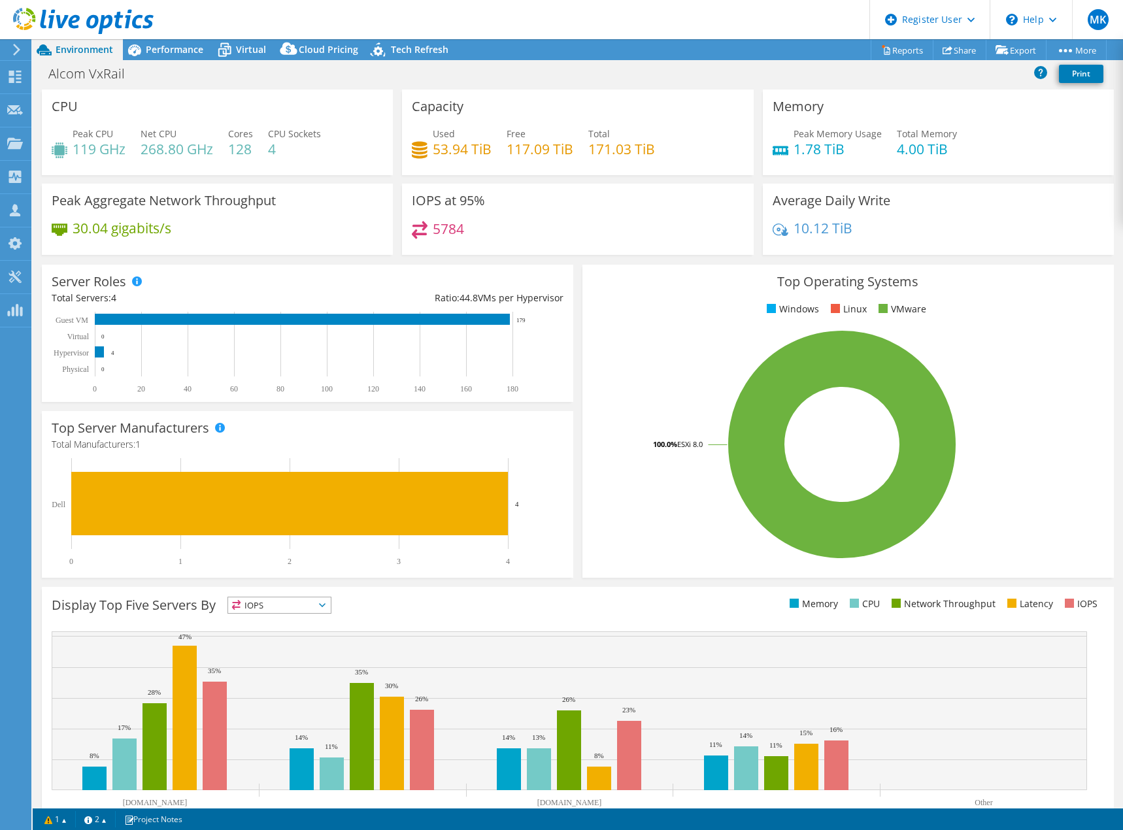
select select "USD"
click at [182, 50] on span "Performance" at bounding box center [175, 49] width 58 height 12
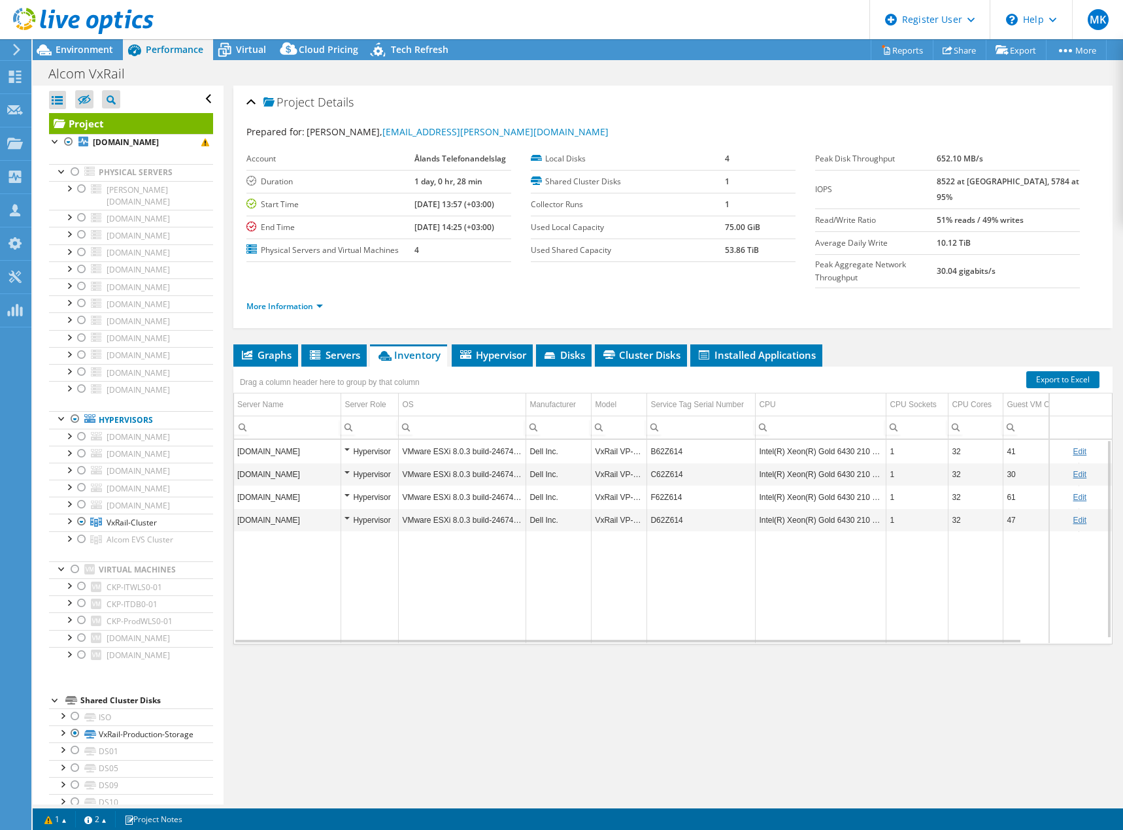
click at [1077, 440] on td "Edit" at bounding box center [1080, 451] width 63 height 23
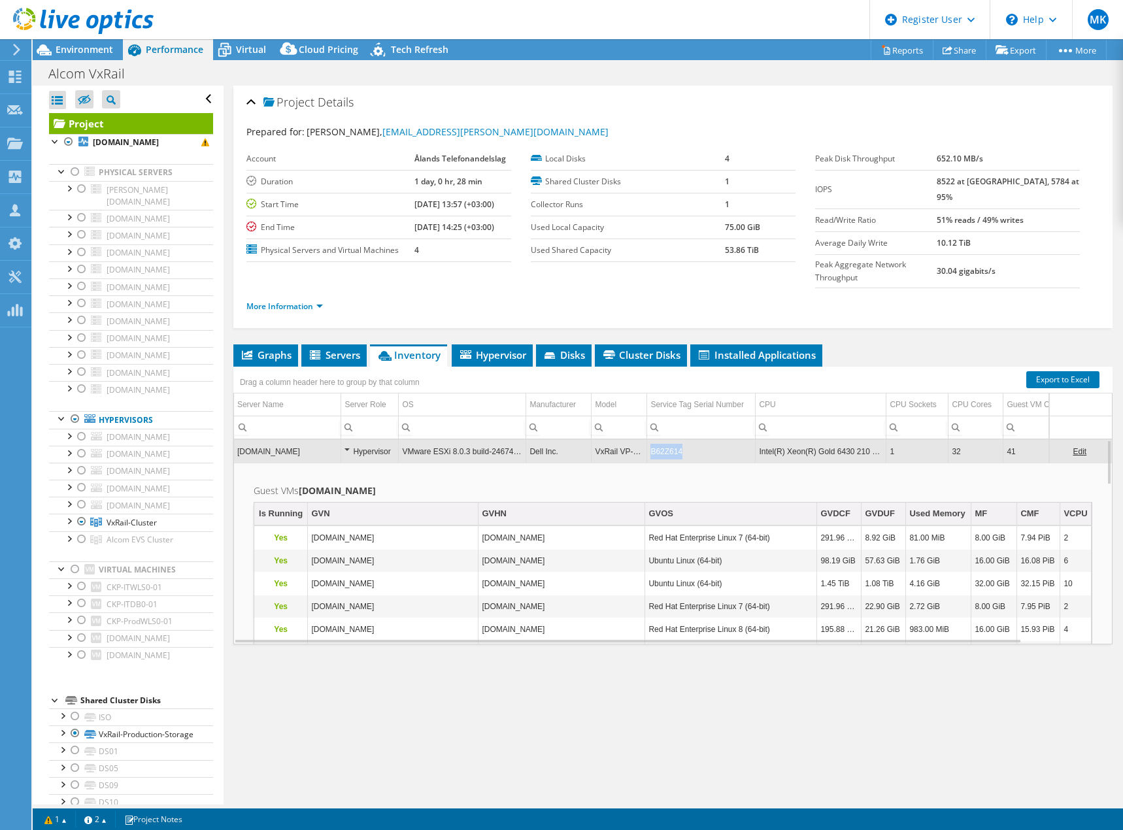
drag, startPoint x: 688, startPoint y: 425, endPoint x: 649, endPoint y: 429, distance: 39.4
click at [649, 440] on td "B62Z614" at bounding box center [701, 451] width 109 height 23
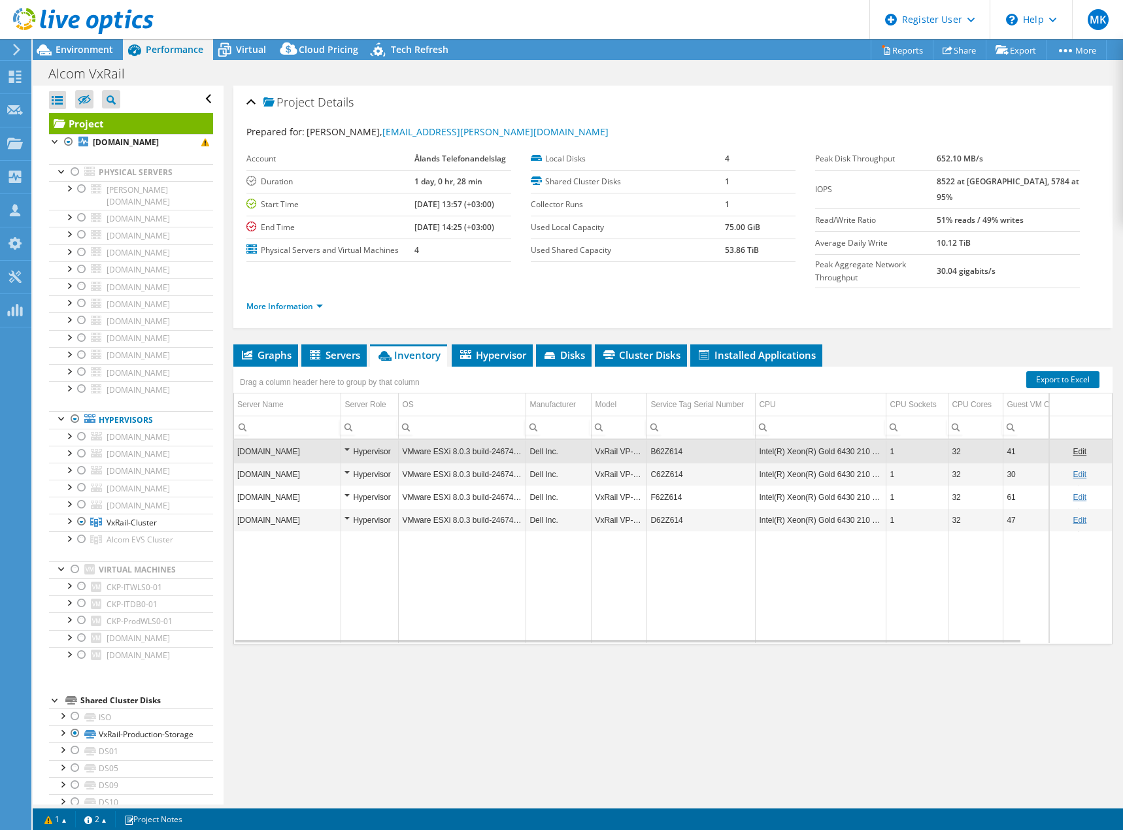
click at [1073, 447] on link "Edit" at bounding box center [1080, 451] width 14 height 9
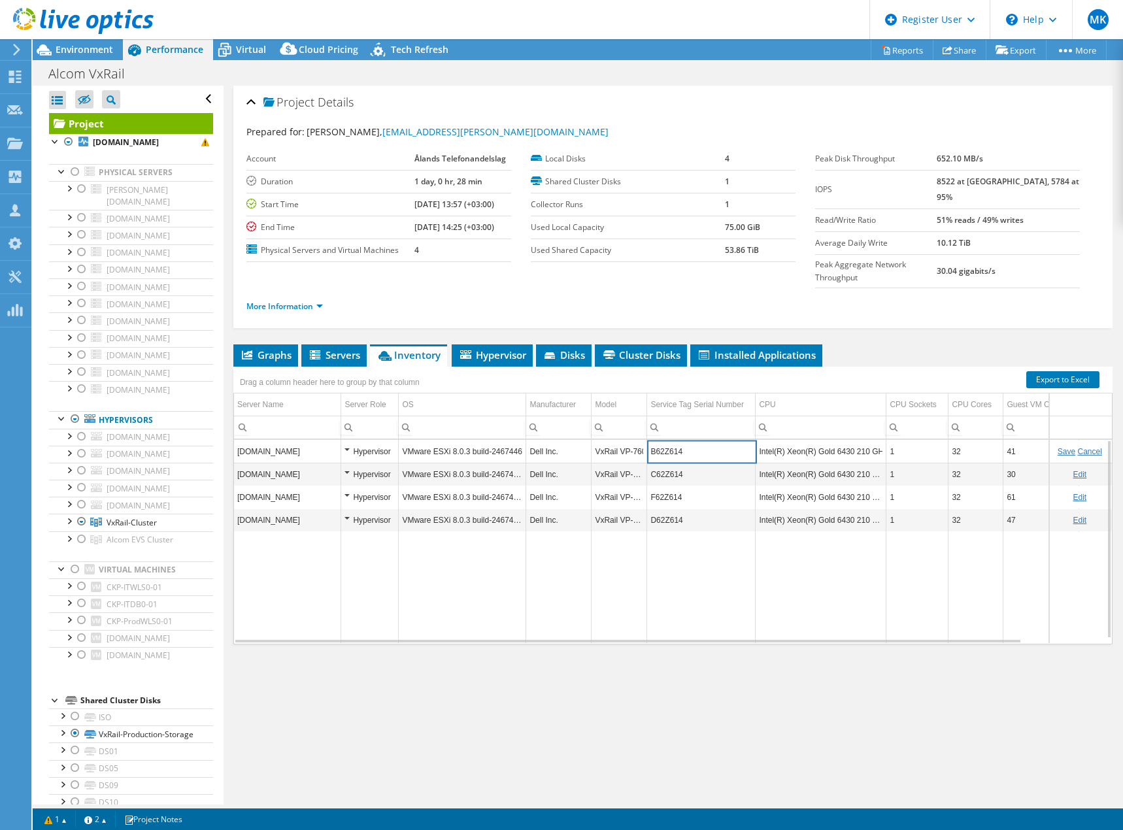
drag, startPoint x: 684, startPoint y: 426, endPoint x: 642, endPoint y: 430, distance: 42.0
click at [642, 440] on tr "alc-srvesxi1-07.ad.telecom.ax Hypervisor VMware ESXi 8.0.3 build-24674464 Dell …" at bounding box center [712, 451] width 956 height 23
click at [481, 668] on div "Project Details Prepared for: Frej Hansen, frej.hansen@alcom.ax Account Ålands …" at bounding box center [673, 445] width 899 height 719
click at [67, 20] on icon at bounding box center [83, 21] width 141 height 27
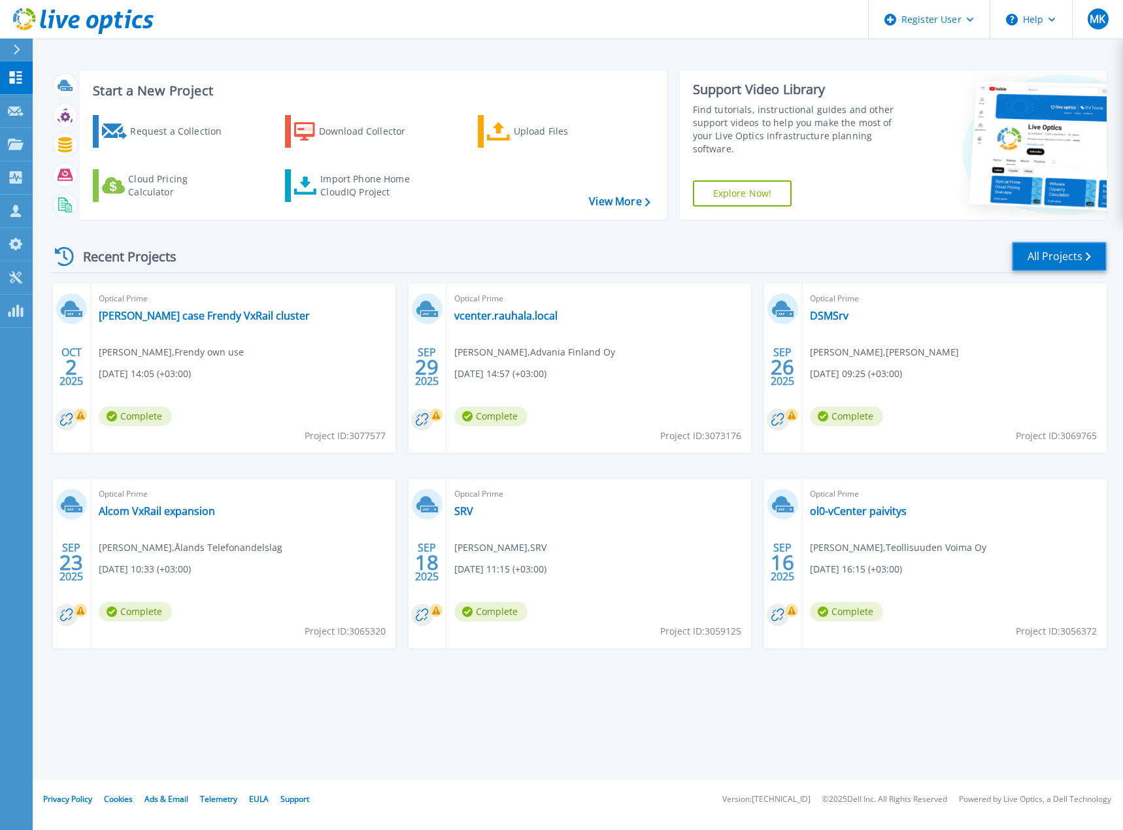
click at [1062, 255] on link "All Projects" at bounding box center [1059, 256] width 95 height 29
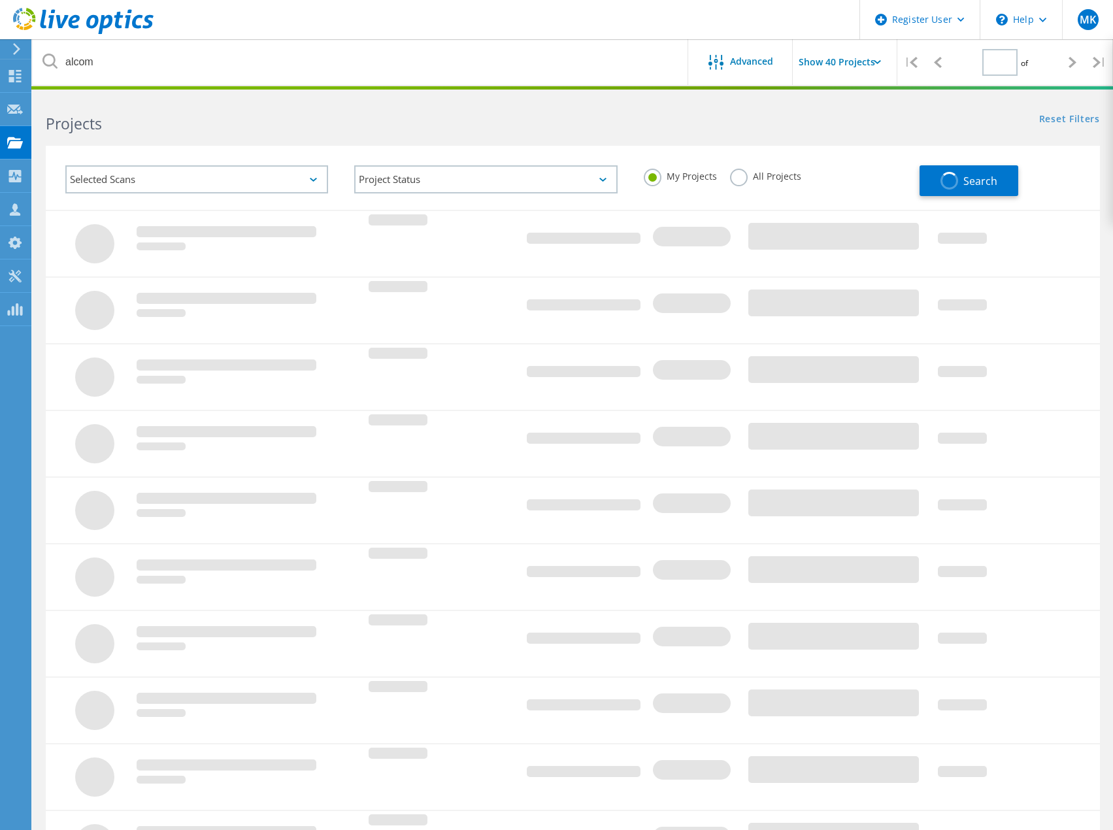
type input "1"
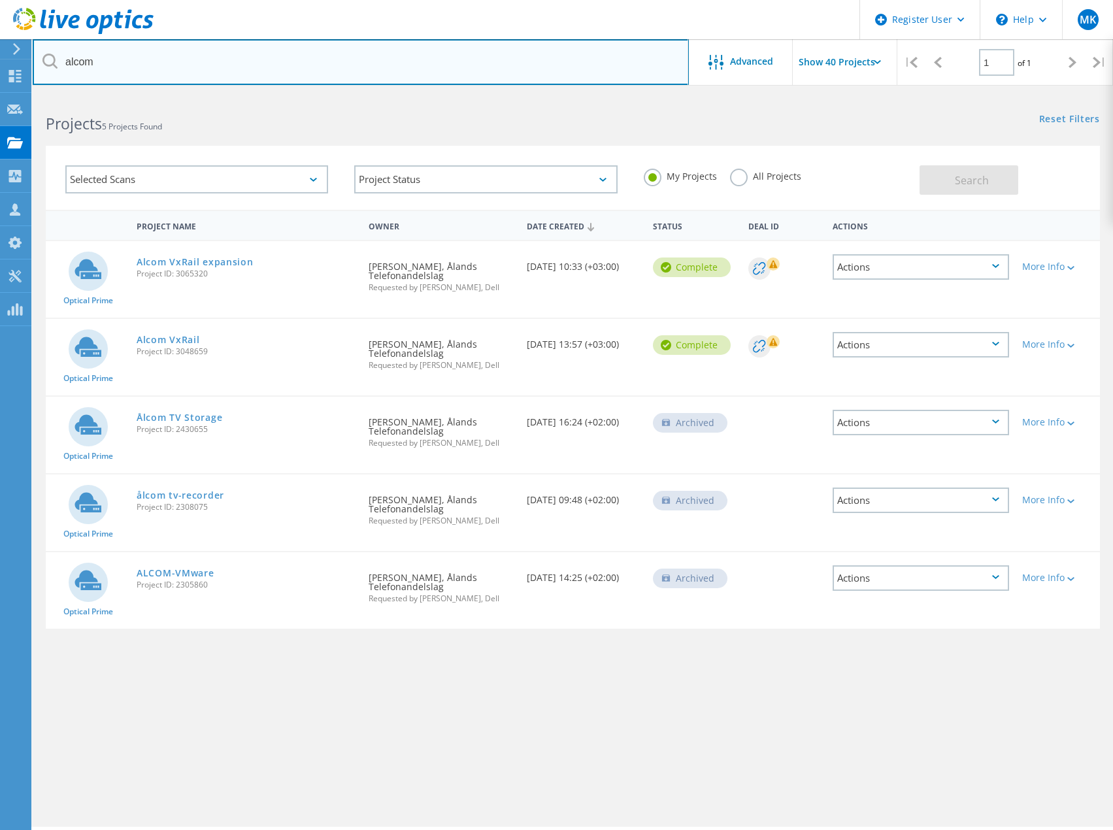
drag, startPoint x: 90, startPoint y: 60, endPoint x: 39, endPoint y: 61, distance: 51.0
click at [44, 59] on div "alcom" at bounding box center [361, 62] width 656 height 46
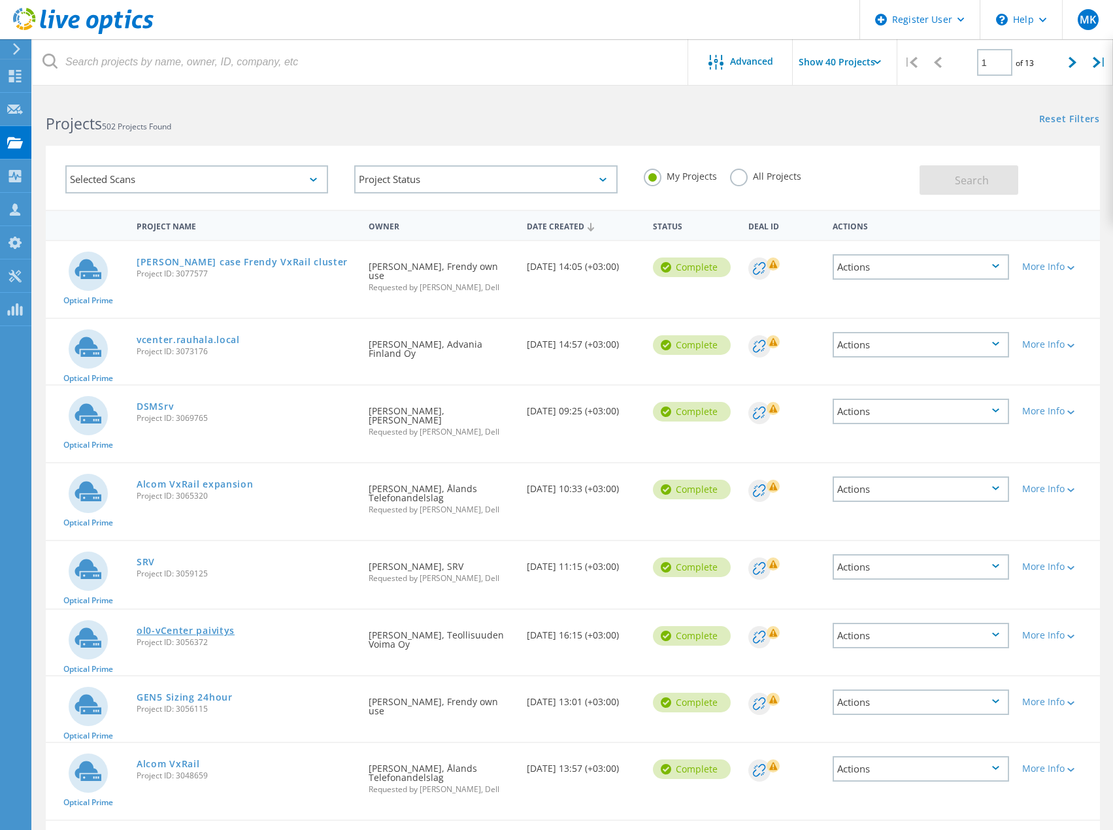
click at [171, 626] on link "ol0-vCenter paivitys" at bounding box center [186, 630] width 98 height 9
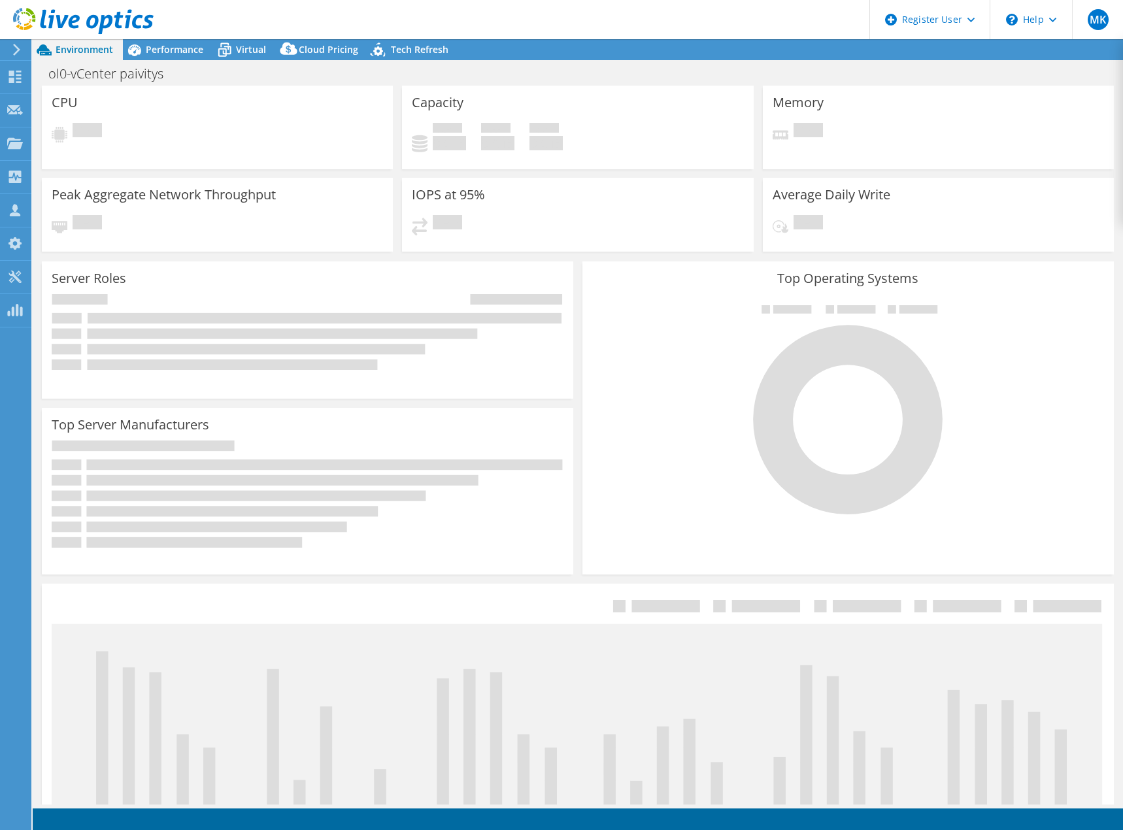
select select "USD"
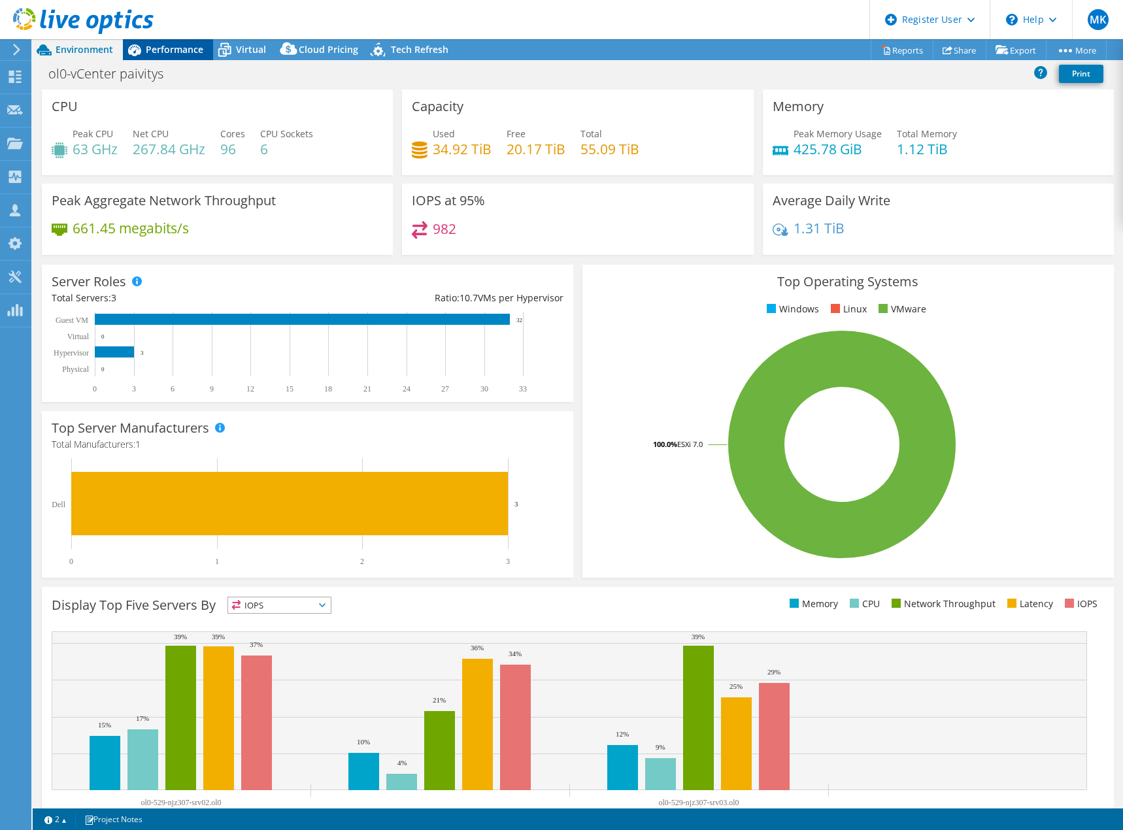
click at [174, 46] on span "Performance" at bounding box center [175, 49] width 58 height 12
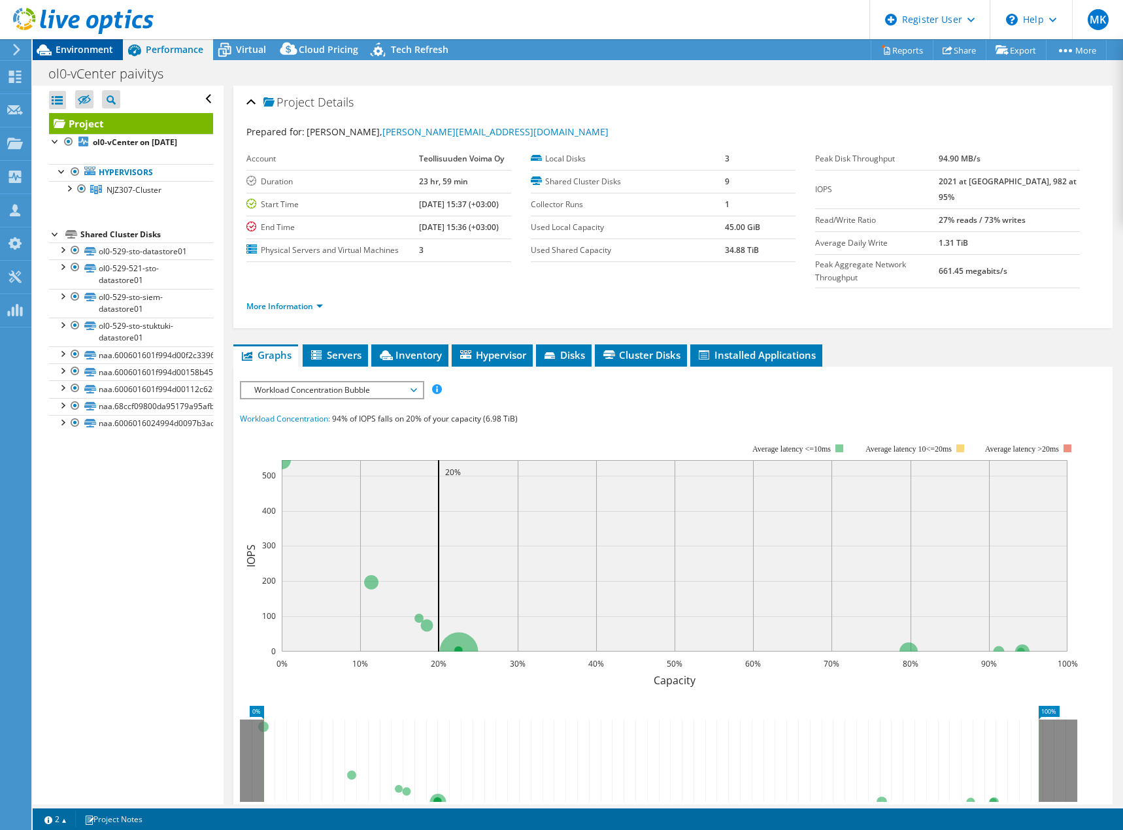
click at [86, 48] on span "Environment" at bounding box center [85, 49] width 58 height 12
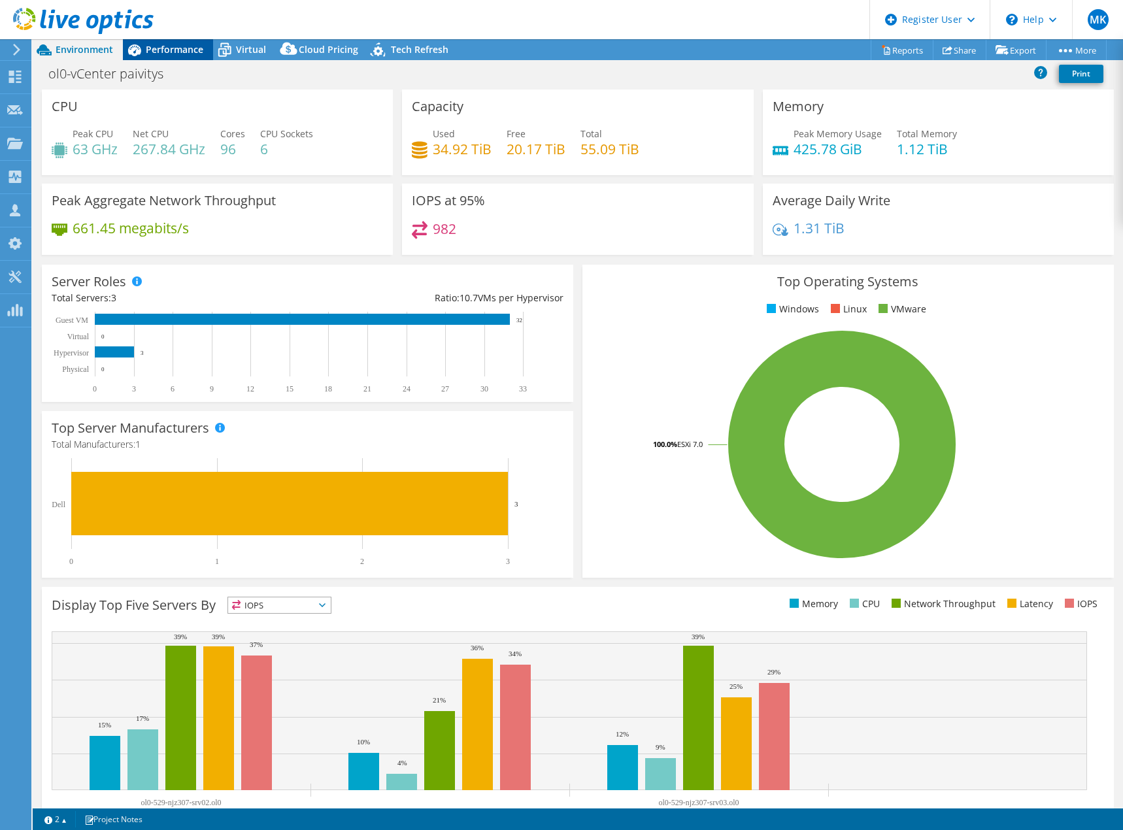
click at [172, 50] on span "Performance" at bounding box center [175, 49] width 58 height 12
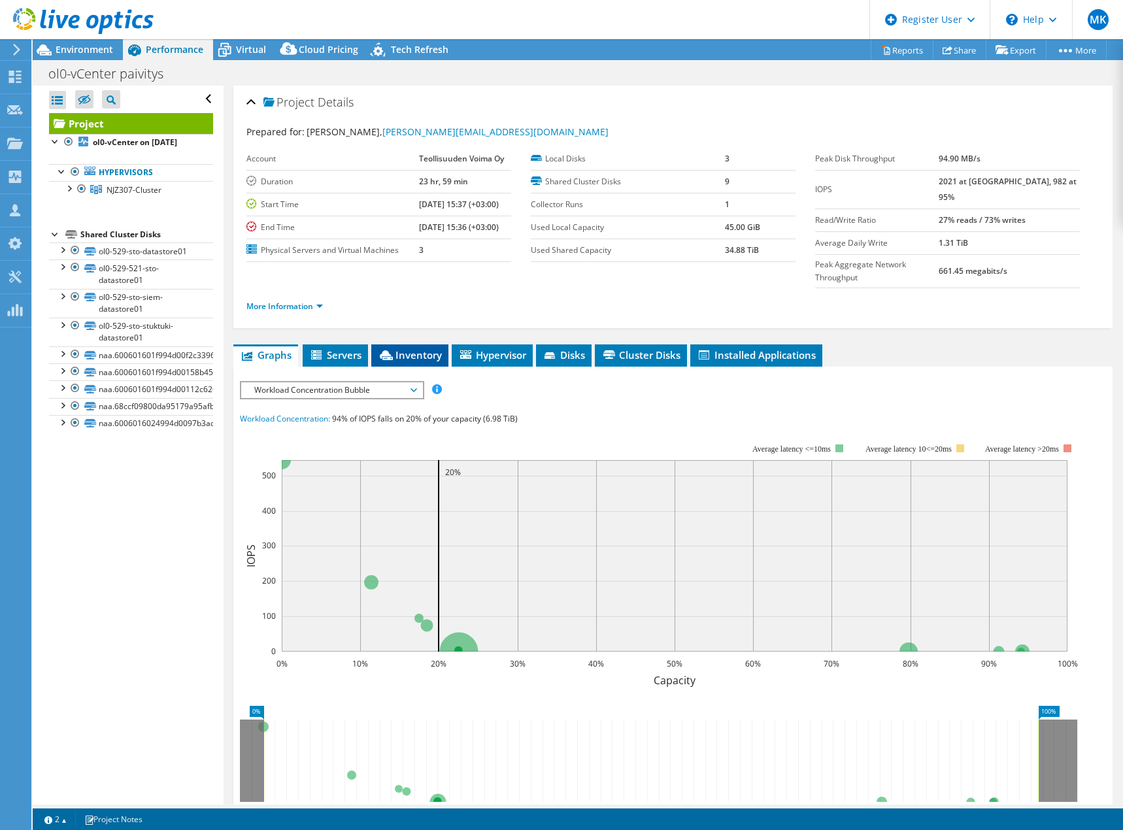
click at [429, 348] on span "Inventory" at bounding box center [410, 354] width 64 height 13
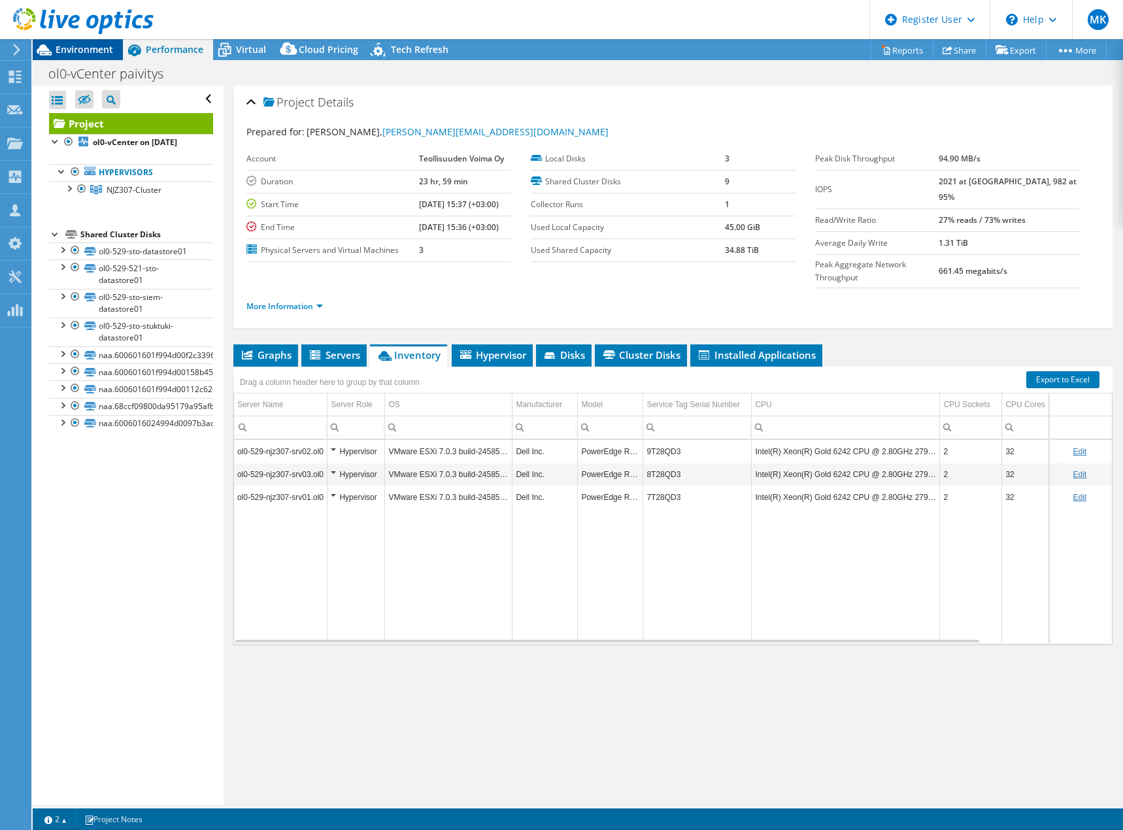
click at [82, 46] on span "Environment" at bounding box center [85, 49] width 58 height 12
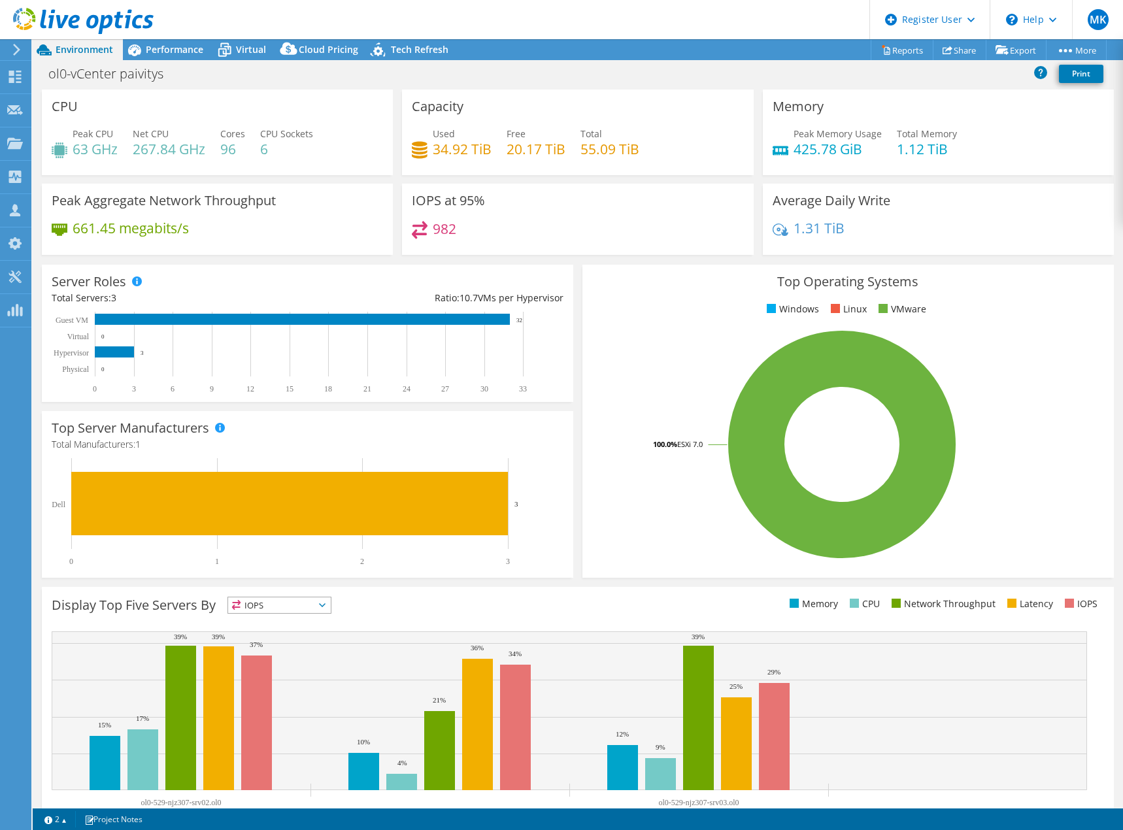
click at [573, 233] on div "982" at bounding box center [577, 235] width 331 height 28
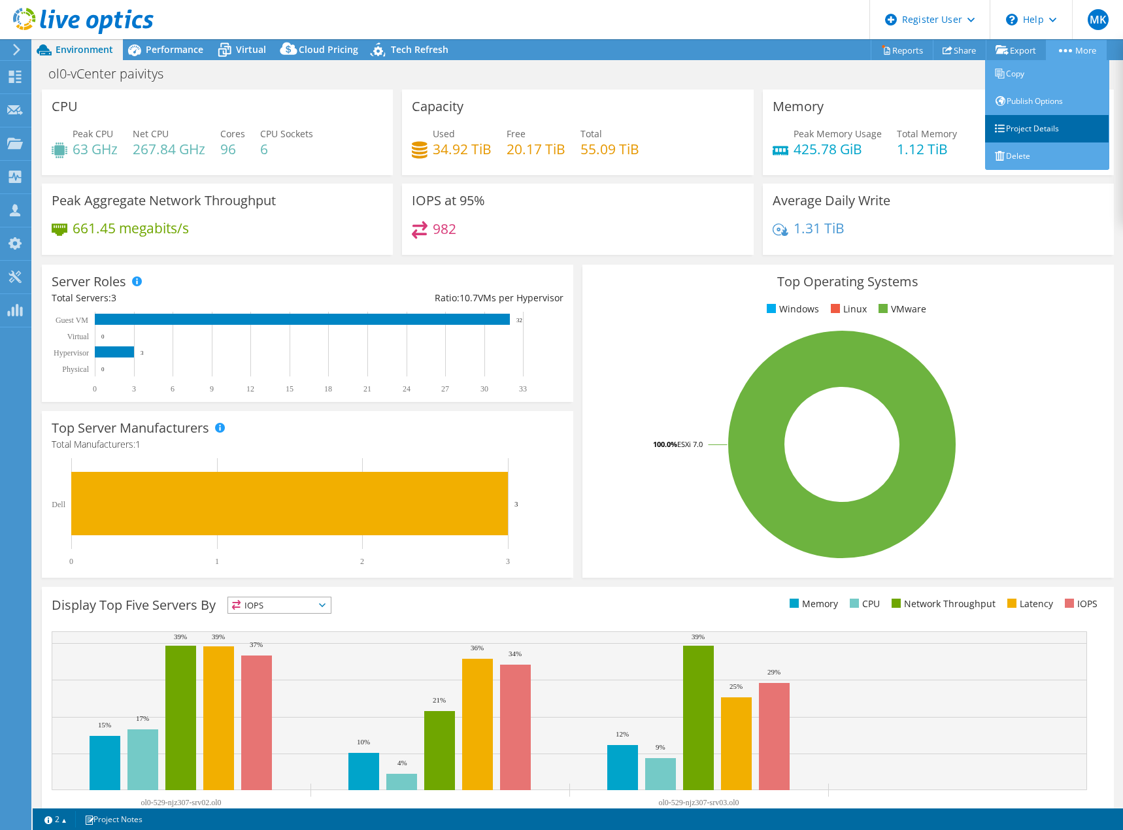
click at [1039, 133] on link "Project Details" at bounding box center [1047, 128] width 124 height 27
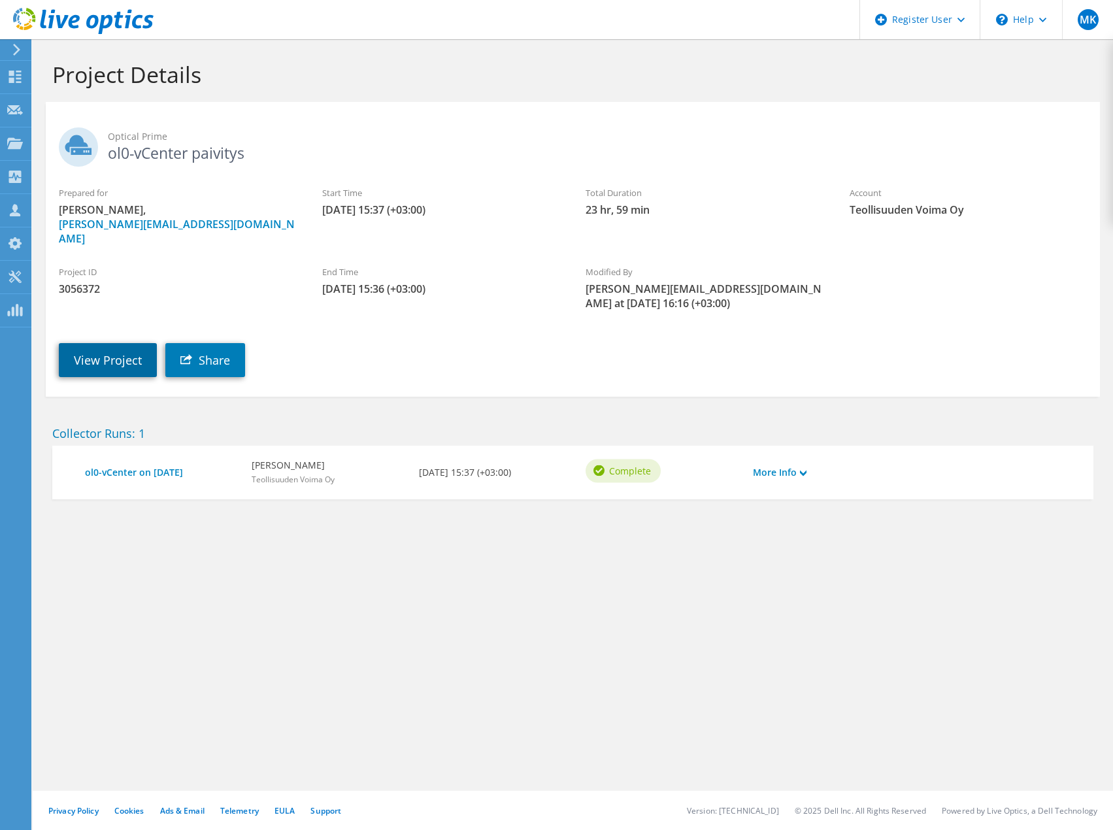
click at [89, 344] on link "View Project" at bounding box center [108, 360] width 98 height 34
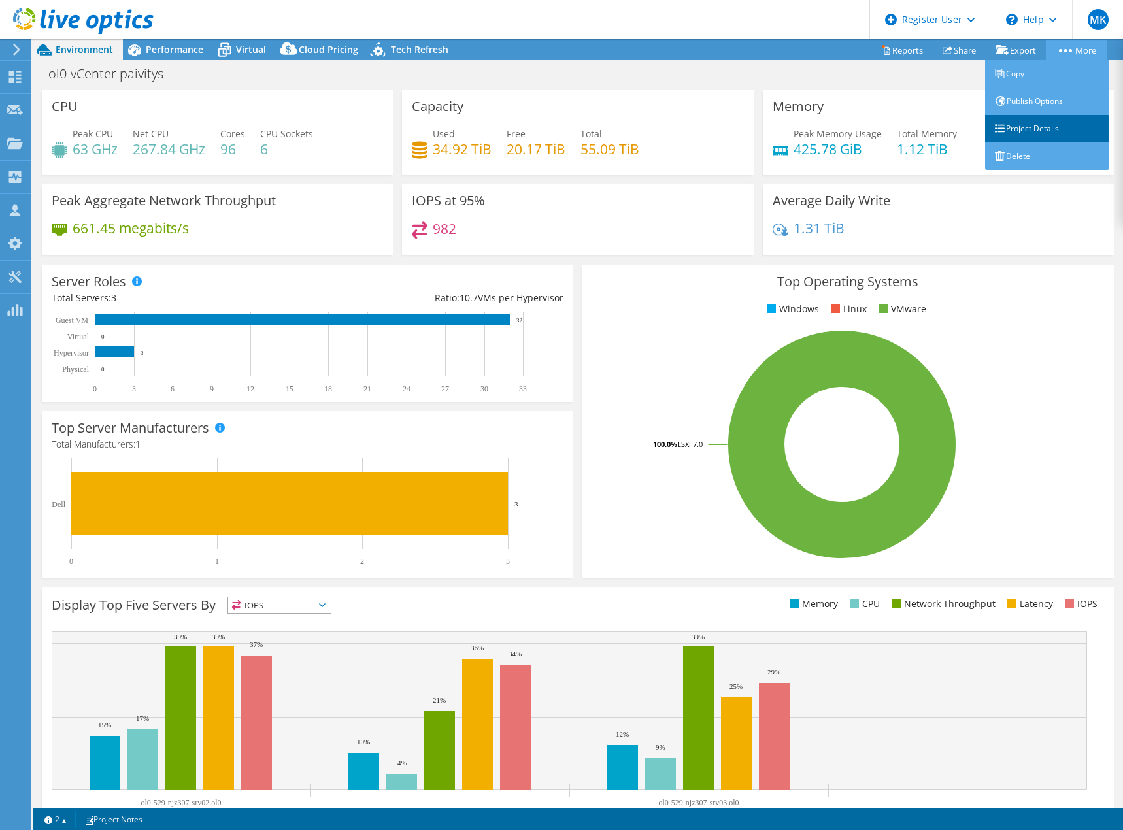
click at [1041, 118] on link "Project Details" at bounding box center [1047, 128] width 124 height 27
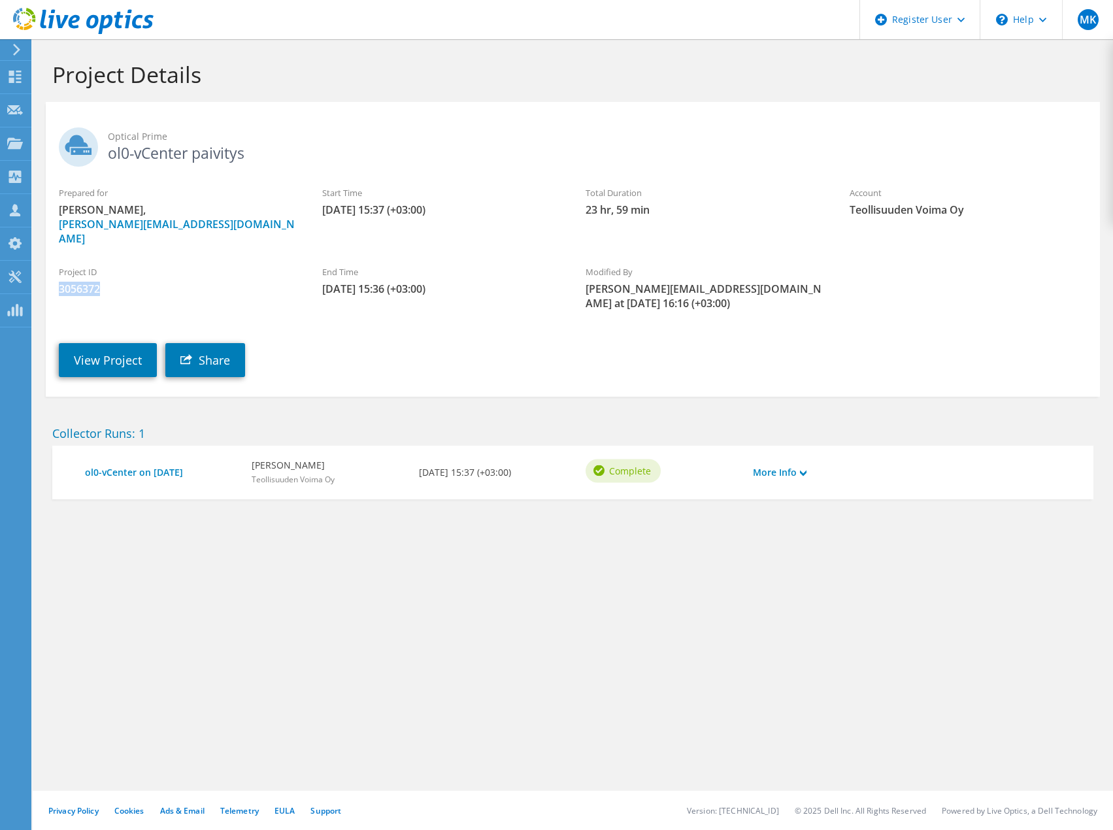
drag, startPoint x: 61, startPoint y: 275, endPoint x: 102, endPoint y: 282, distance: 41.8
click at [102, 282] on span "3056372" at bounding box center [177, 289] width 237 height 14
copy span "3056372"
click at [113, 345] on link "View Project" at bounding box center [108, 360] width 98 height 34
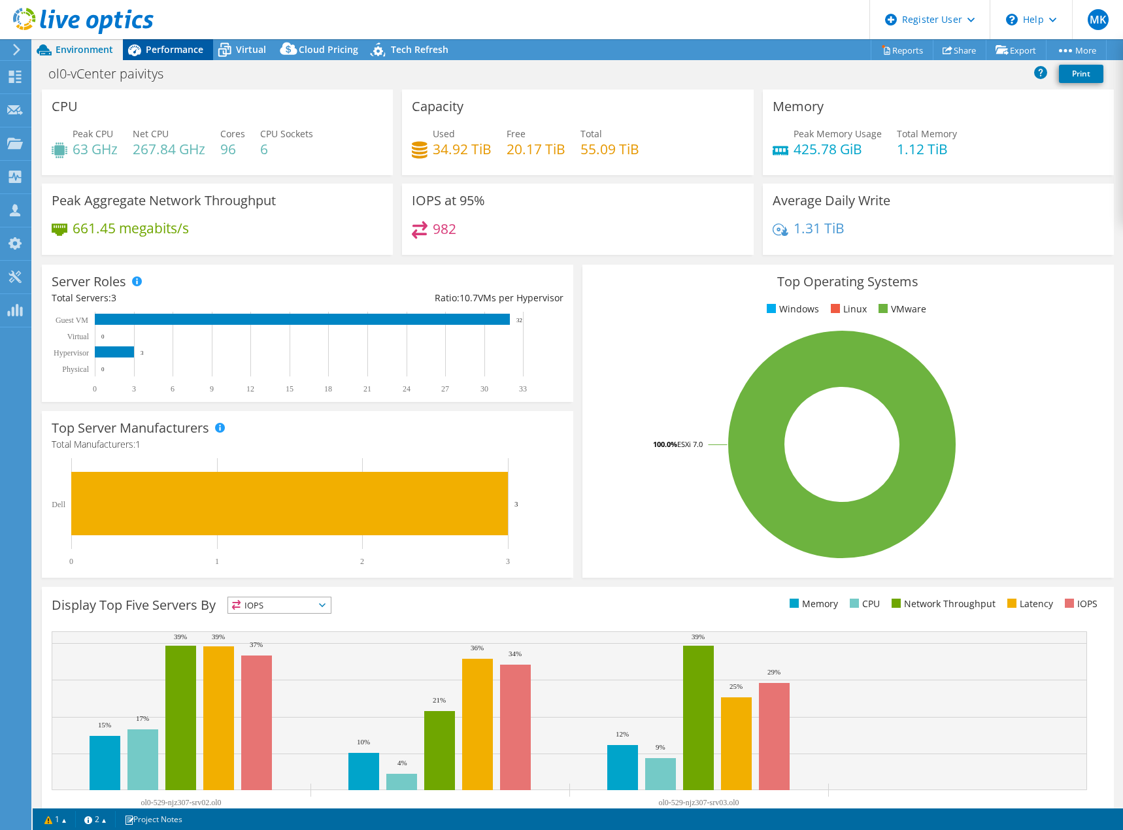
click at [175, 48] on span "Performance" at bounding box center [175, 49] width 58 height 12
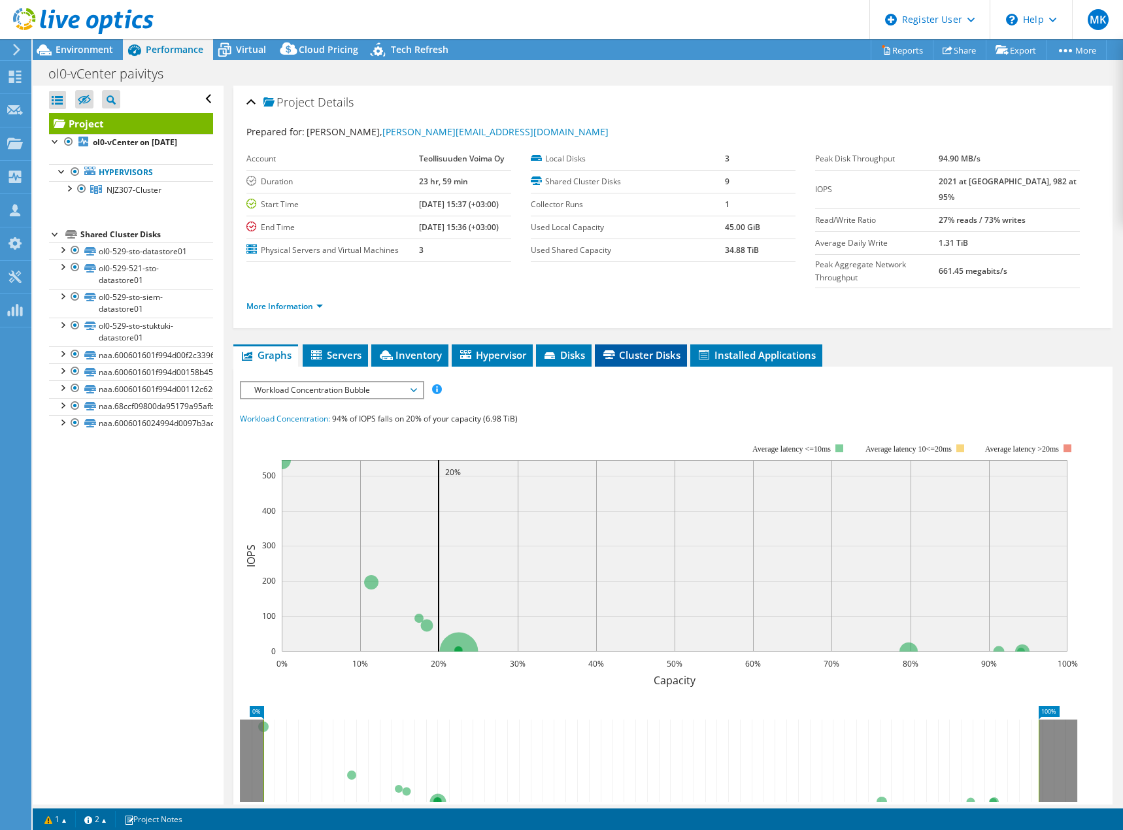
click at [652, 348] on span "Cluster Disks" at bounding box center [640, 354] width 79 height 13
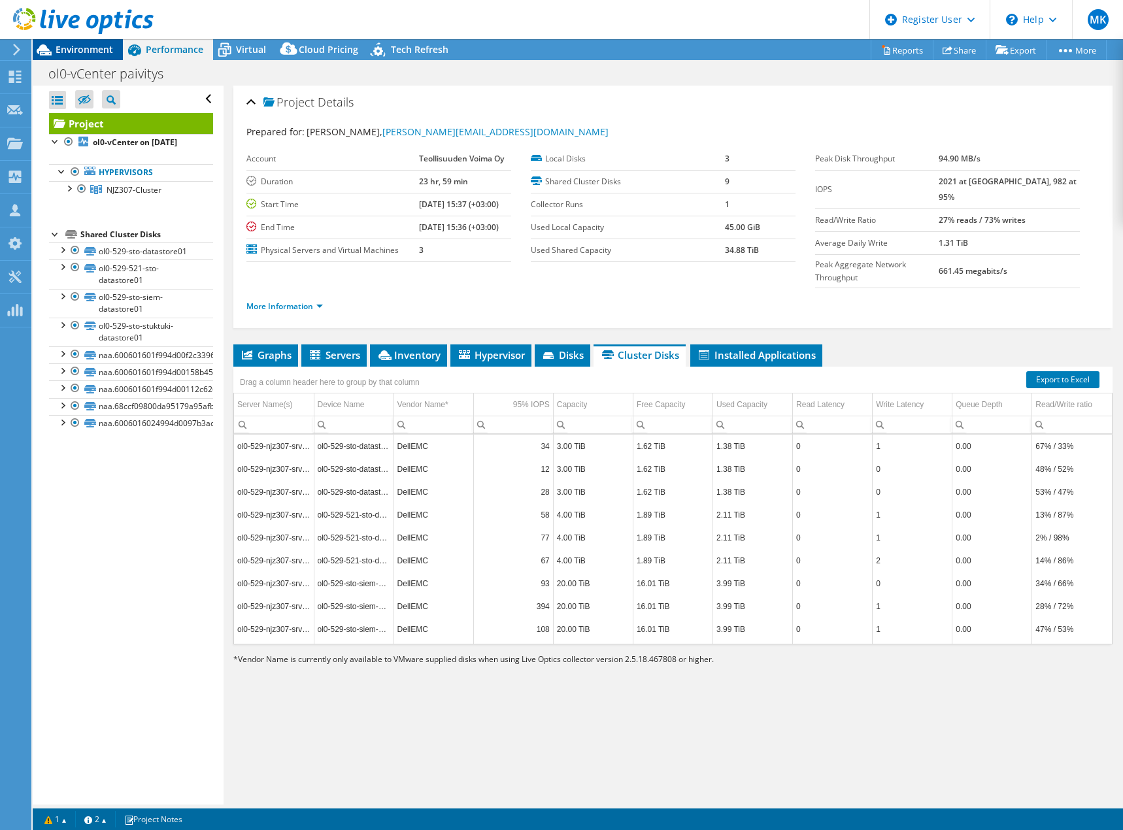
click at [78, 50] on span "Environment" at bounding box center [85, 49] width 58 height 12
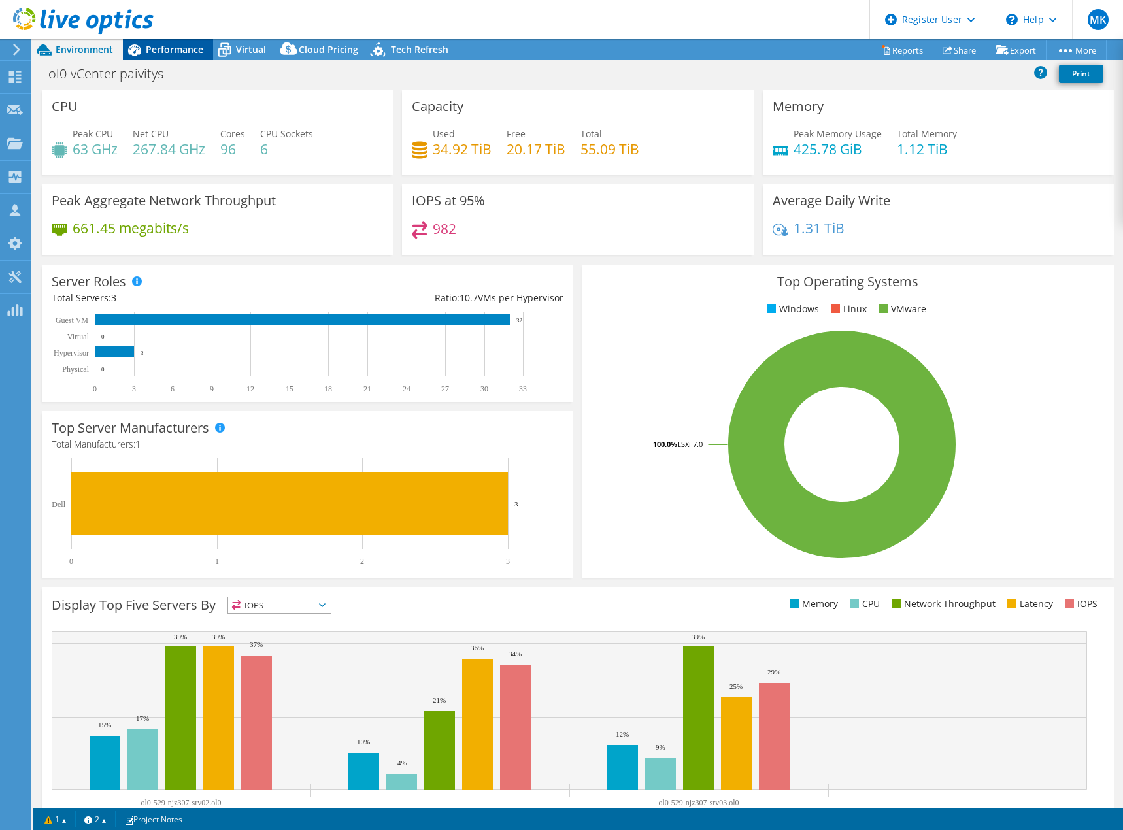
click at [171, 48] on span "Performance" at bounding box center [175, 49] width 58 height 12
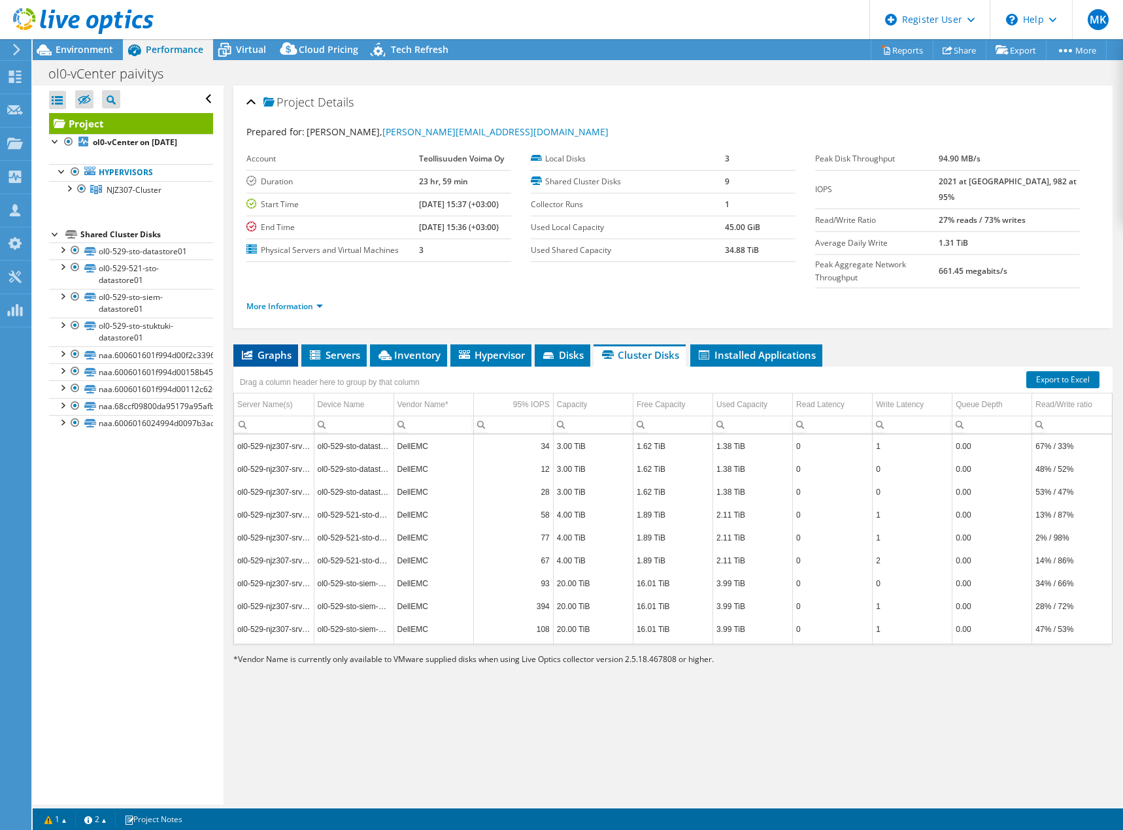
click at [267, 348] on span "Graphs" at bounding box center [266, 354] width 52 height 13
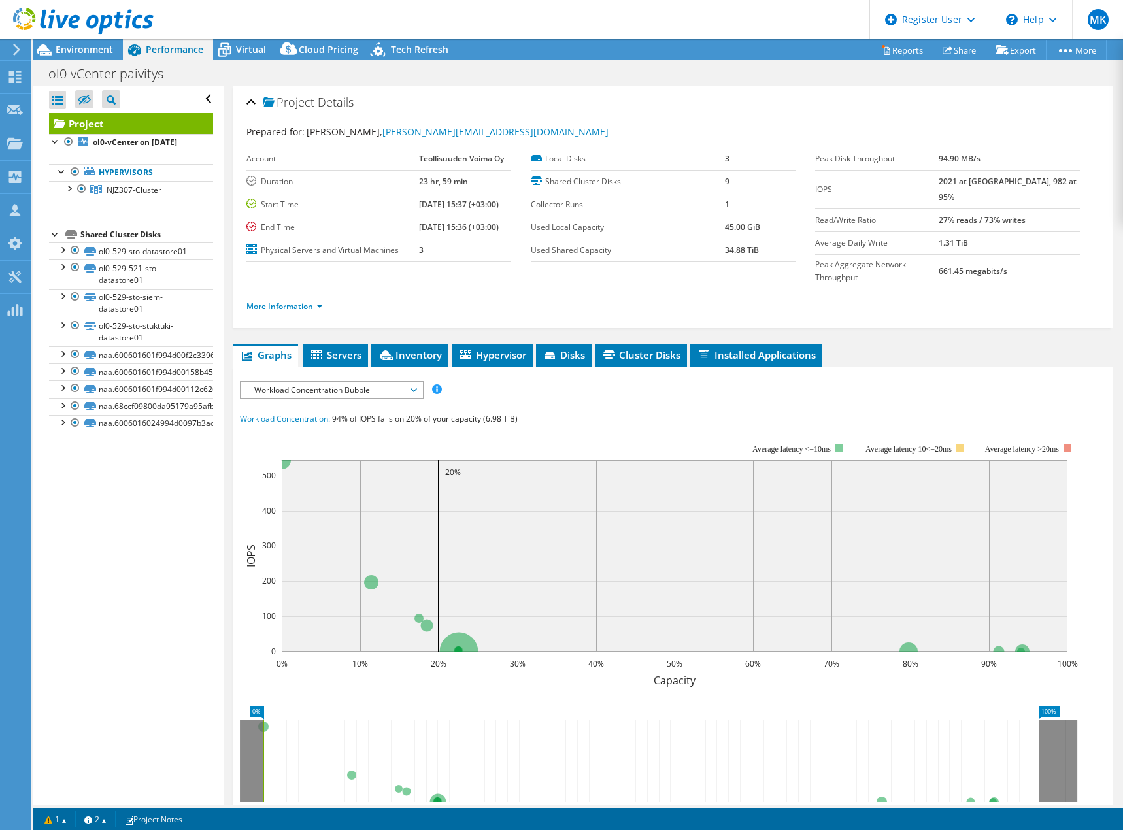
click at [347, 382] on span "Workload Concentration Bubble" at bounding box center [332, 390] width 168 height 16
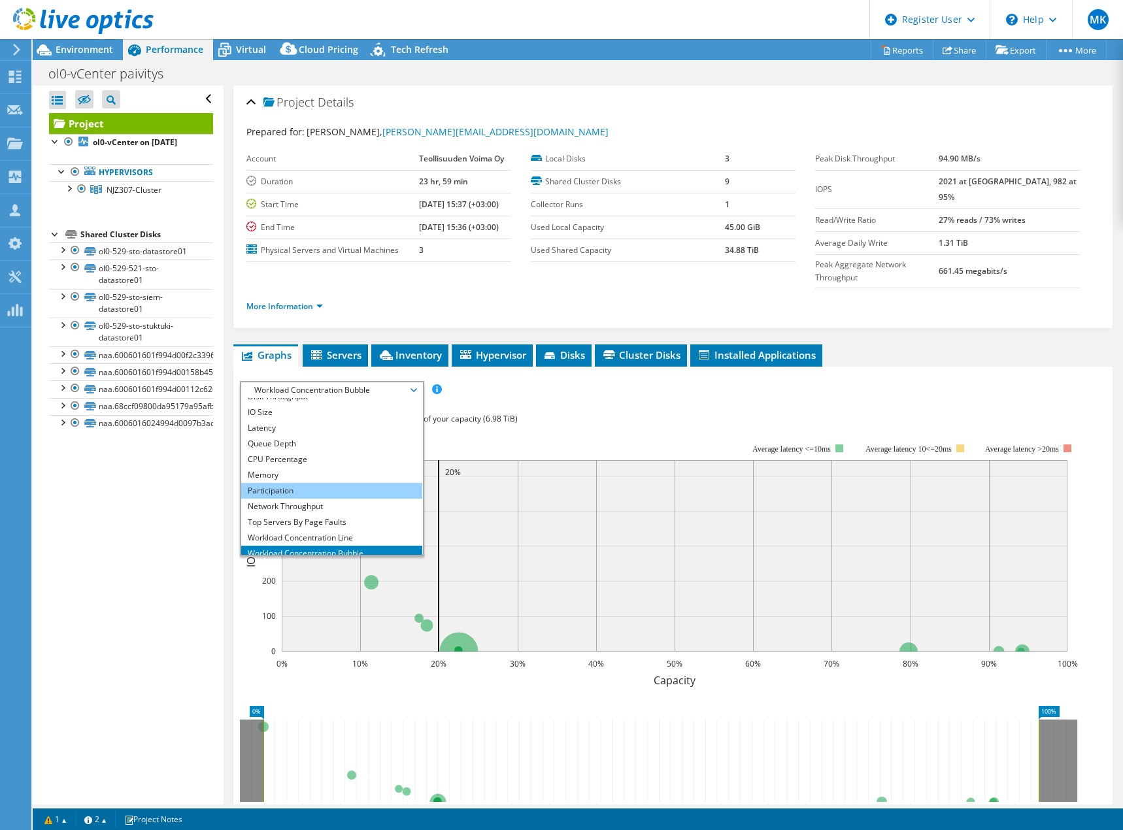
scroll to position [47, 0]
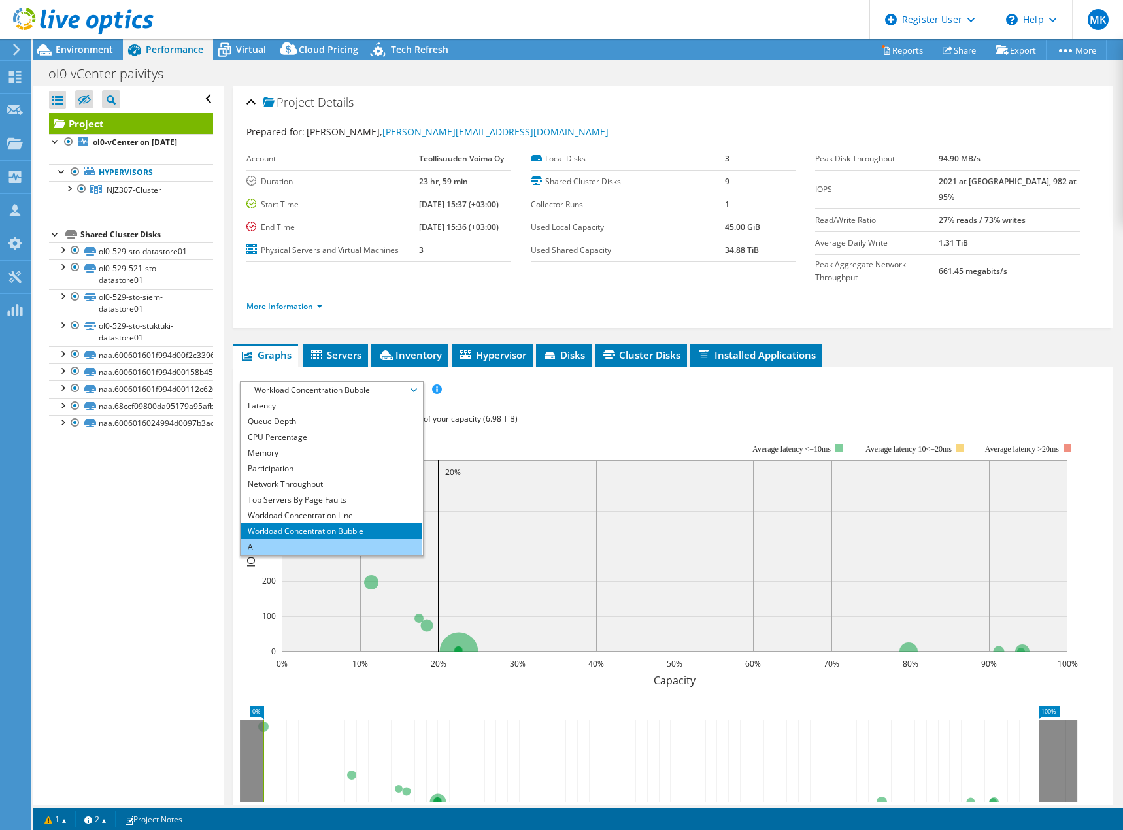
click at [283, 539] on li "All" at bounding box center [331, 547] width 181 height 16
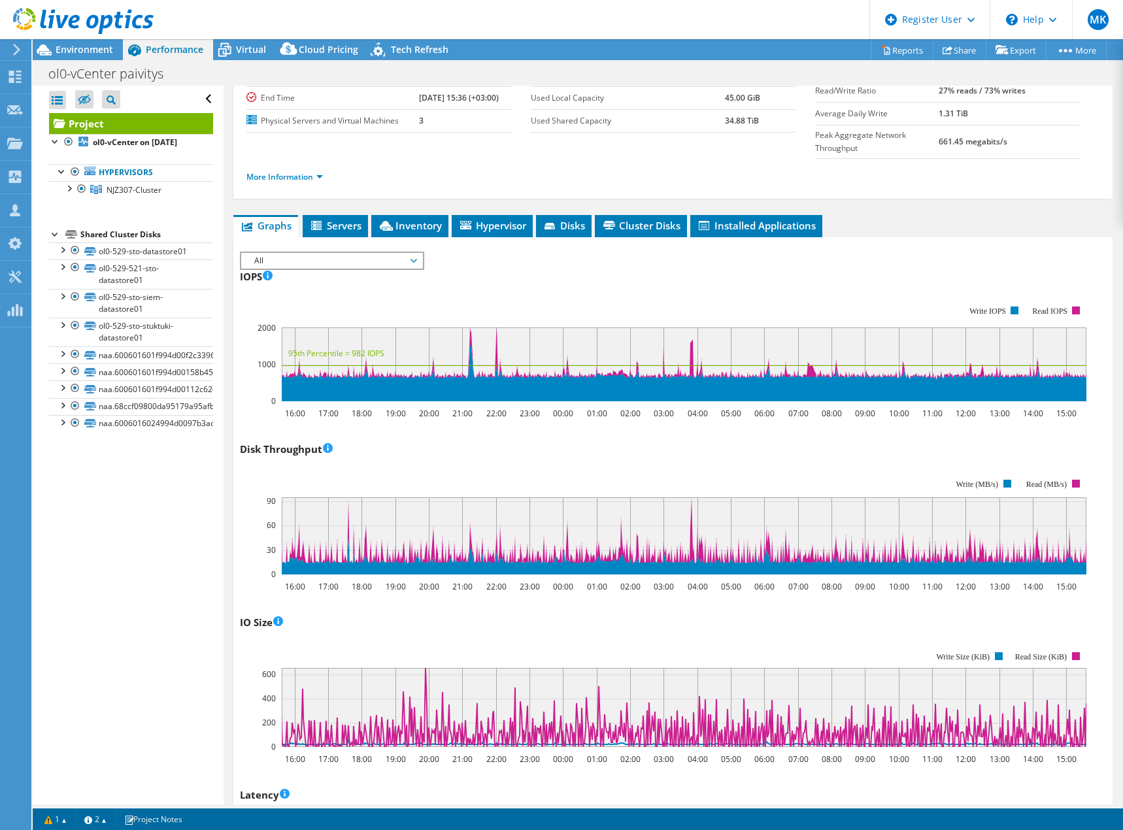
scroll to position [0, 0]
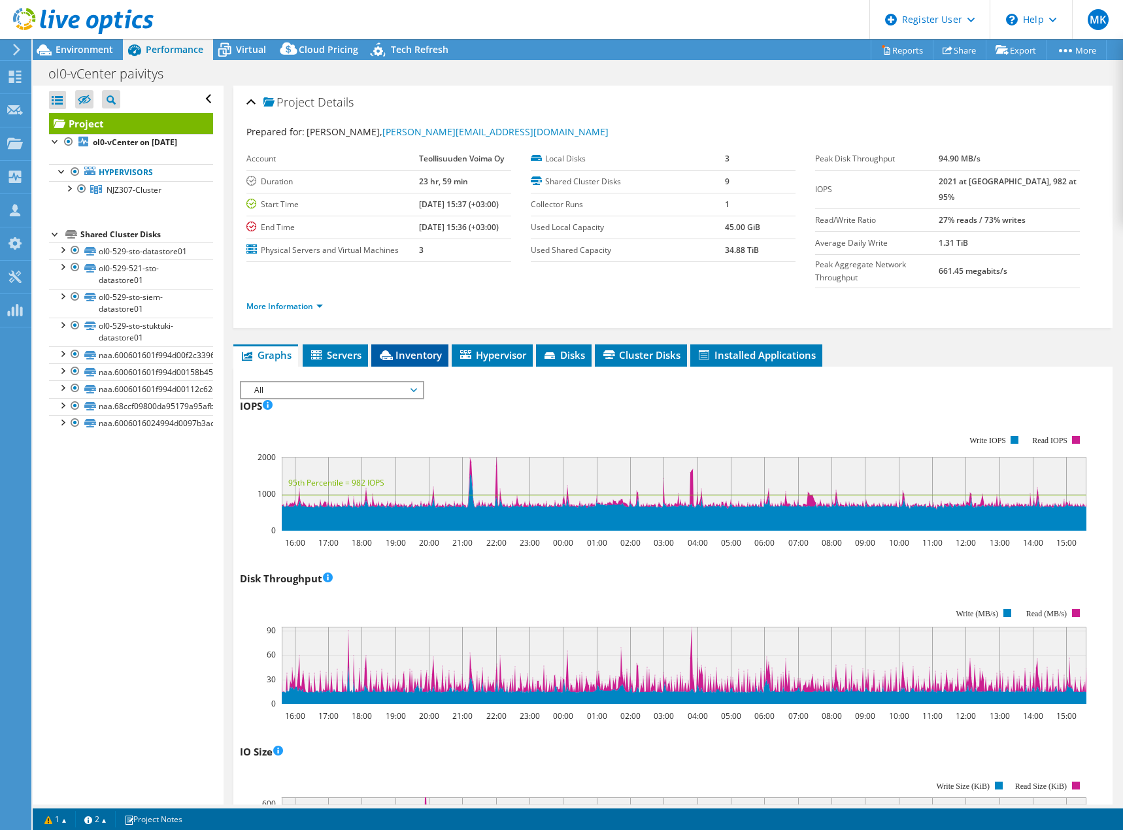
click at [418, 345] on li "Inventory" at bounding box center [409, 356] width 77 height 22
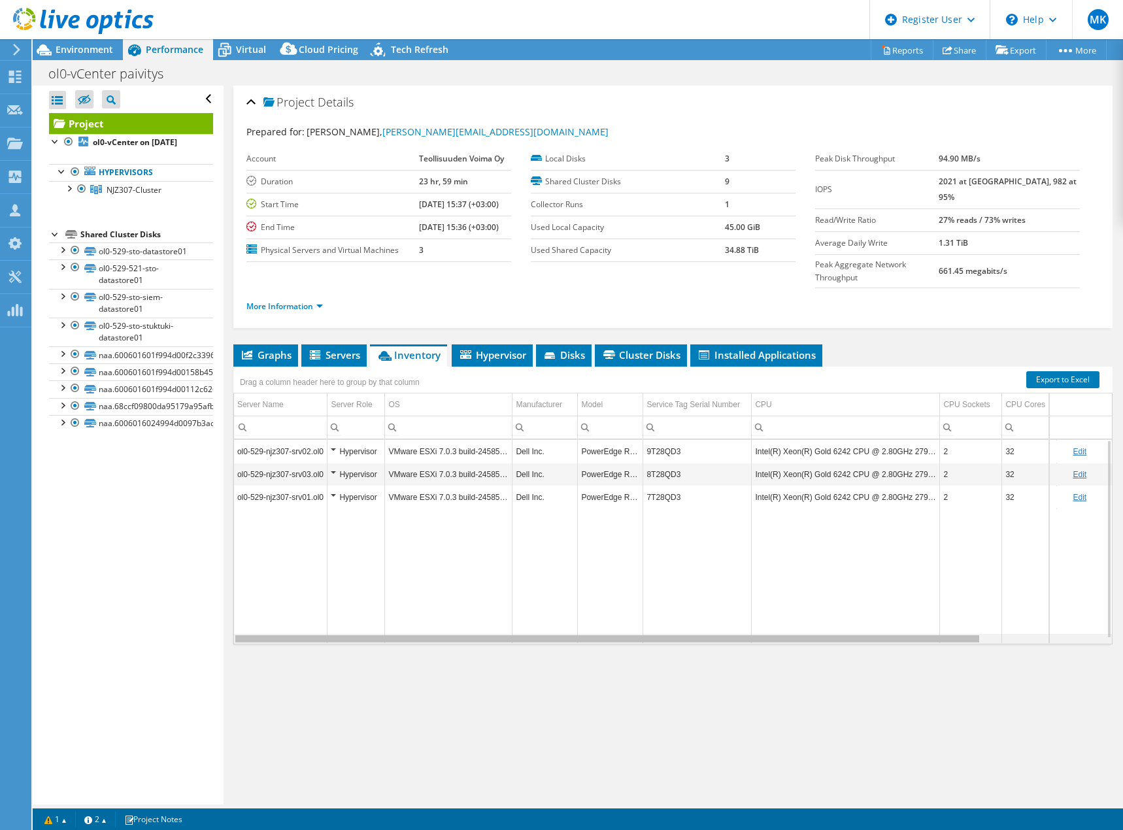
drag, startPoint x: 688, startPoint y: 615, endPoint x: 653, endPoint y: 609, distance: 35.1
click at [653, 609] on body "MK Dell User Marko Kortetmaki Marko.Kortetmaki@dell.com Dell My Profile Log Out…" at bounding box center [561, 415] width 1123 height 830
click at [753, 348] on span "Installed Applications" at bounding box center [756, 354] width 119 height 13
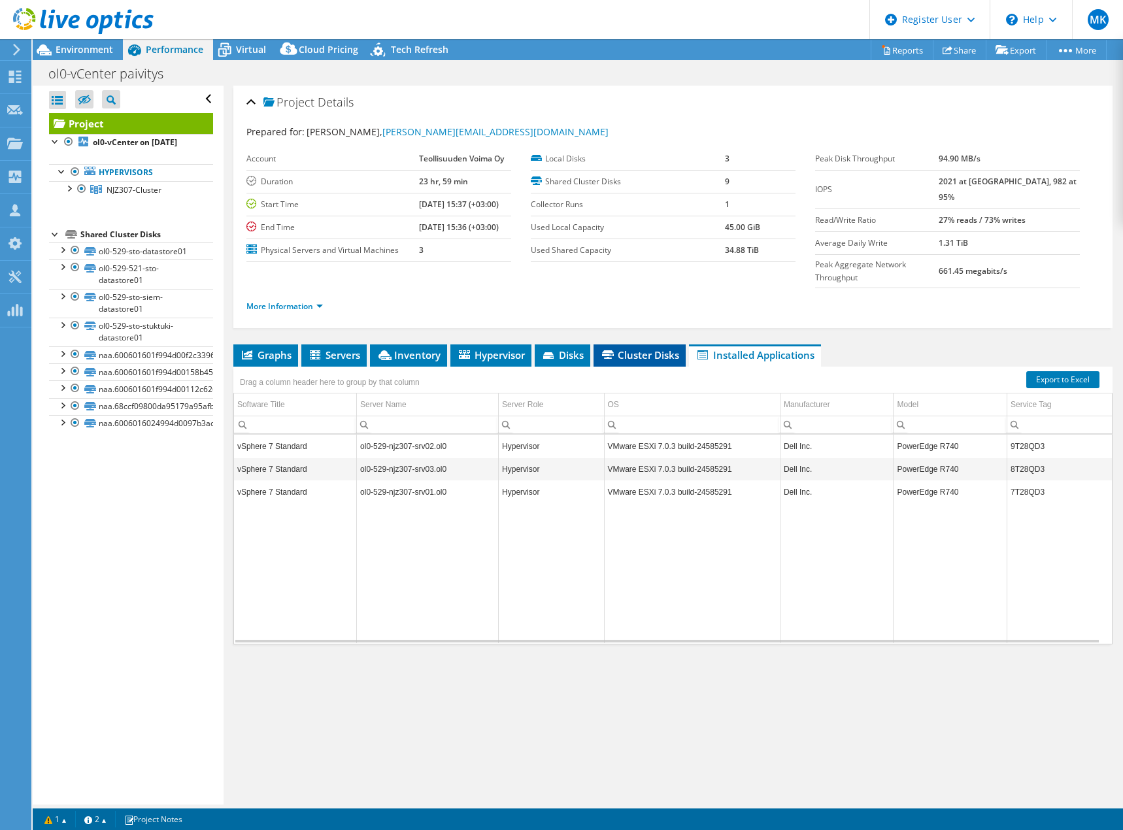
click at [639, 348] on span "Cluster Disks" at bounding box center [639, 354] width 79 height 13
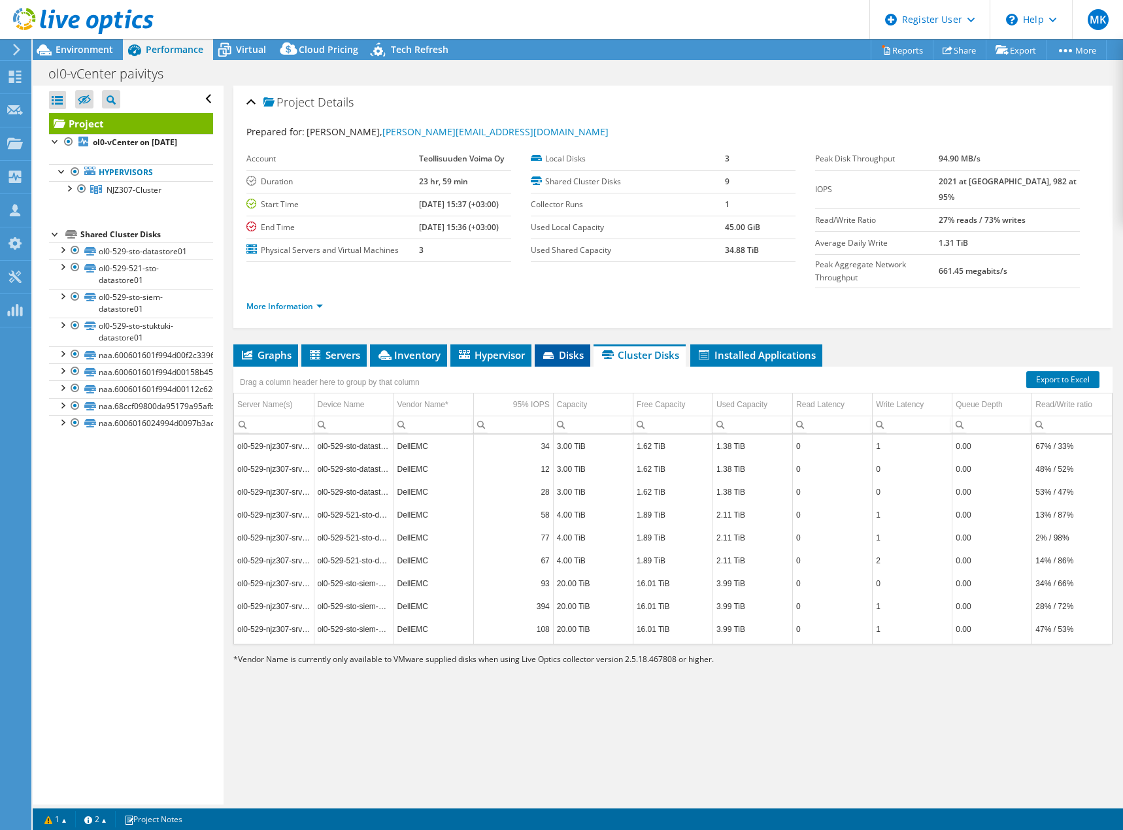
click at [559, 348] on span "Disks" at bounding box center [562, 354] width 42 height 13
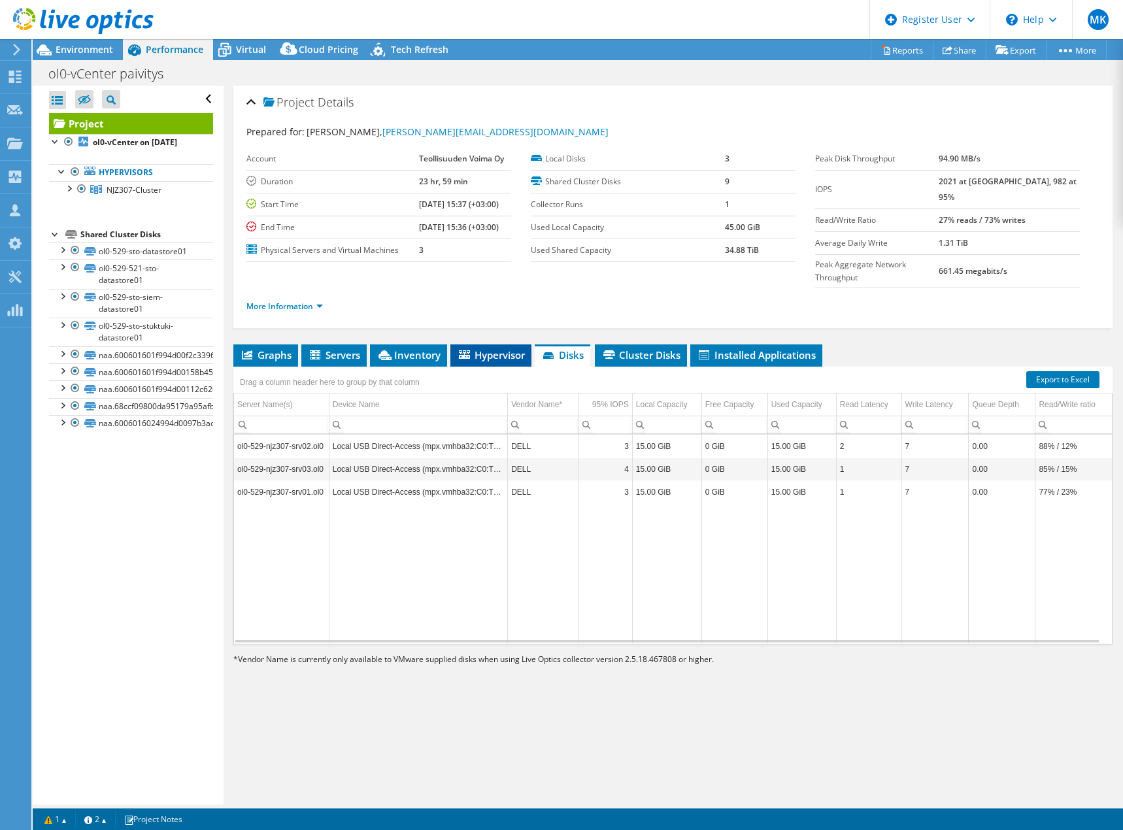
click at [485, 348] on span "Hypervisor" at bounding box center [491, 354] width 68 height 13
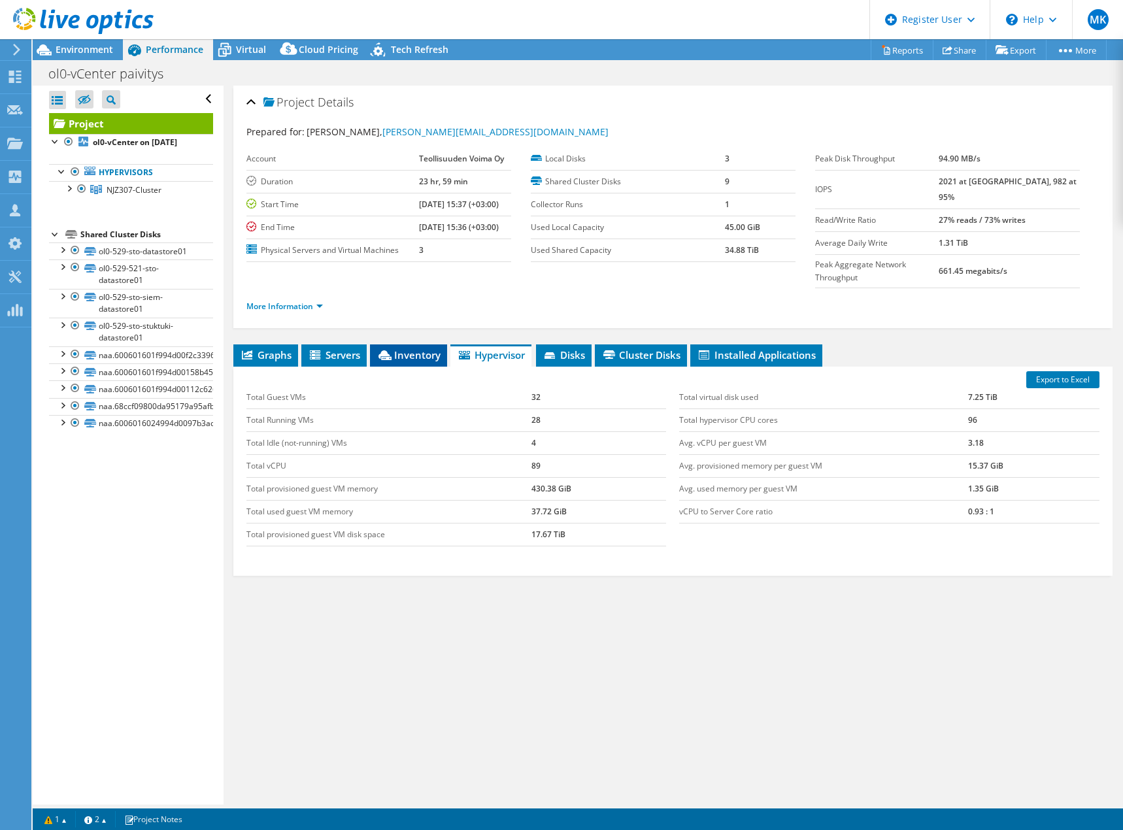
click at [407, 348] on span "Inventory" at bounding box center [409, 354] width 64 height 13
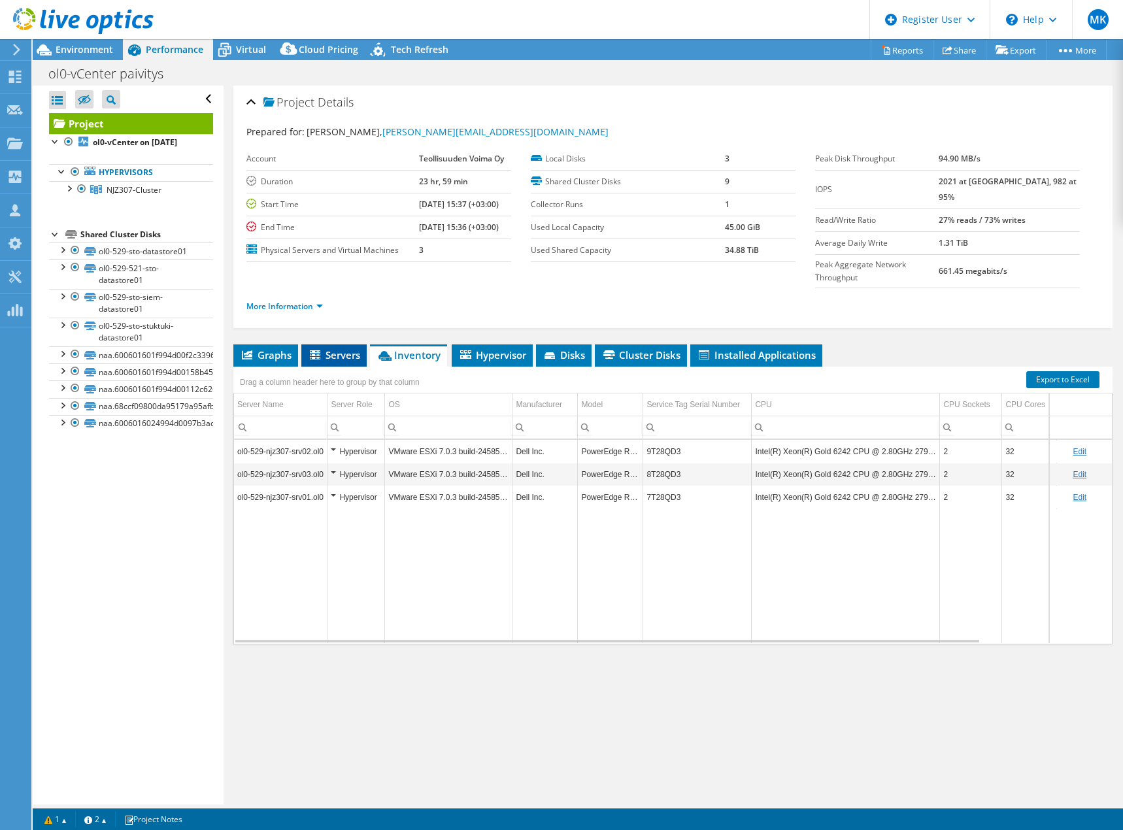
click at [340, 348] on span "Servers" at bounding box center [334, 354] width 52 height 13
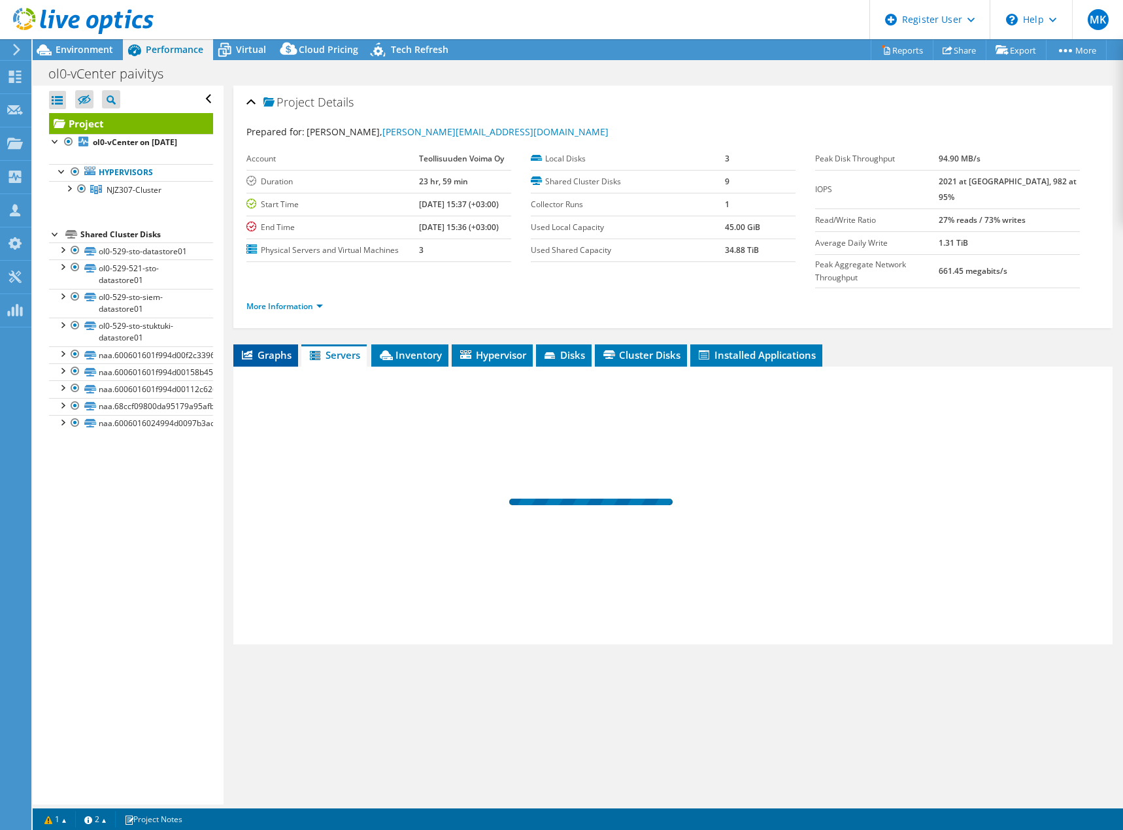
click at [268, 348] on span "Graphs" at bounding box center [266, 354] width 52 height 13
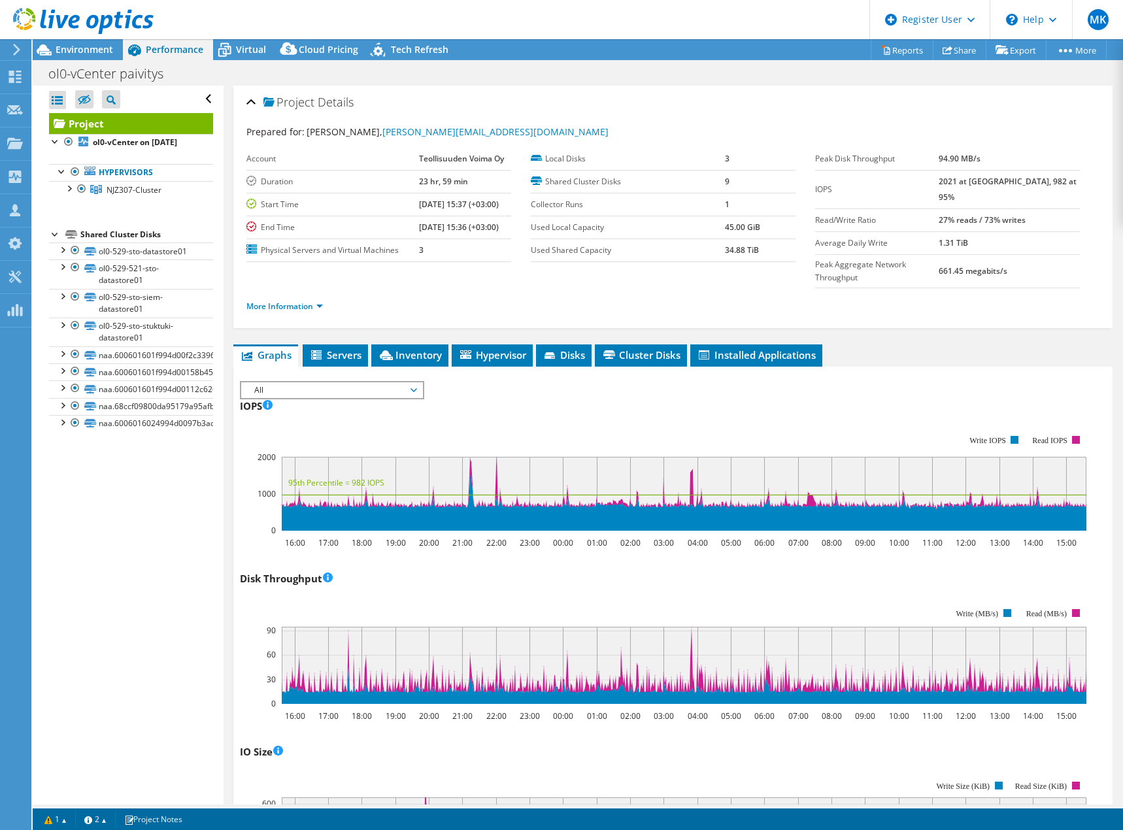
click at [65, 43] on div at bounding box center [77, 22] width 154 height 44
click at [84, 48] on span "Environment" at bounding box center [85, 49] width 58 height 12
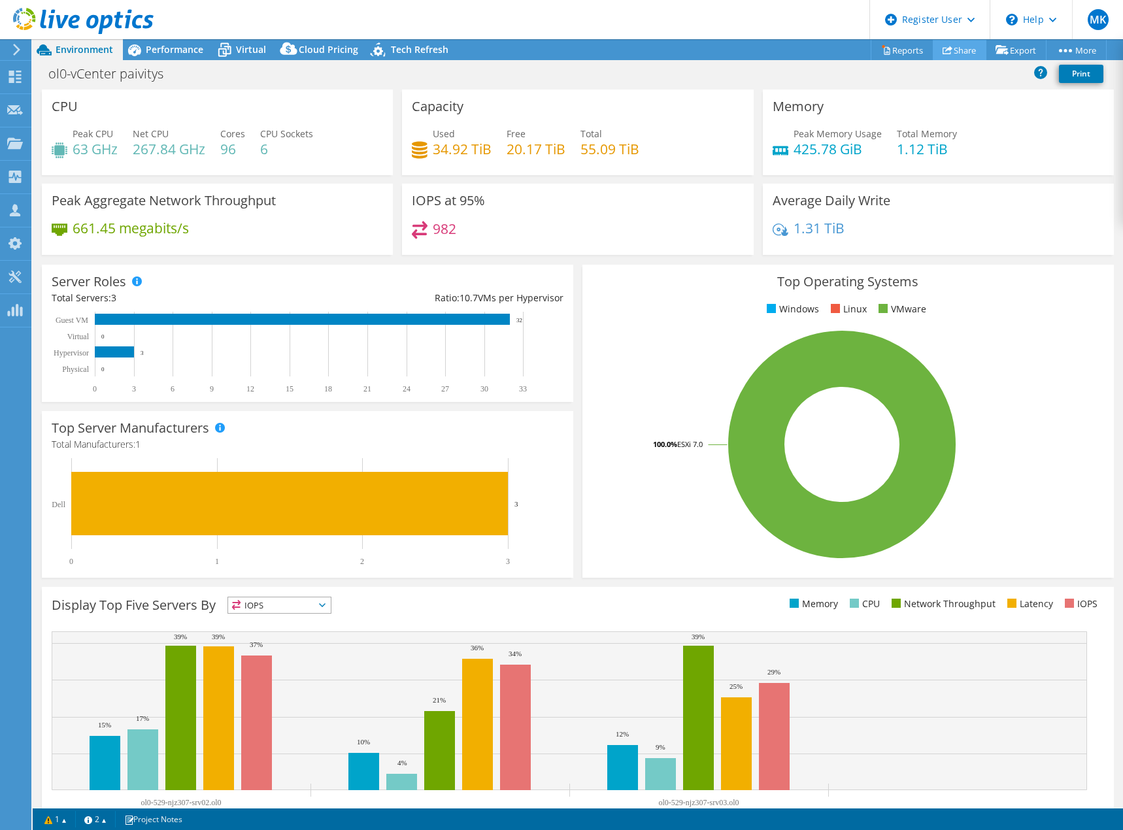
click at [958, 48] on link "Share" at bounding box center [960, 50] width 54 height 20
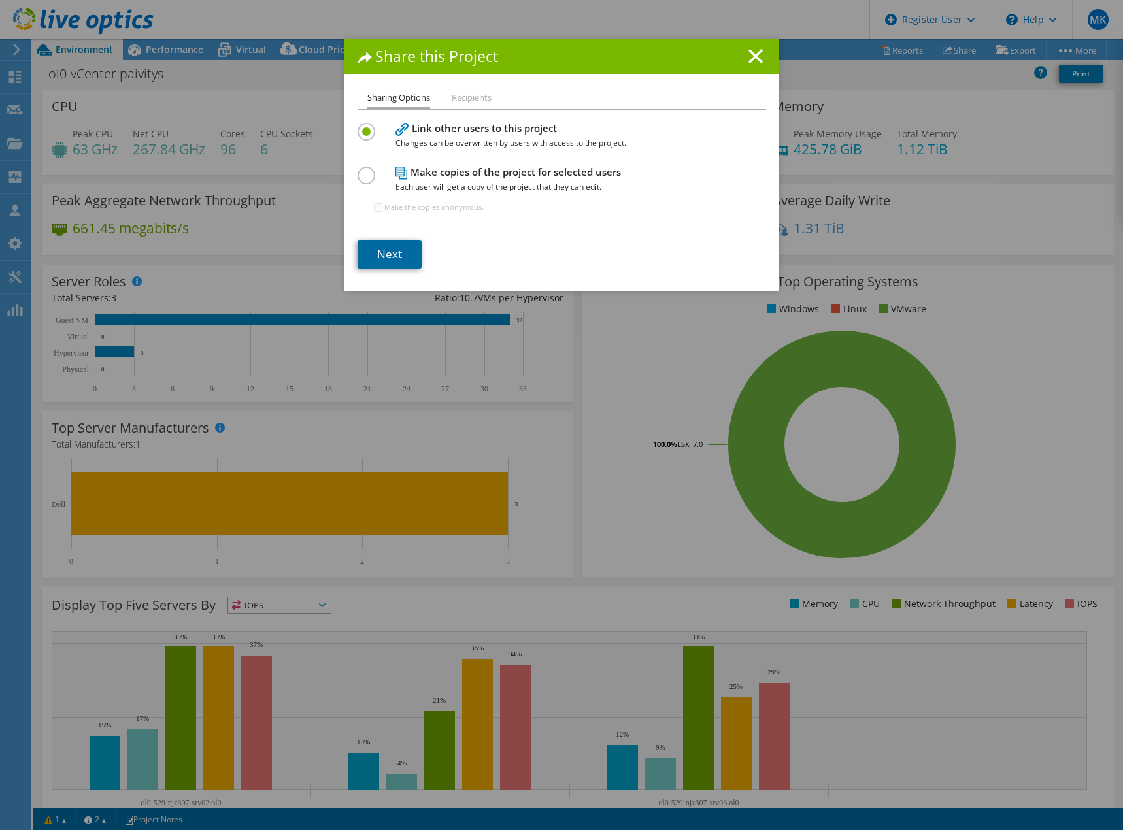
click at [387, 251] on link "Next" at bounding box center [390, 254] width 64 height 29
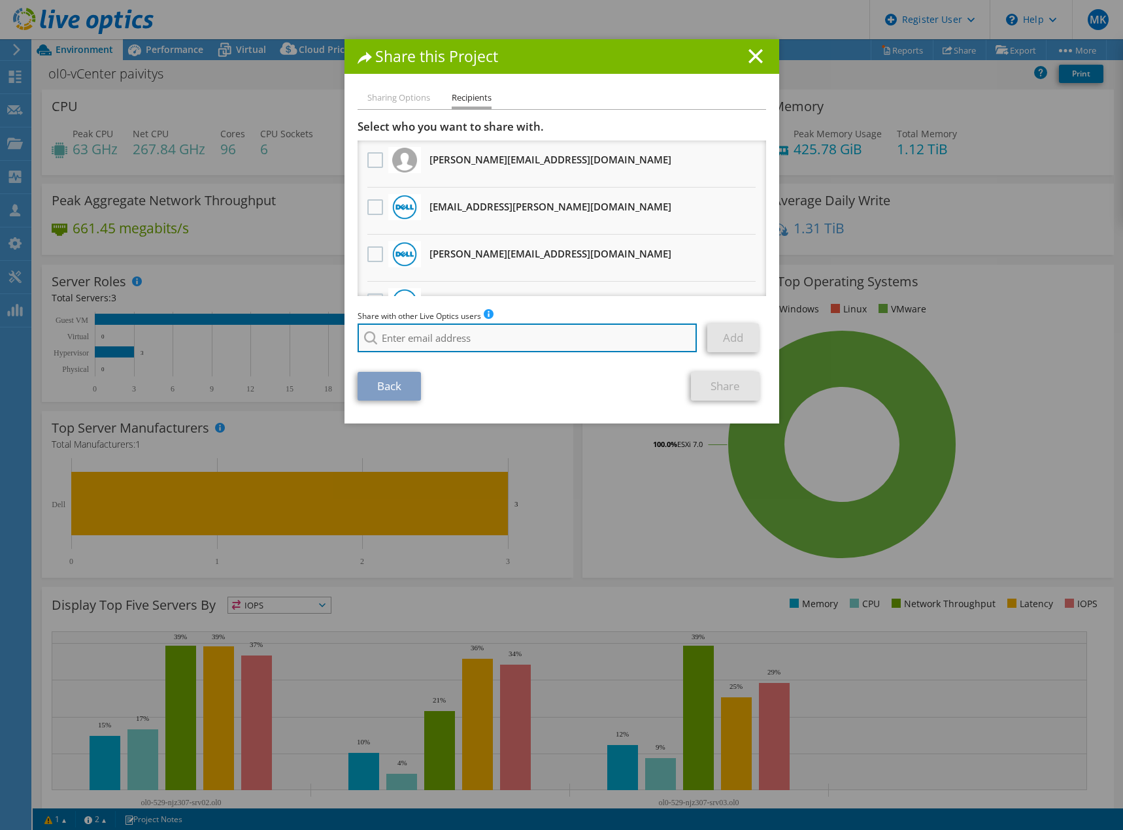
click at [473, 345] on input "search" at bounding box center [528, 338] width 340 height 29
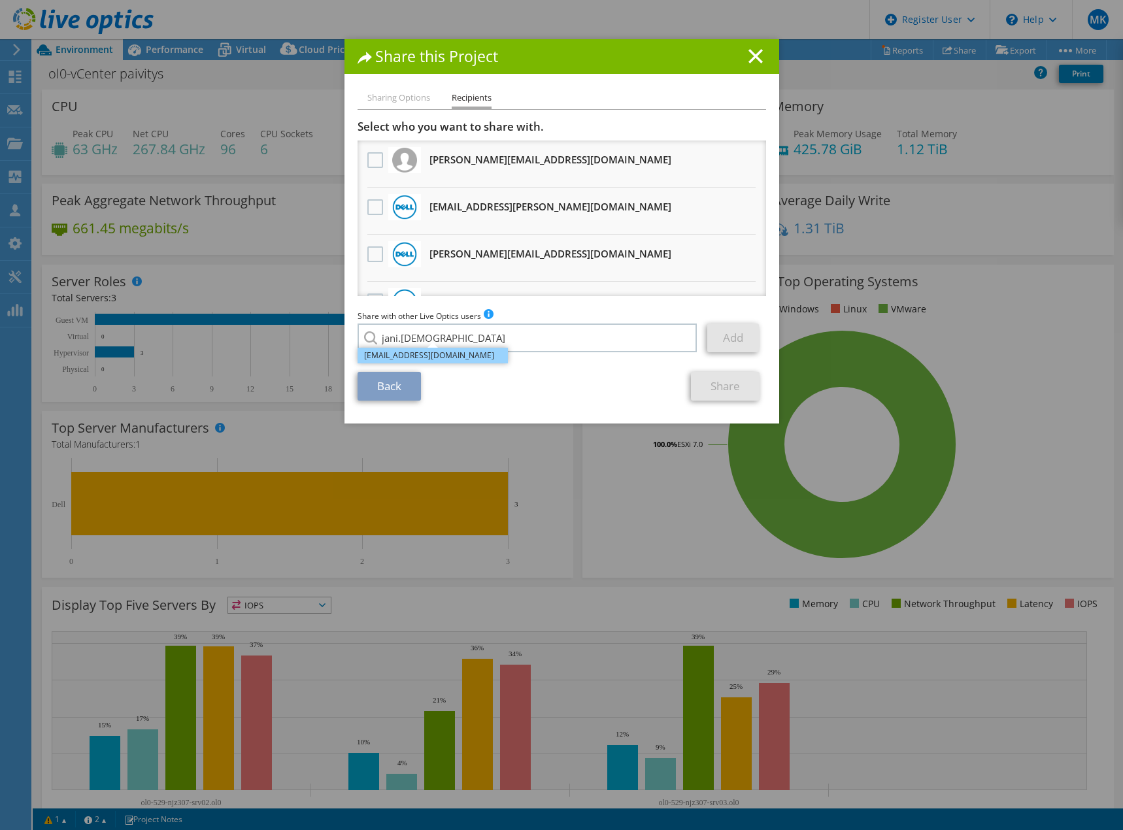
click at [414, 355] on li "Jani.Suominen@dell.com" at bounding box center [433, 356] width 150 height 16
type input "Jani.Suominen@dell.com"
click at [728, 335] on link "Add" at bounding box center [733, 338] width 52 height 29
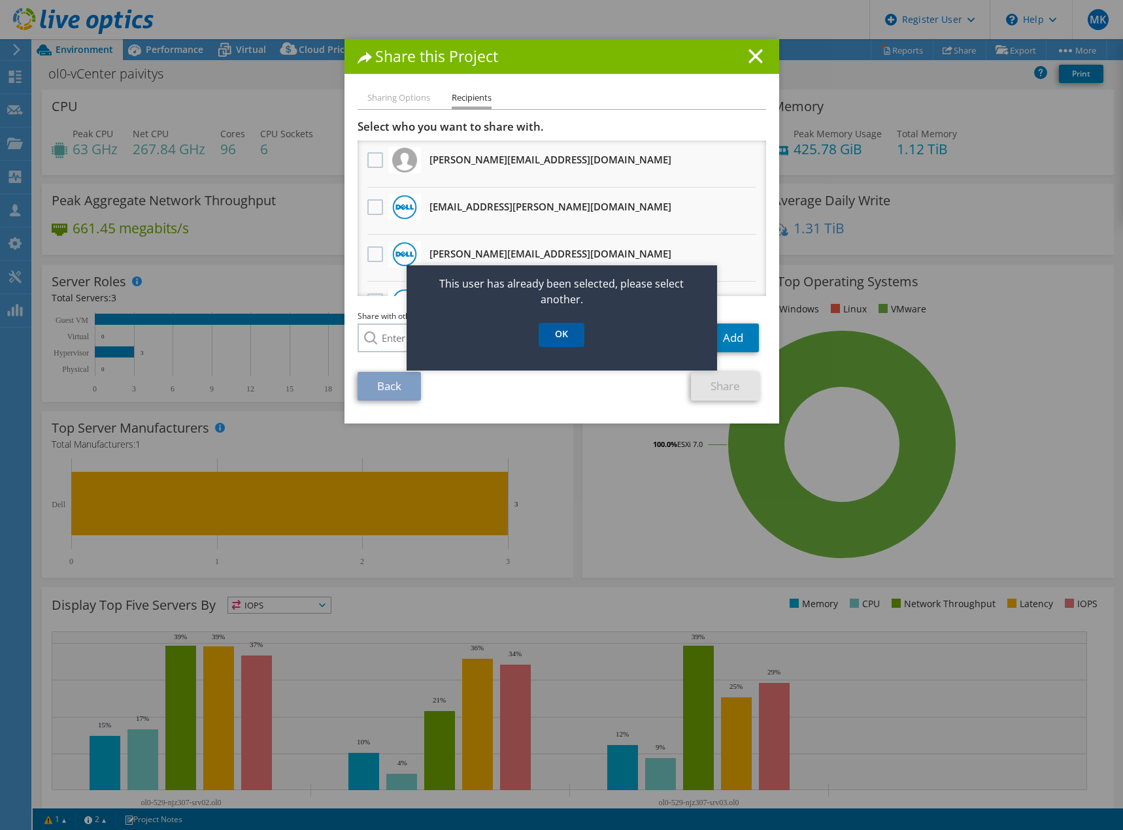
click at [569, 335] on link "OK" at bounding box center [562, 335] width 46 height 24
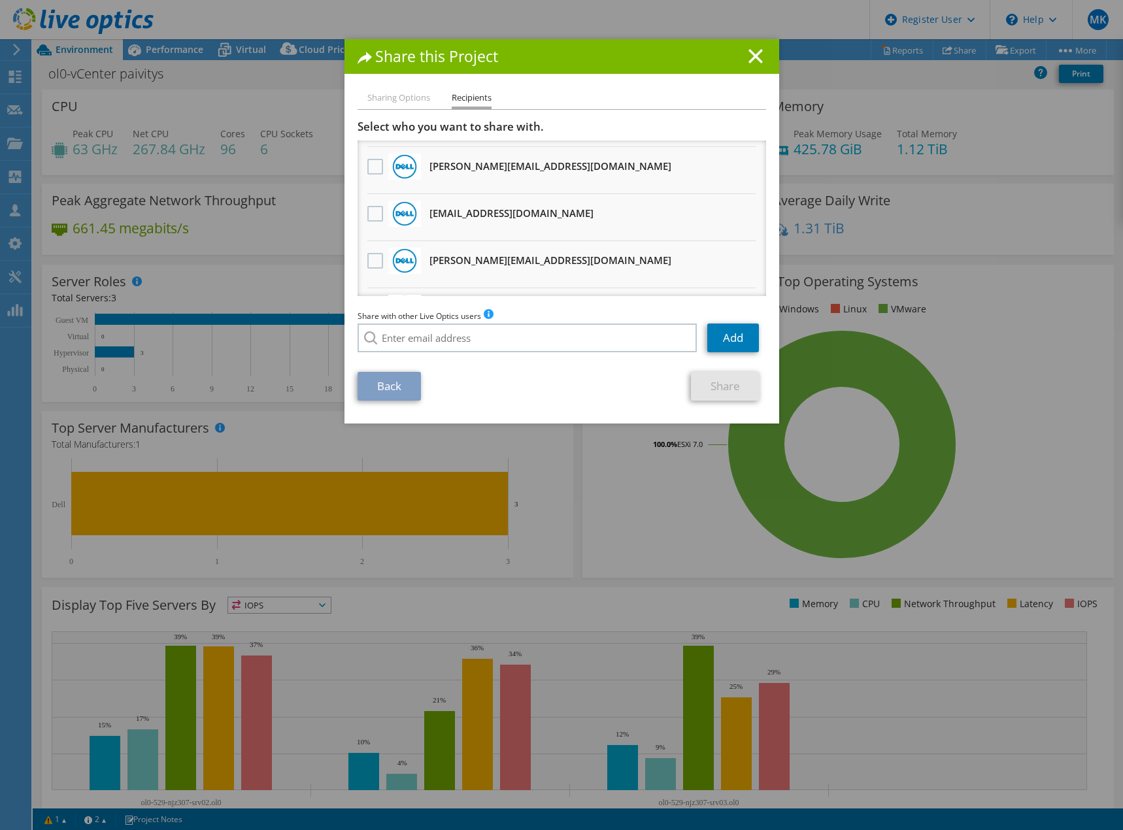
scroll to position [184, 0]
click at [369, 211] on label at bounding box center [376, 212] width 19 height 16
click at [0, 0] on input "checkbox" at bounding box center [0, 0] width 0 height 0
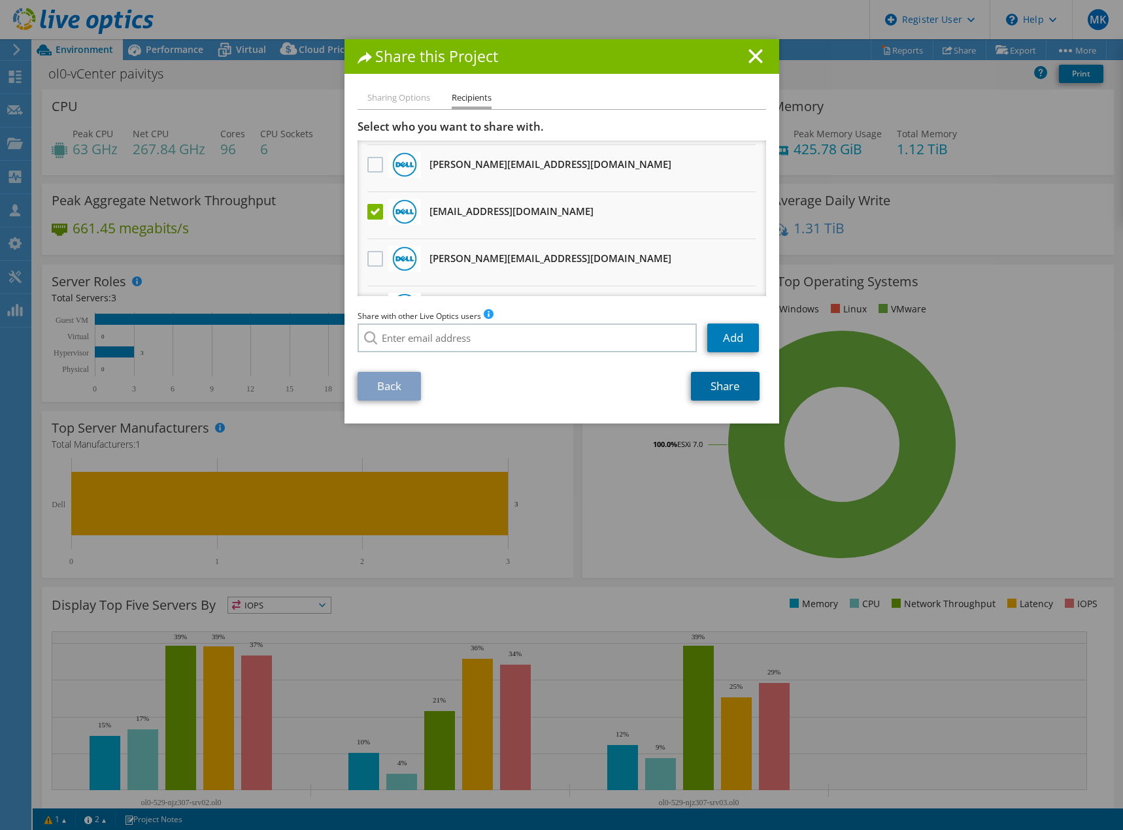
click at [724, 379] on link "Share" at bounding box center [725, 386] width 69 height 29
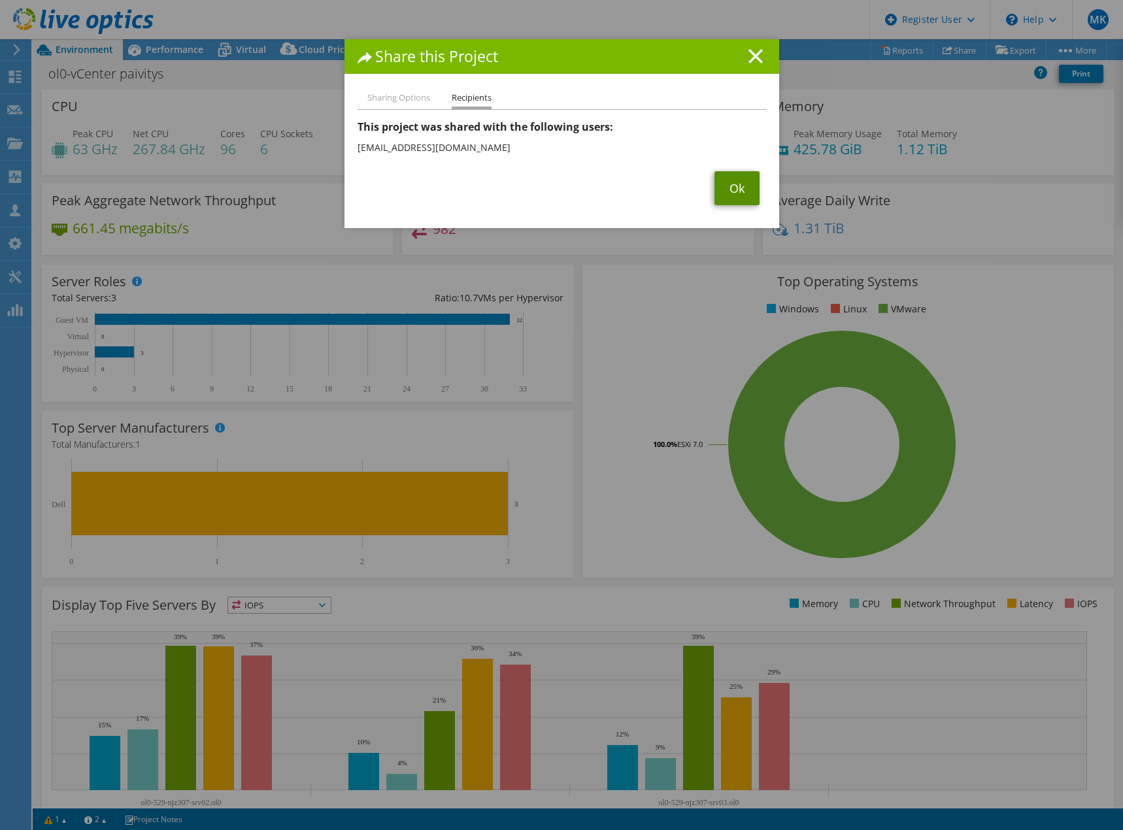
click at [733, 185] on link "Ok" at bounding box center [737, 188] width 45 height 34
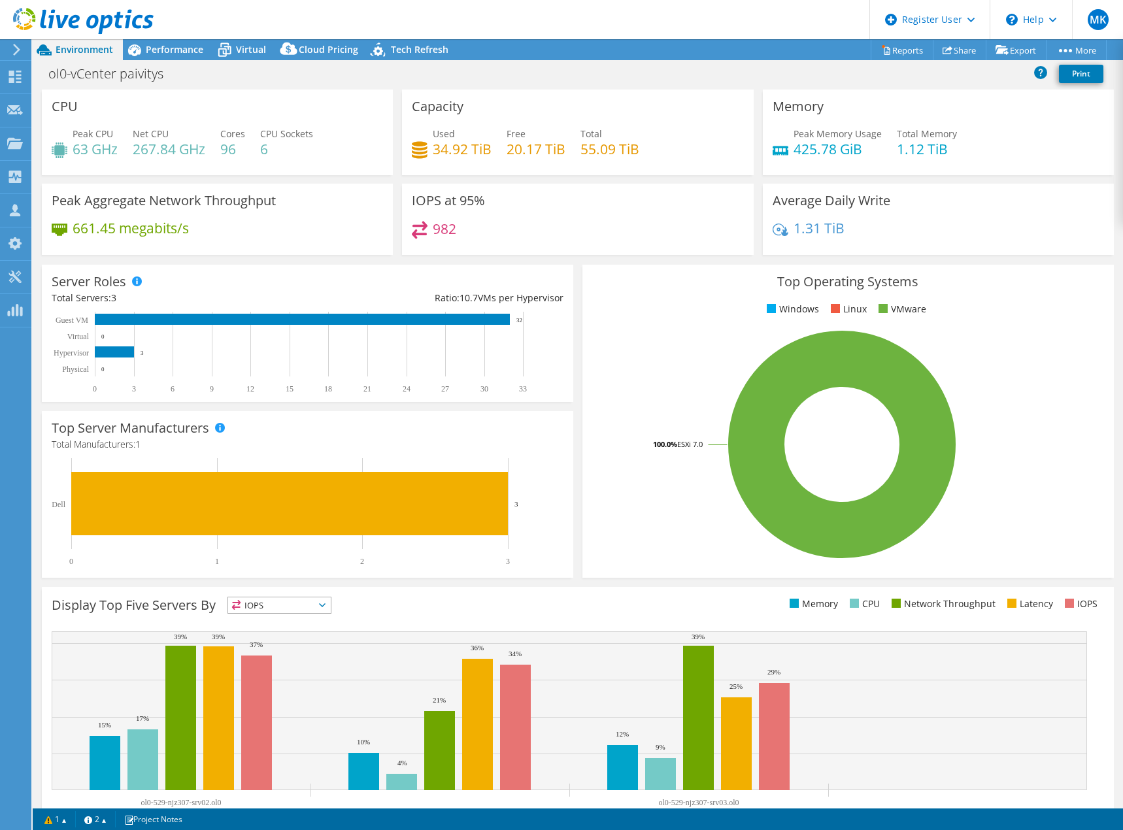
click at [83, 25] on icon at bounding box center [83, 21] width 141 height 27
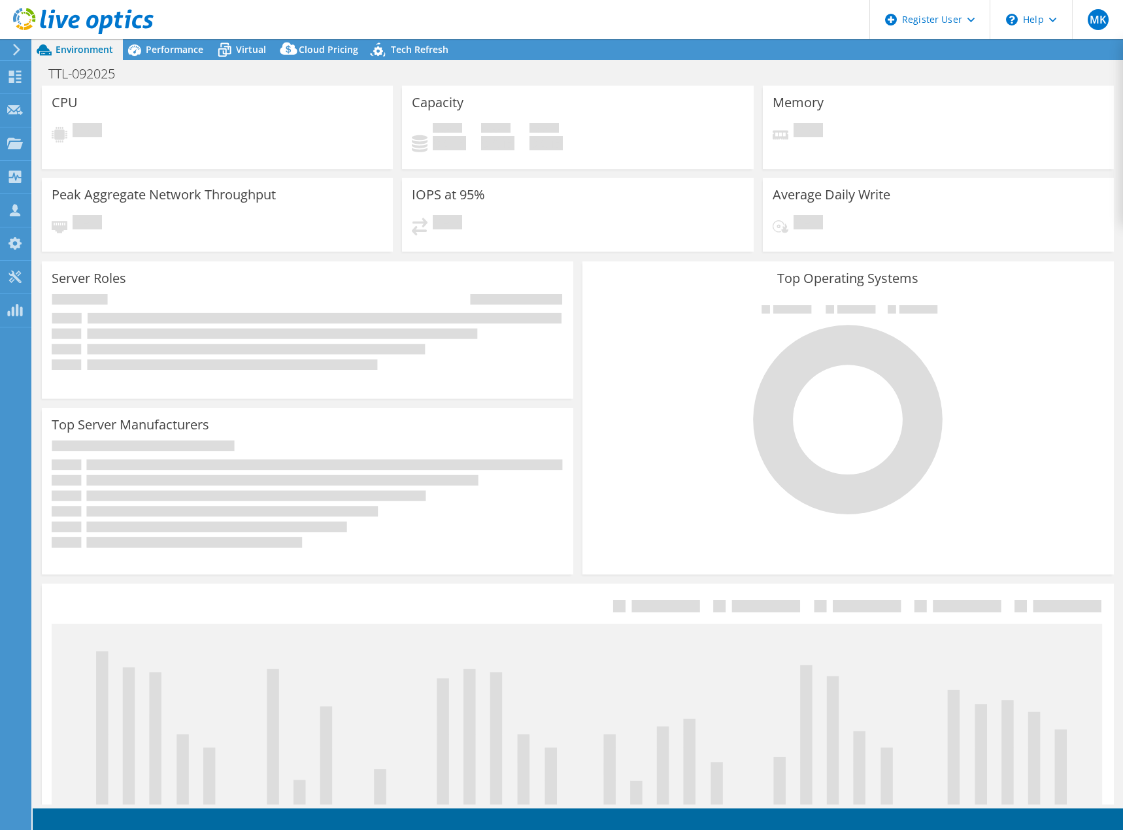
select select "USD"
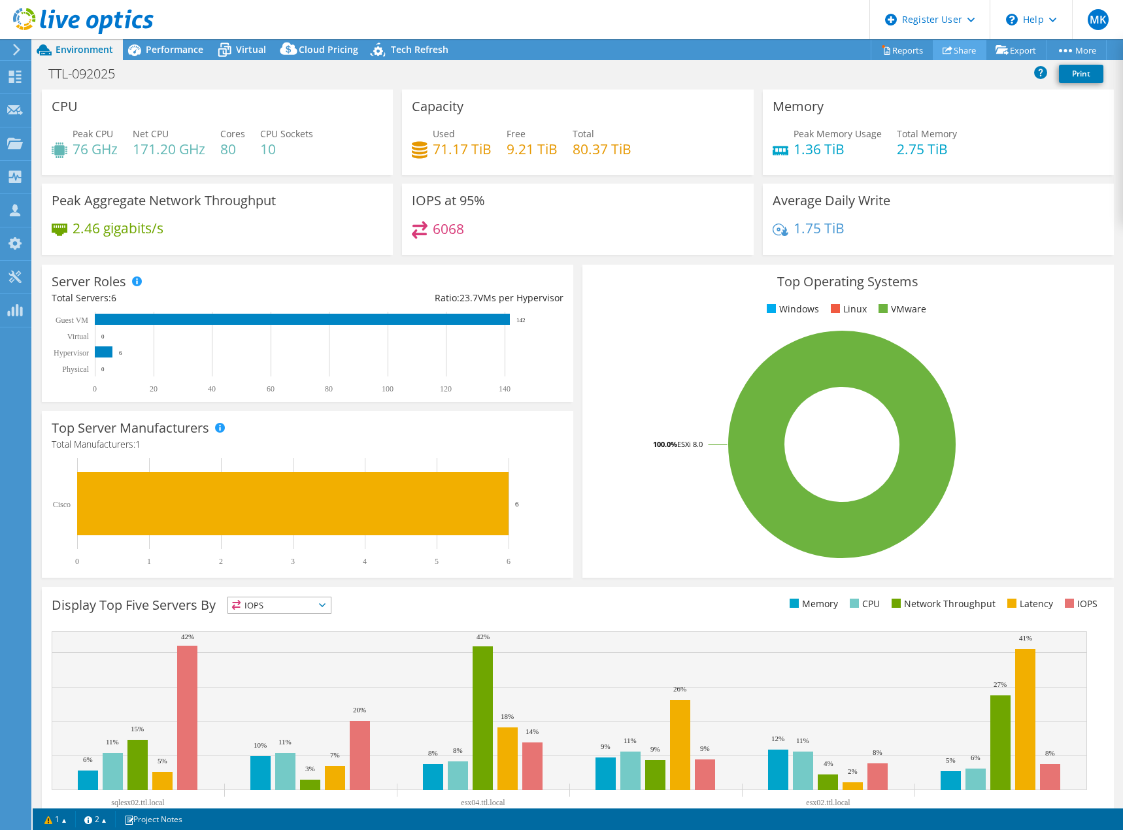
click at [954, 49] on link "Share" at bounding box center [960, 50] width 54 height 20
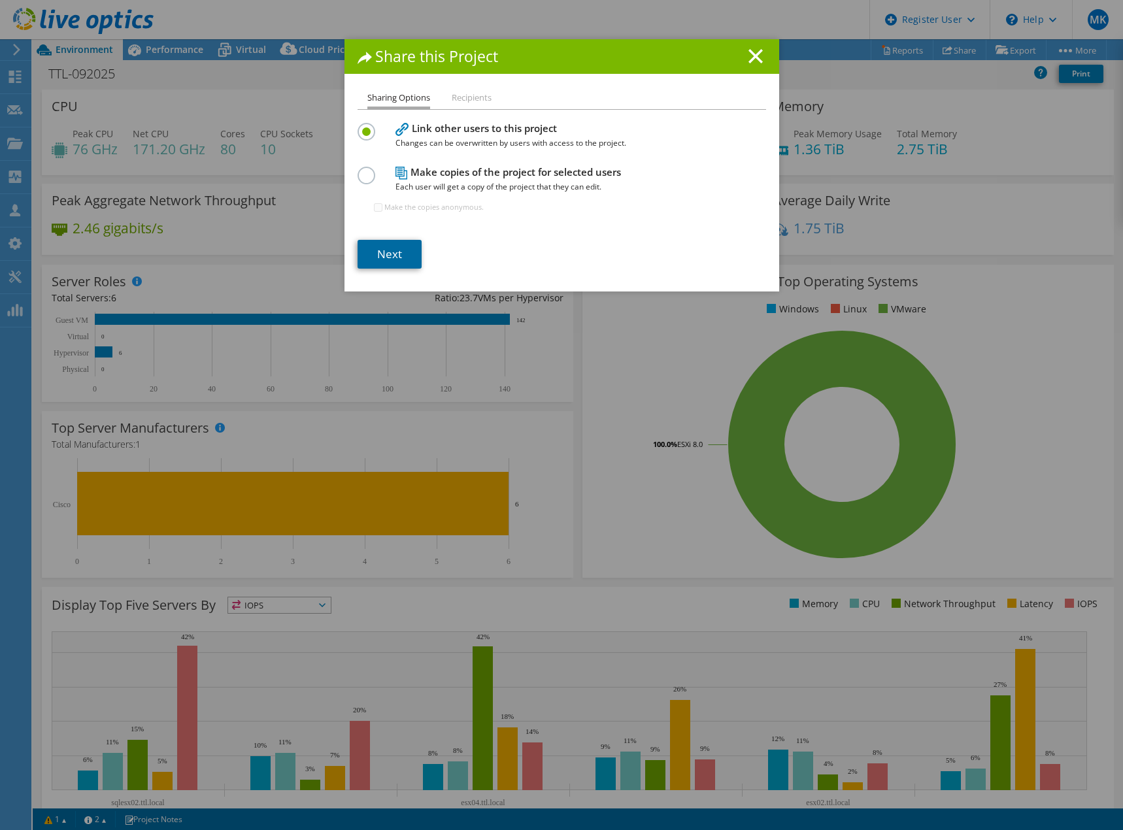
click at [379, 249] on link "Next" at bounding box center [390, 254] width 64 height 29
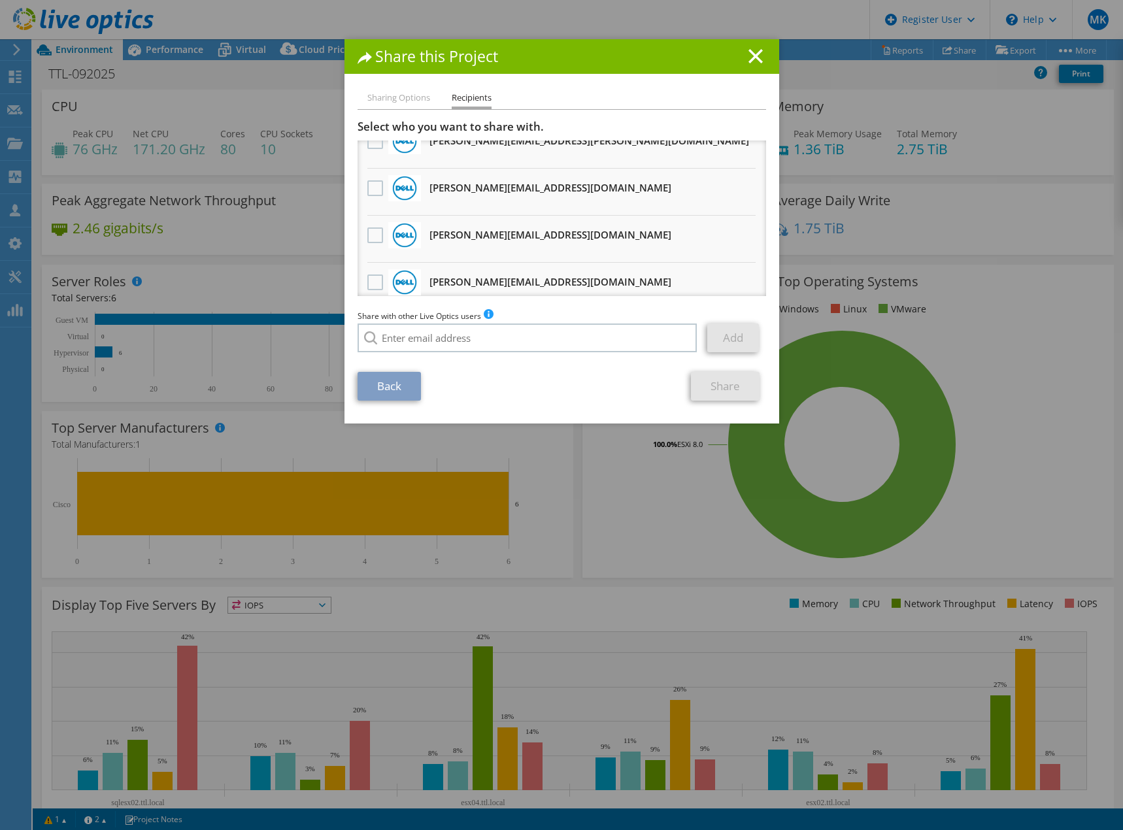
scroll to position [327, 0]
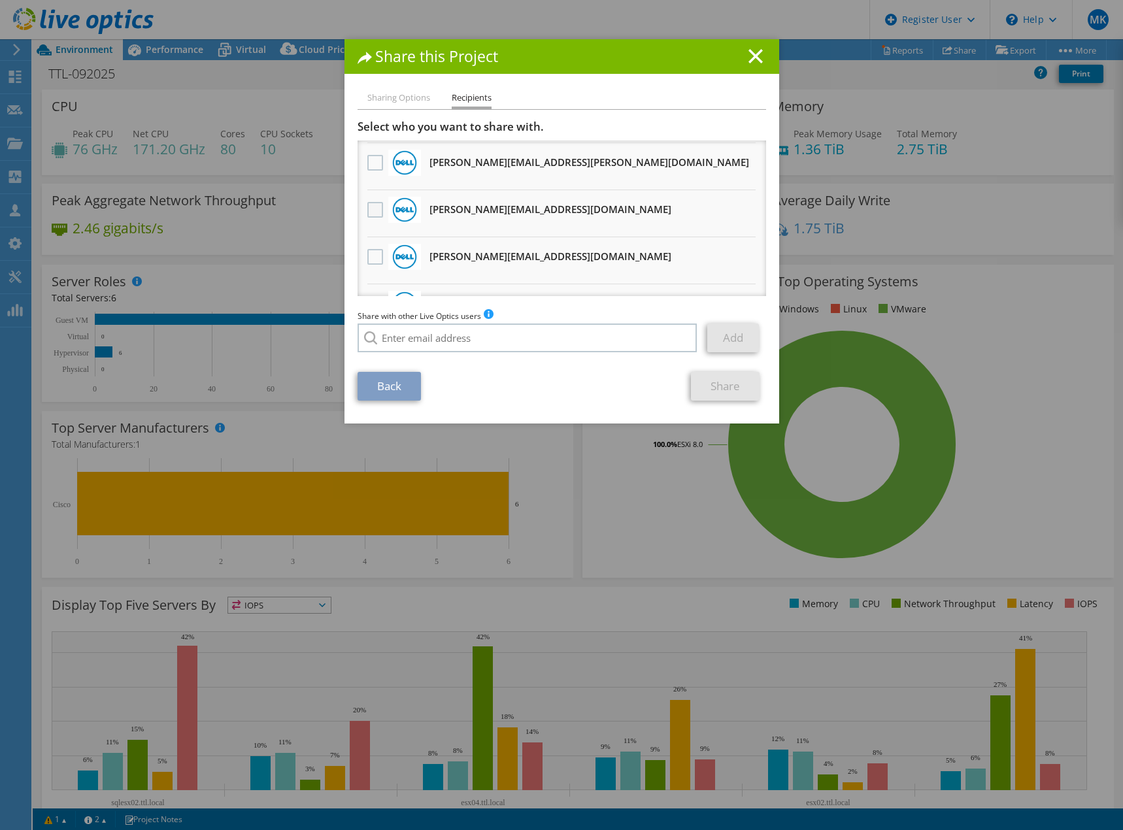
click at [369, 211] on label at bounding box center [376, 210] width 19 height 16
click at [0, 0] on input "checkbox" at bounding box center [0, 0] width 0 height 0
click at [737, 386] on link "Share" at bounding box center [725, 386] width 69 height 29
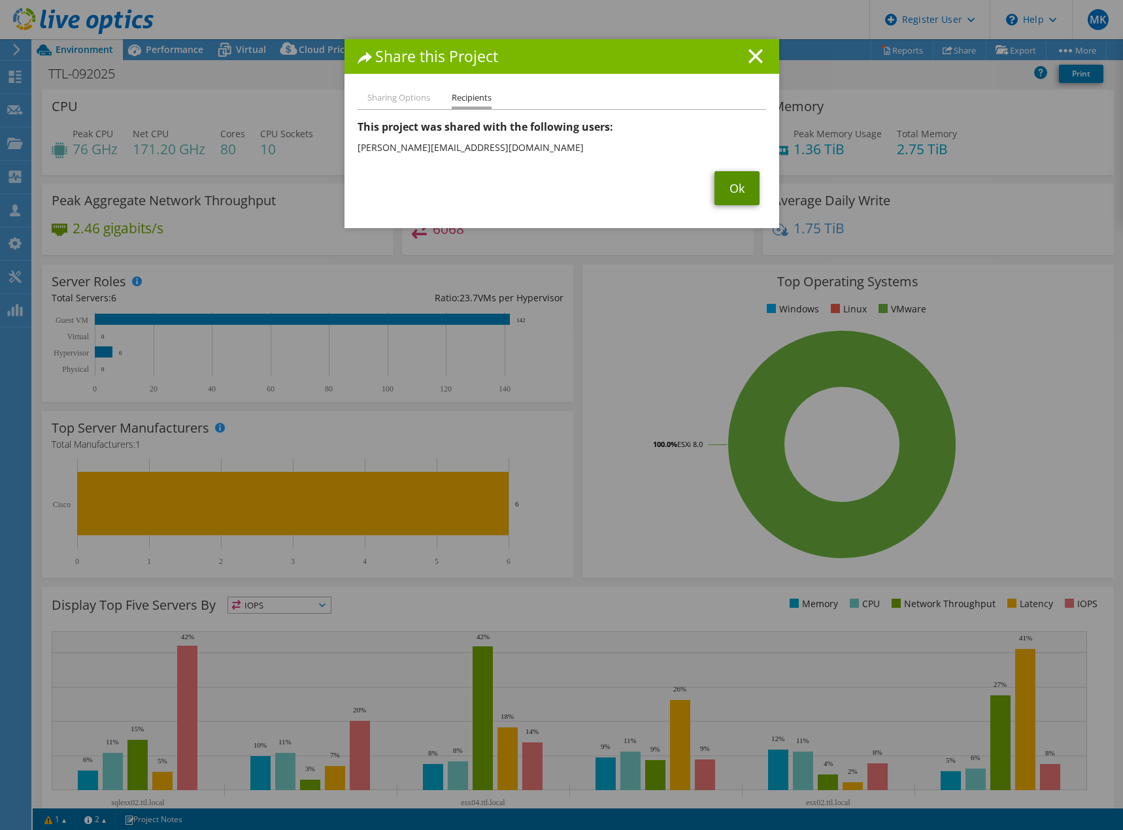
click at [726, 186] on link "Ok" at bounding box center [737, 188] width 45 height 34
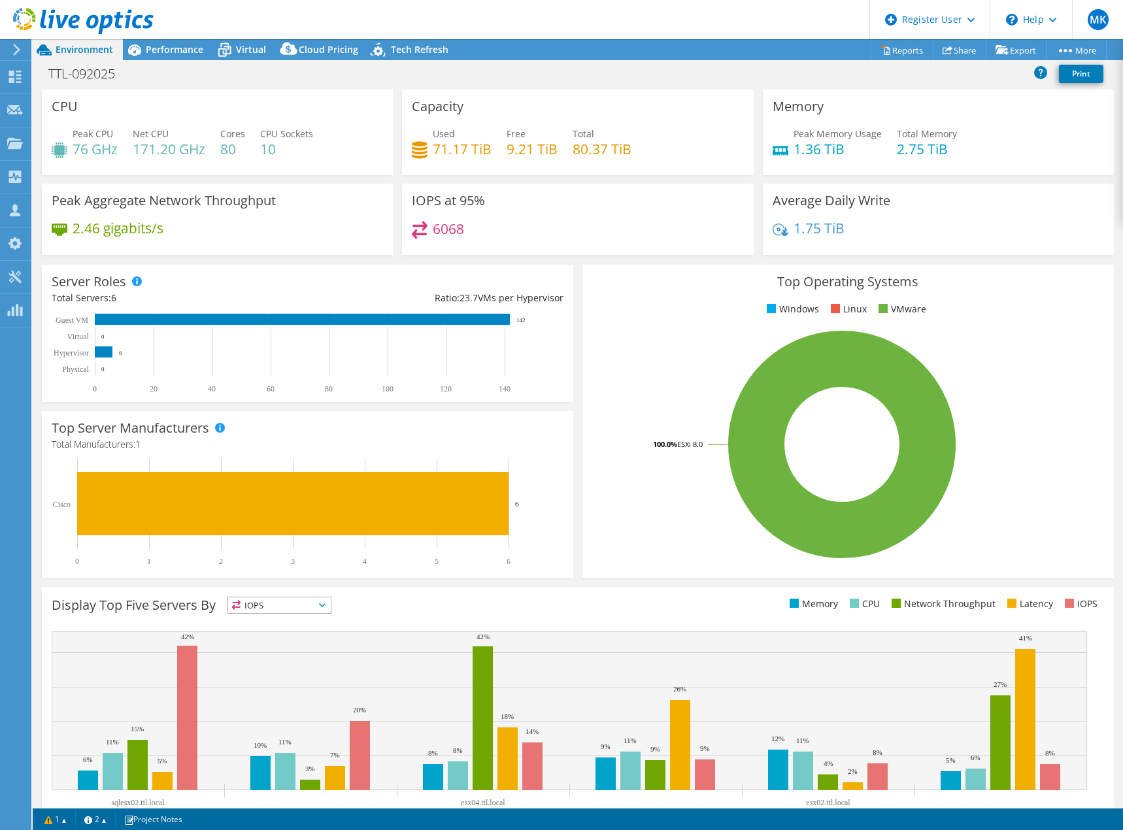
click at [91, 16] on use at bounding box center [83, 21] width 141 height 26
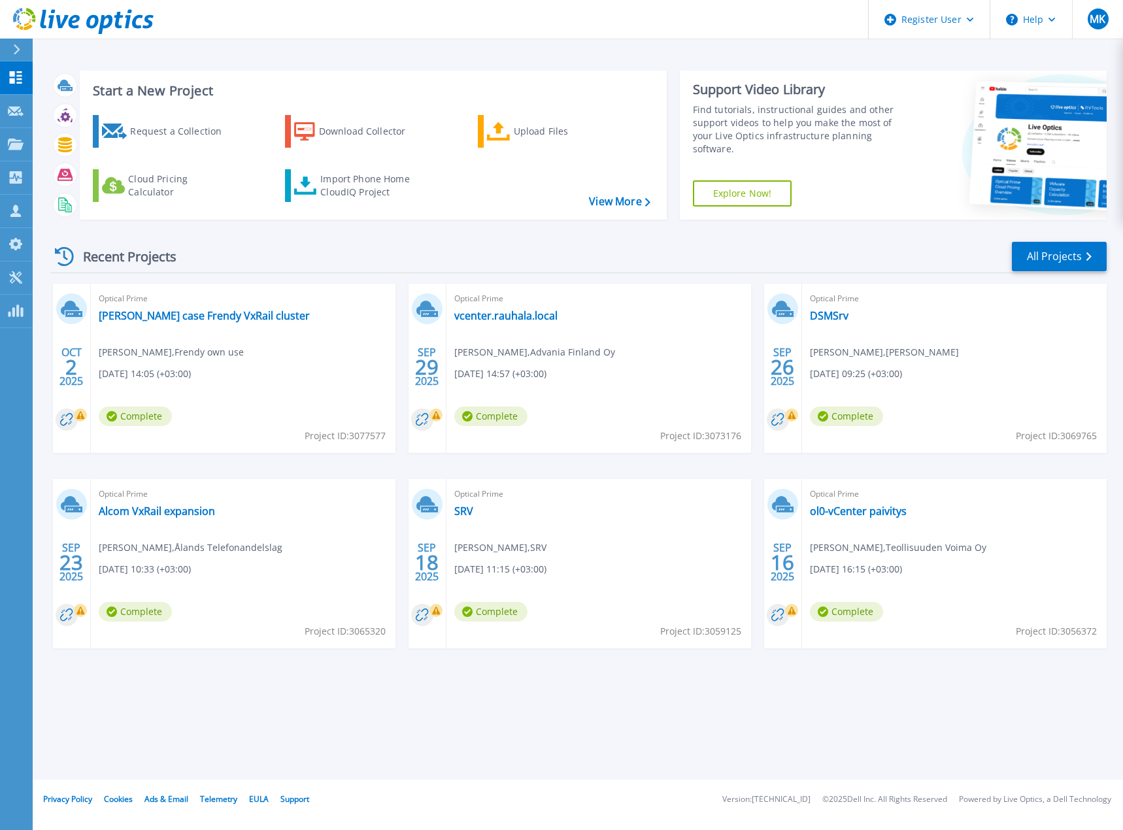
click at [61, 14] on icon at bounding box center [83, 21] width 141 height 27
click at [480, 311] on link "vcenter.rauhala.local" at bounding box center [505, 315] width 103 height 13
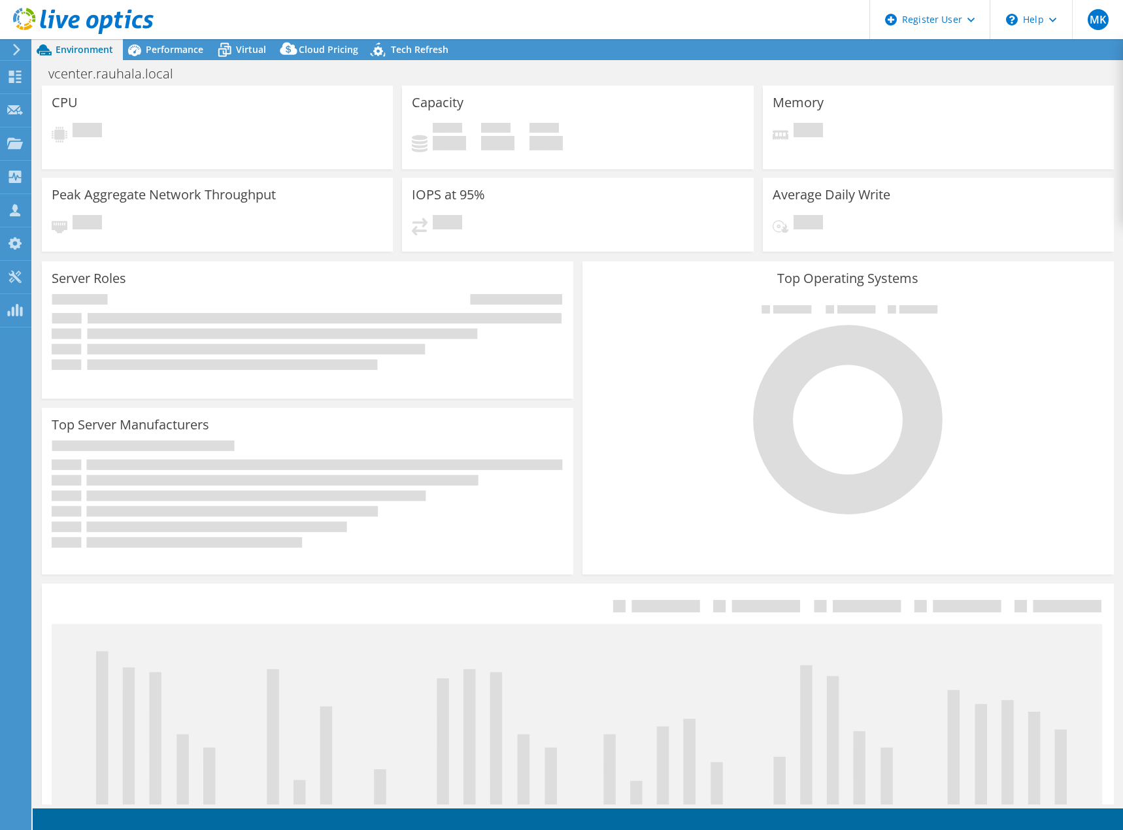
select select "USD"
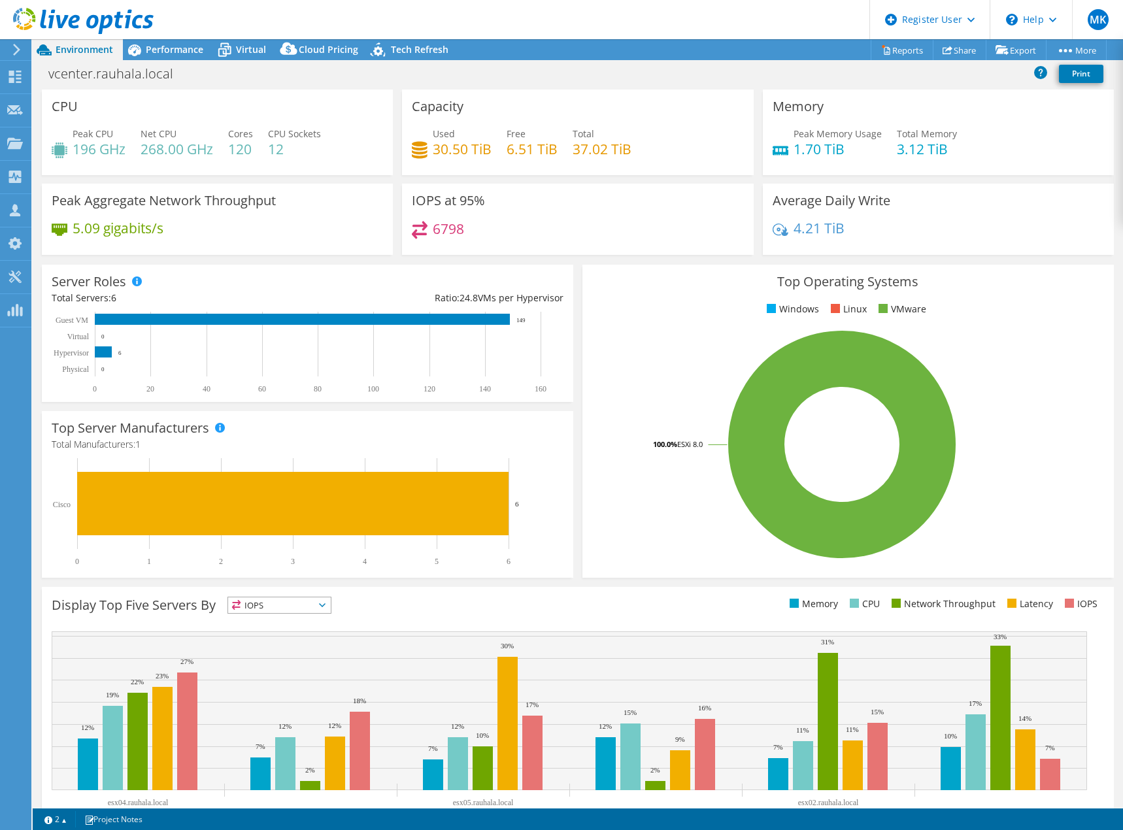
click at [61, 31] on icon at bounding box center [83, 21] width 141 height 27
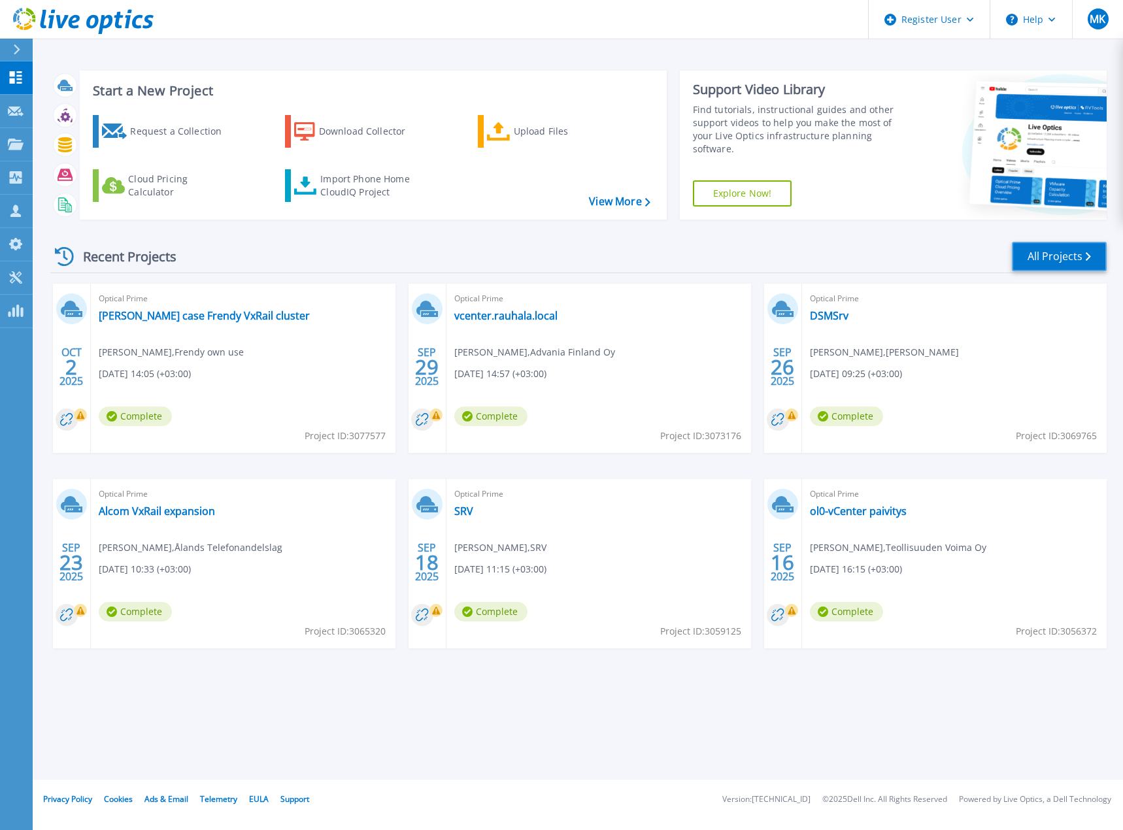
click at [1045, 257] on link "All Projects" at bounding box center [1059, 256] width 95 height 29
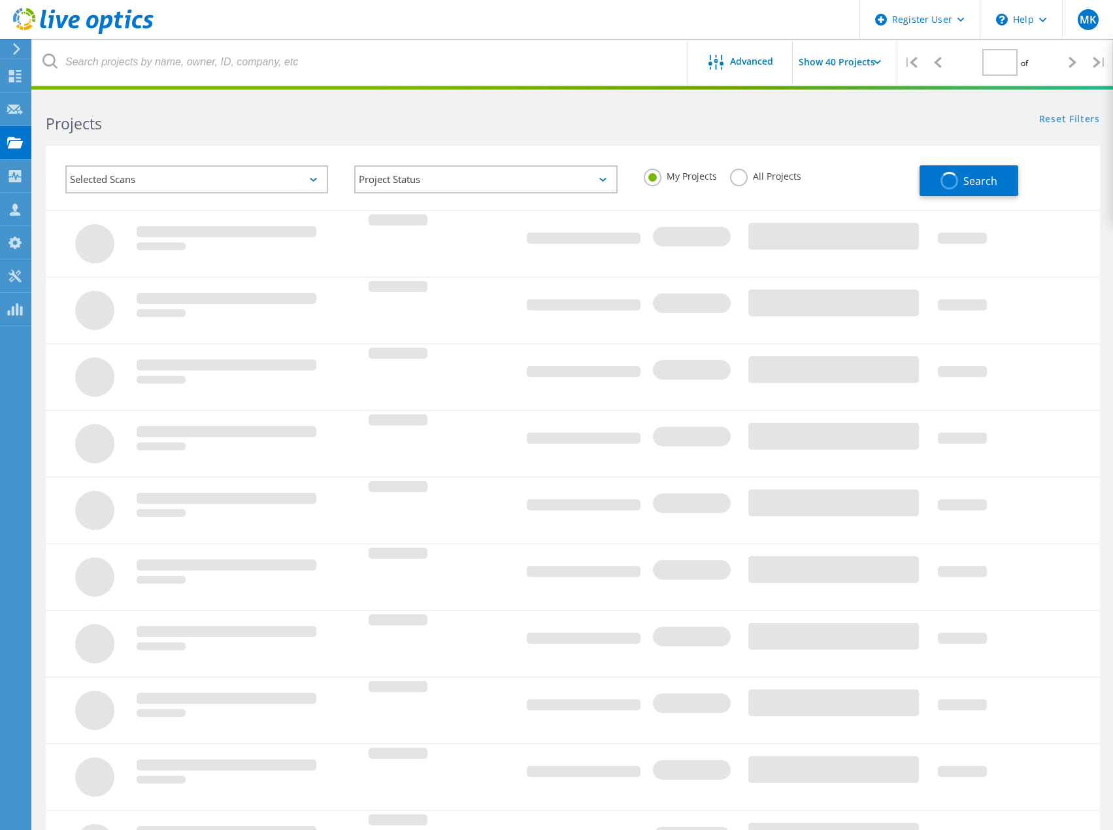
type input "1"
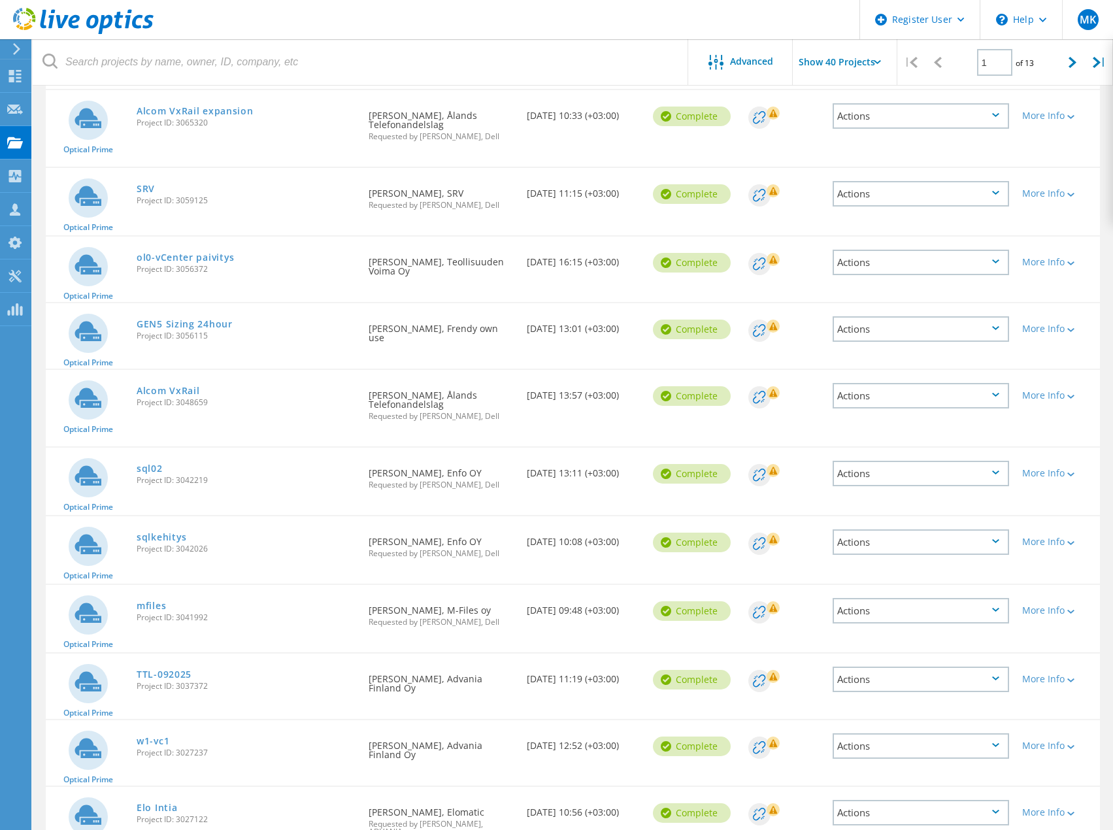
scroll to position [392, 0]
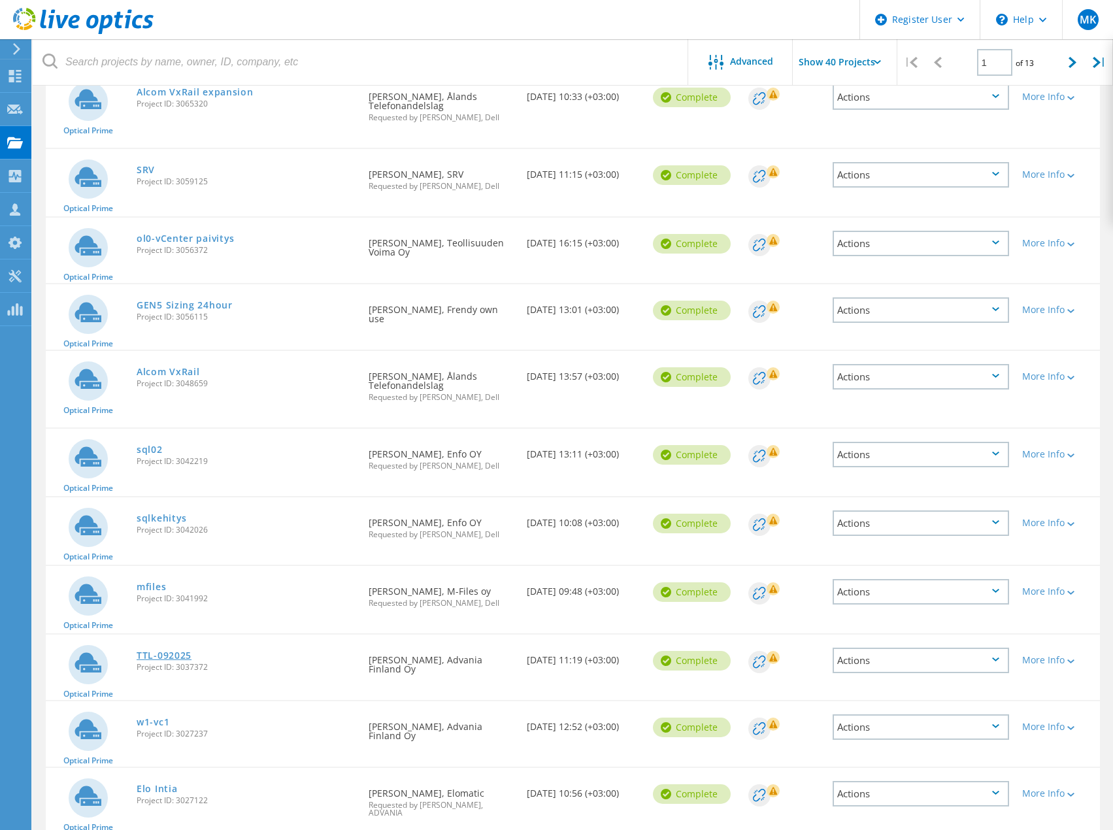
click at [160, 651] on link "TTL-092025" at bounding box center [164, 655] width 55 height 9
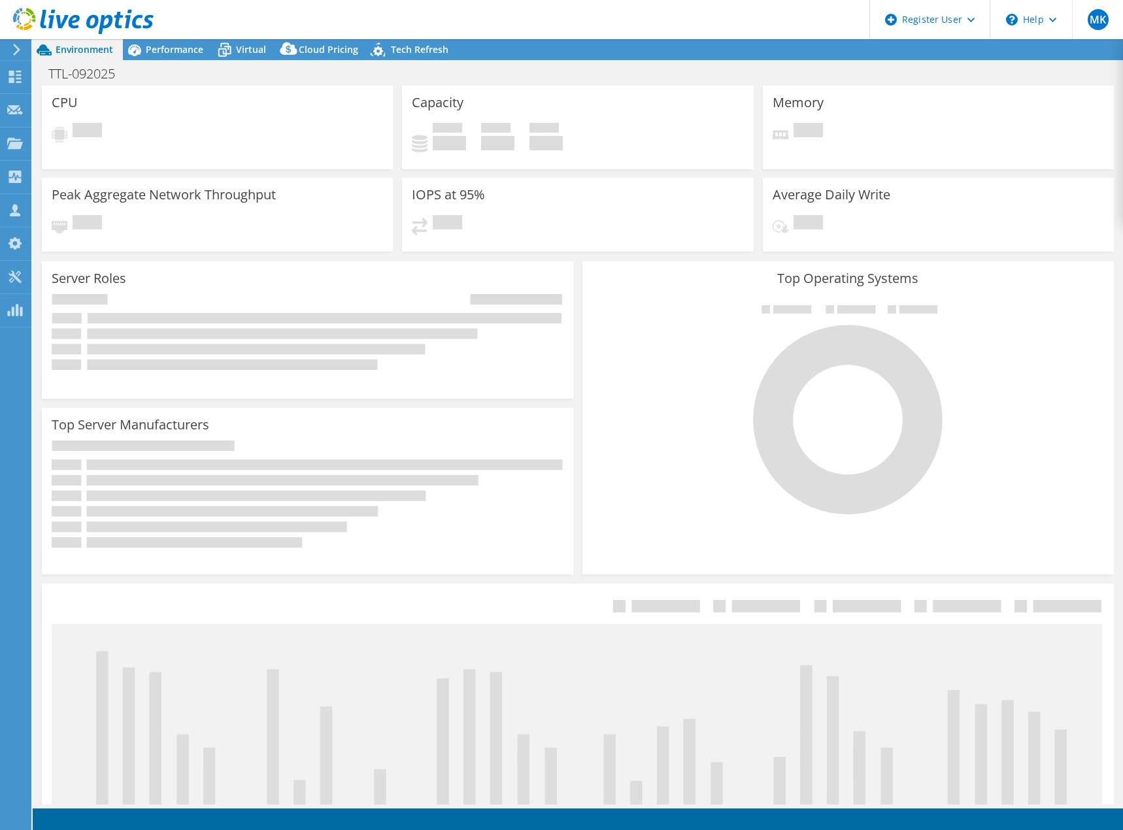
select select "USD"
radio input "true"
radio input "false"
